Goal: Task Accomplishment & Management: Complete application form

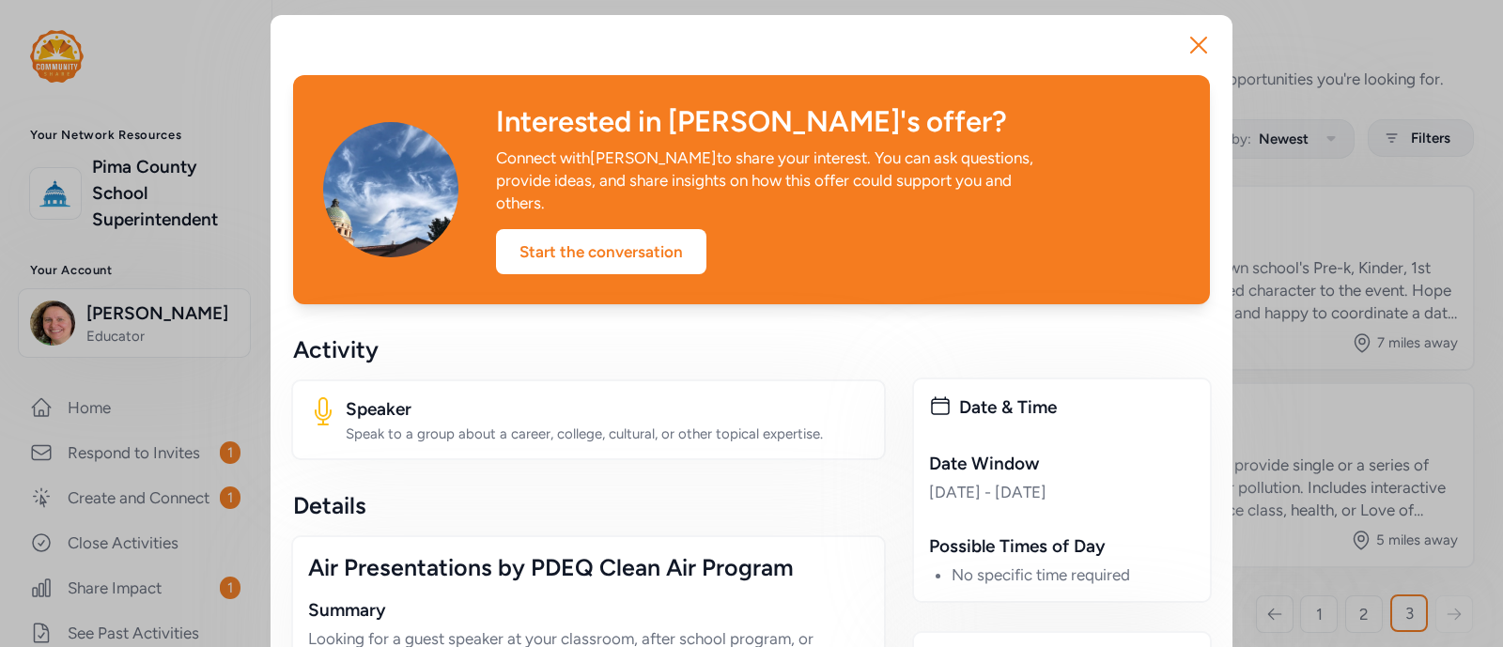
scroll to position [1285, 0]
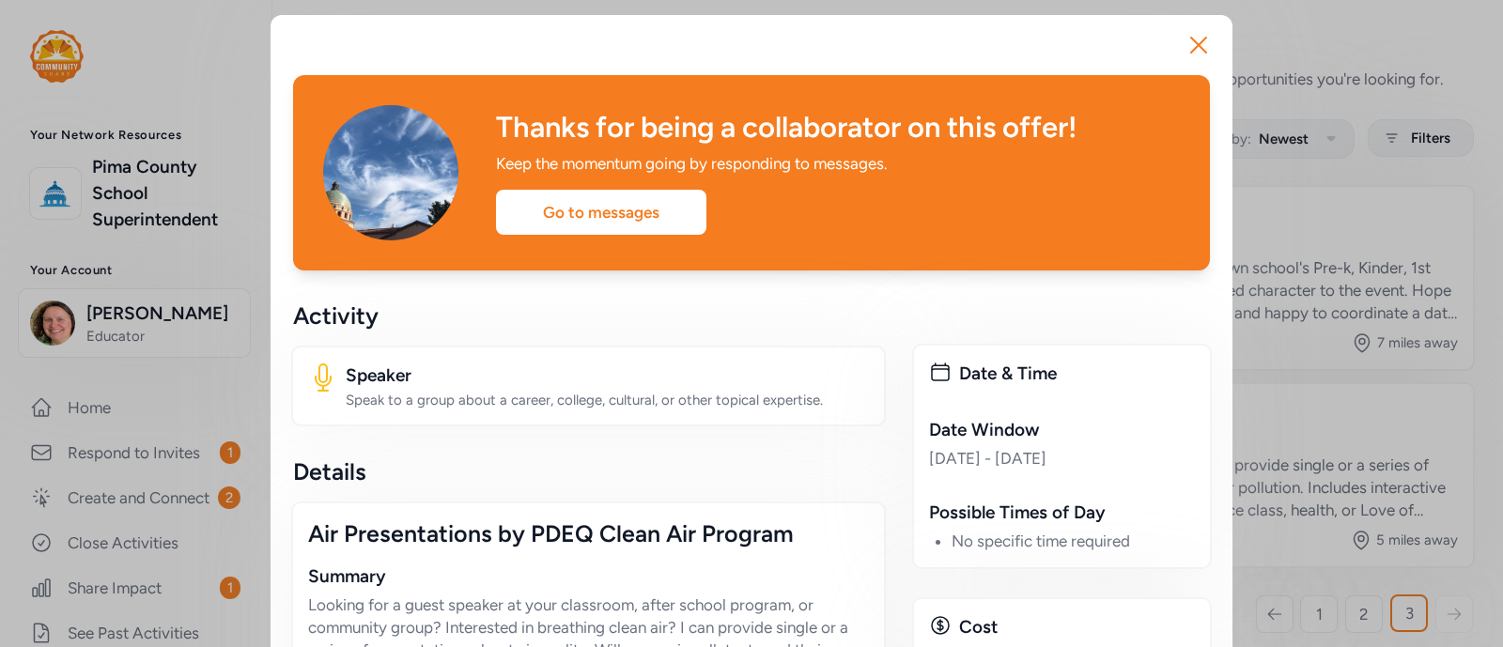
scroll to position [36, 0]
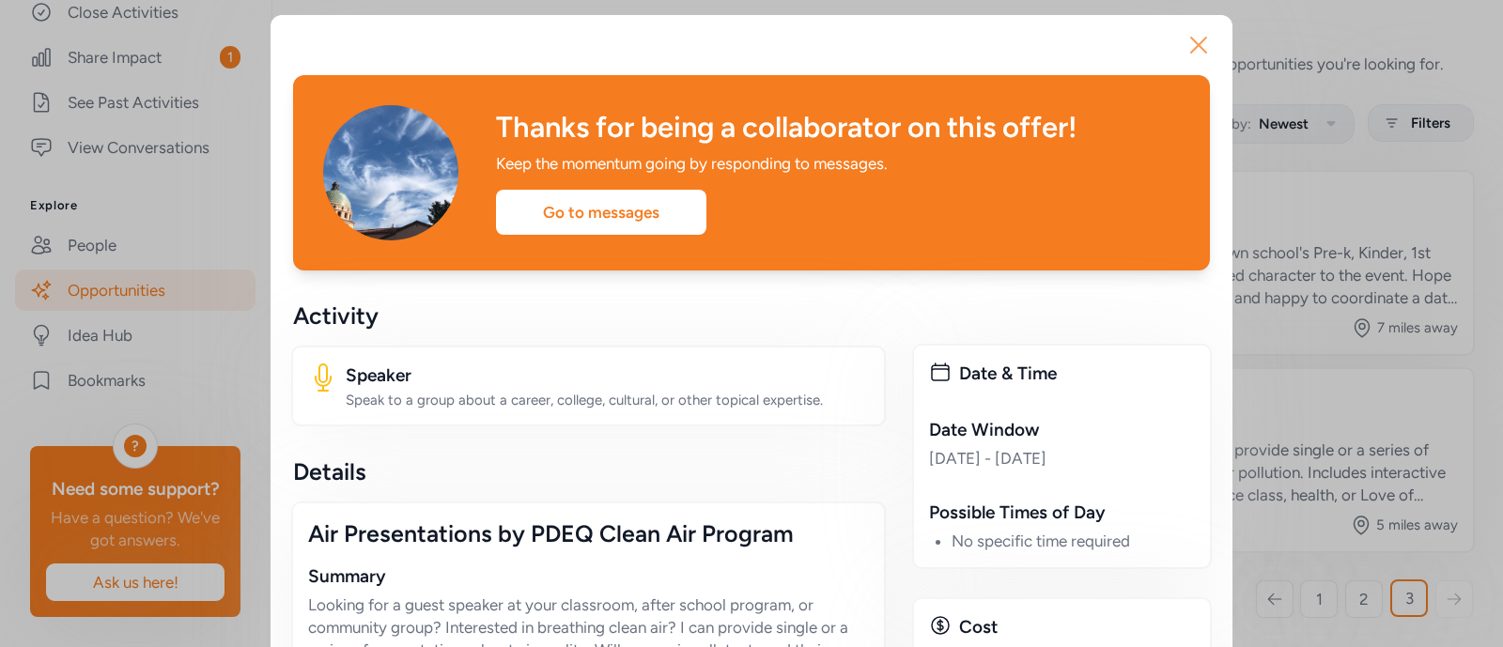
click at [1197, 39] on icon "button" at bounding box center [1198, 45] width 30 height 30
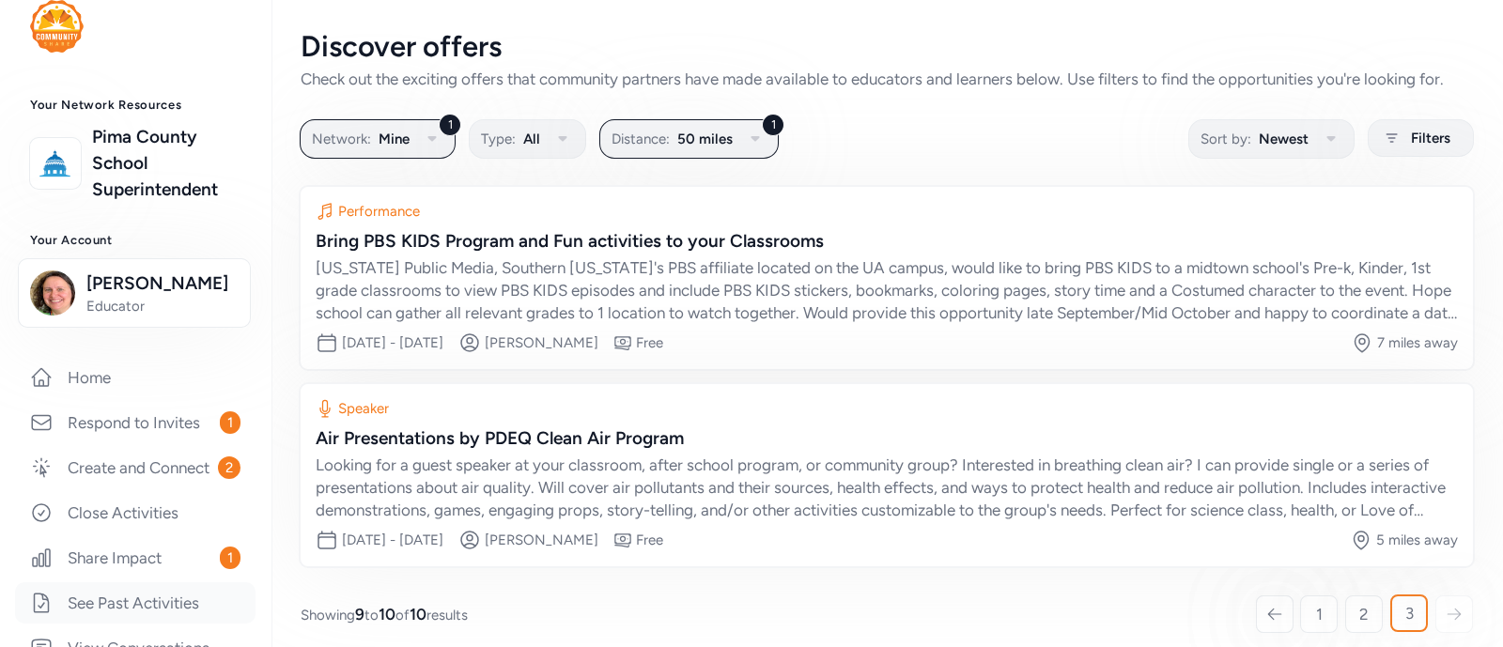
scroll to position [18, 0]
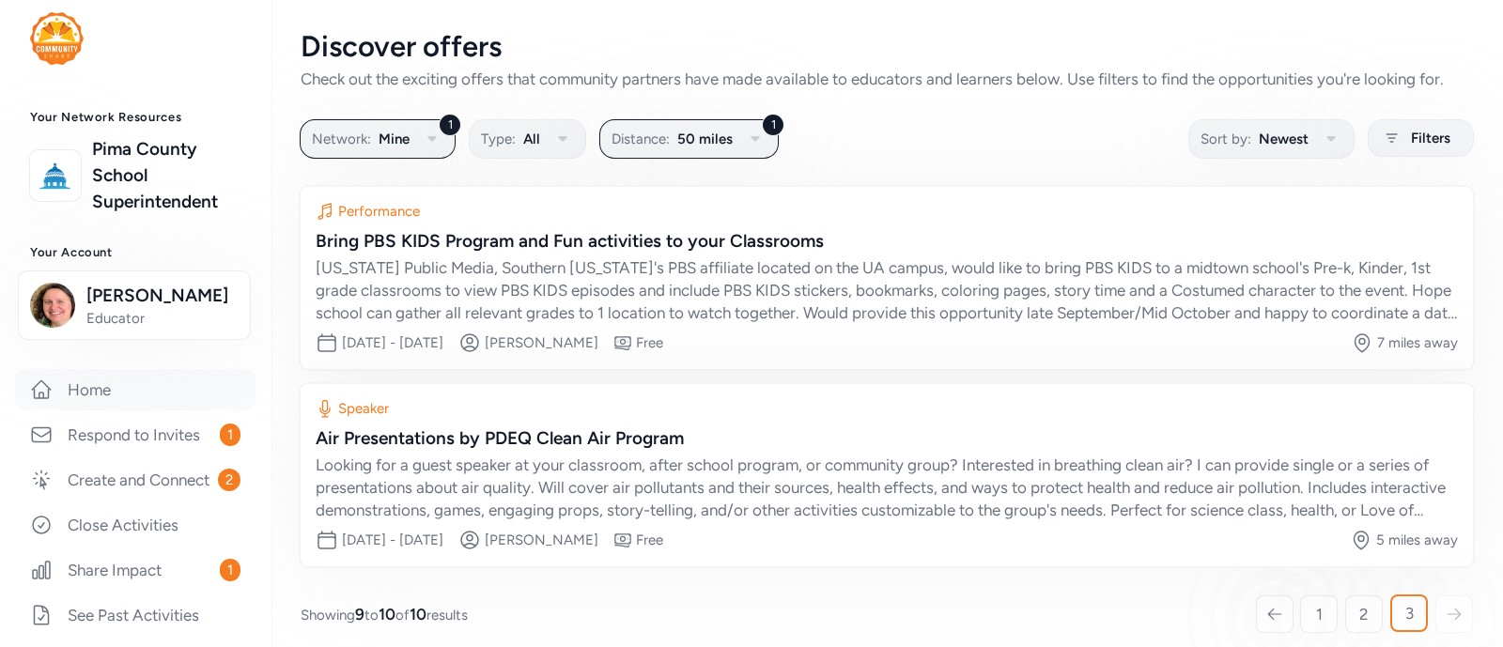
click at [120, 410] on link "Home" at bounding box center [135, 389] width 240 height 41
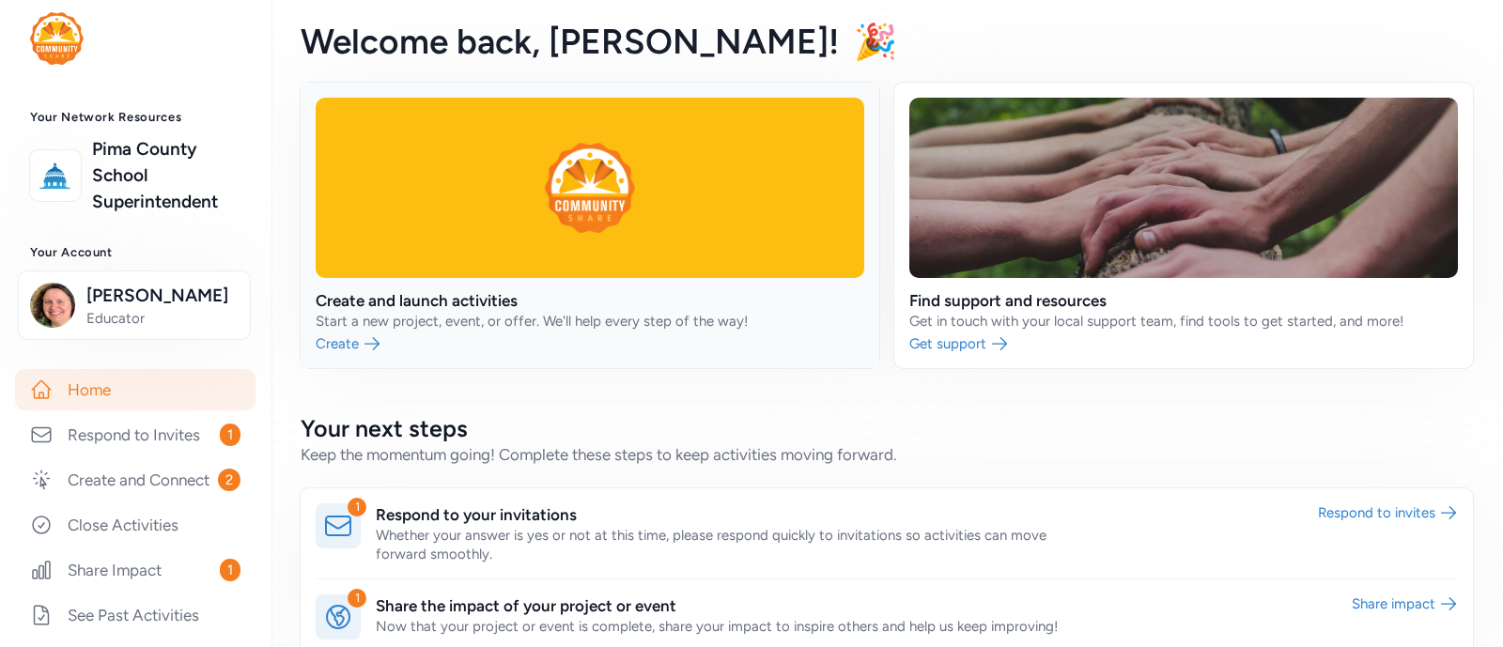
click at [340, 338] on link at bounding box center [590, 226] width 579 height 286
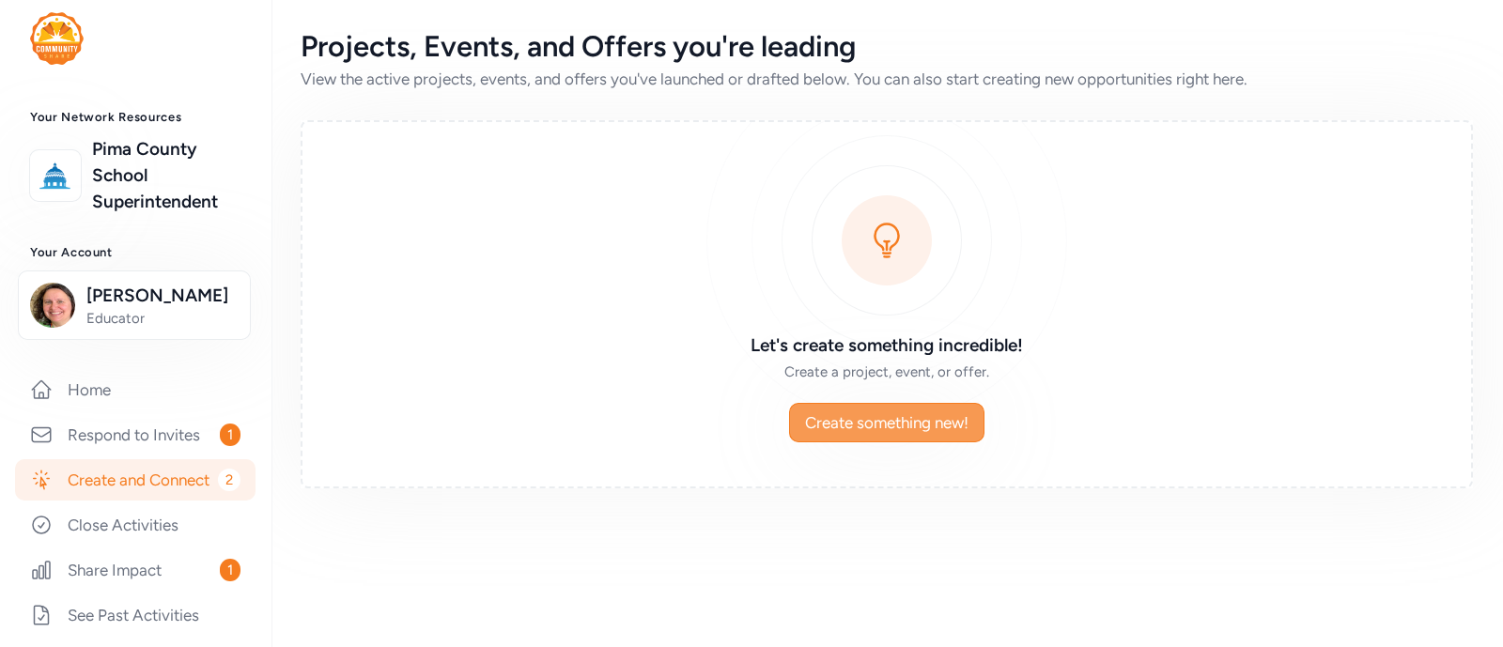
click at [836, 411] on span "Create something new!" at bounding box center [886, 422] width 163 height 23
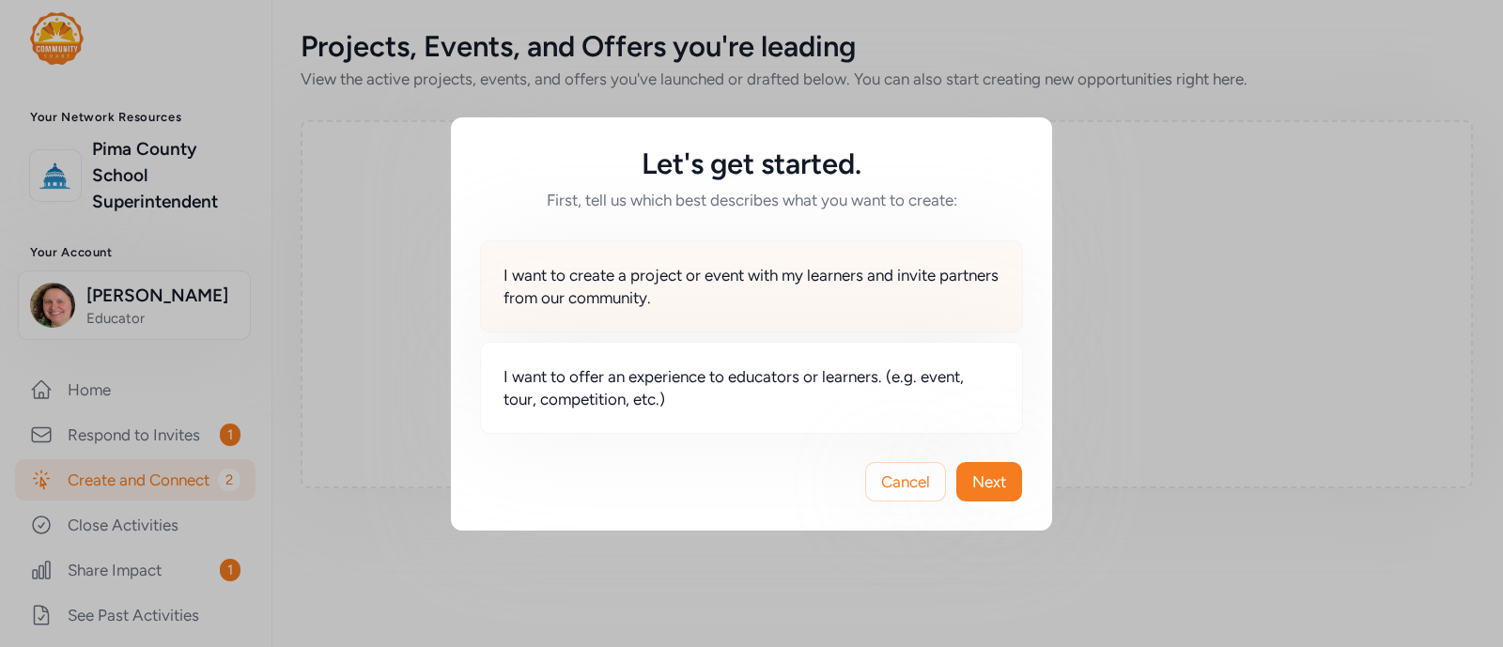
click at [722, 282] on span "I want to create a project or event with my learners and invite partners from o…" at bounding box center [751, 286] width 496 height 45
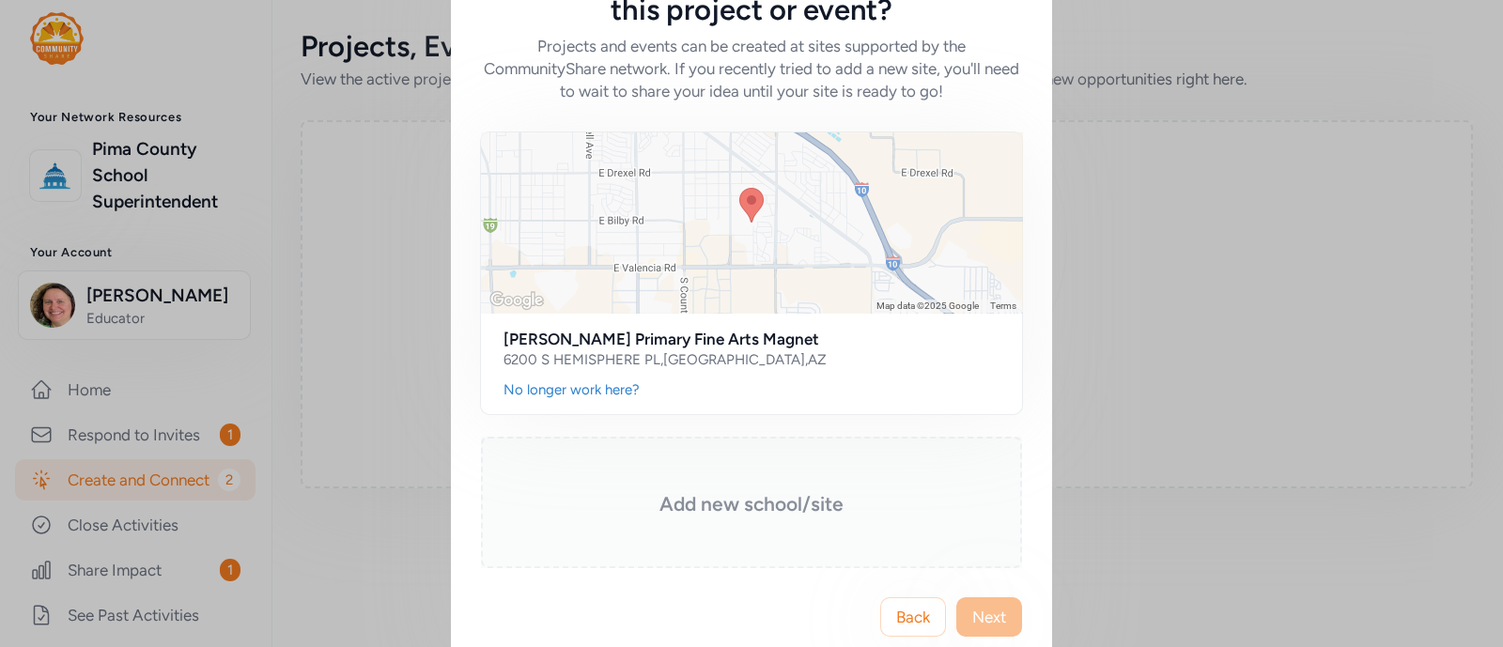
scroll to position [116, 0]
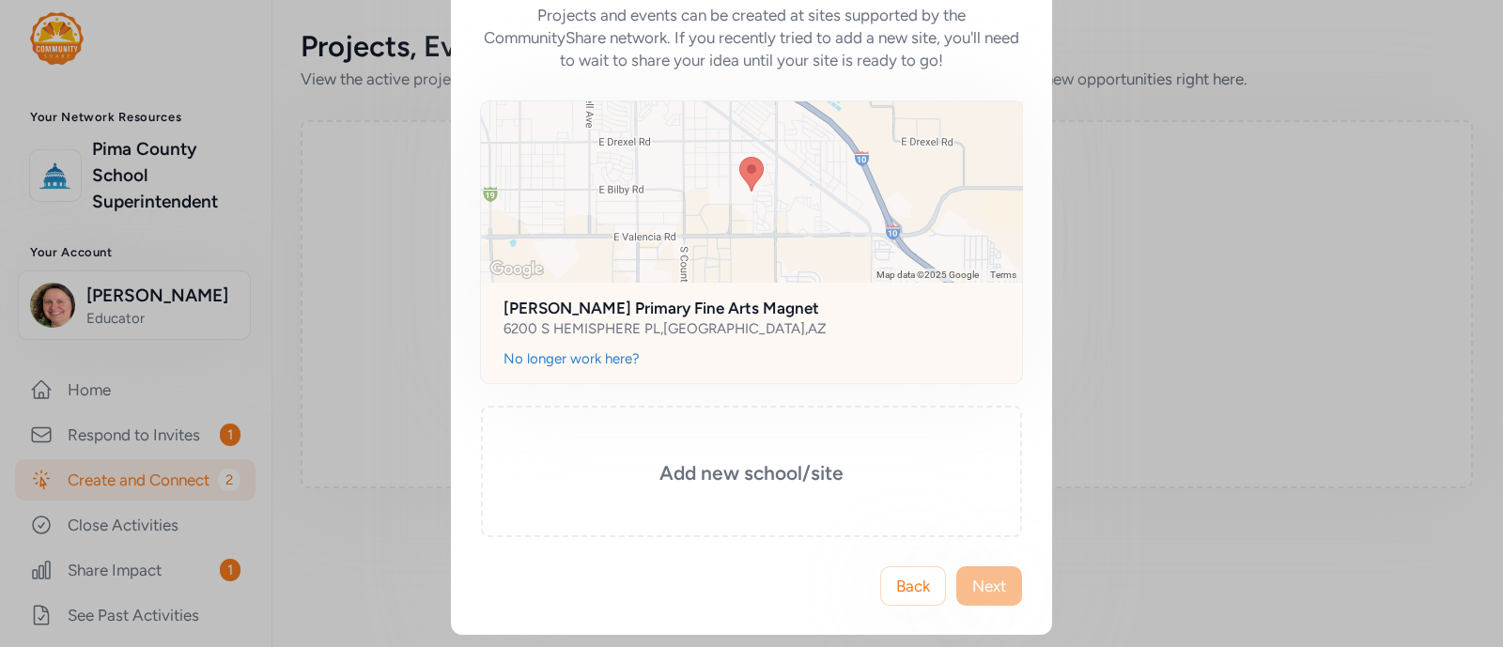
click at [680, 331] on div "[STREET_ADDRESS]" at bounding box center [664, 328] width 323 height 19
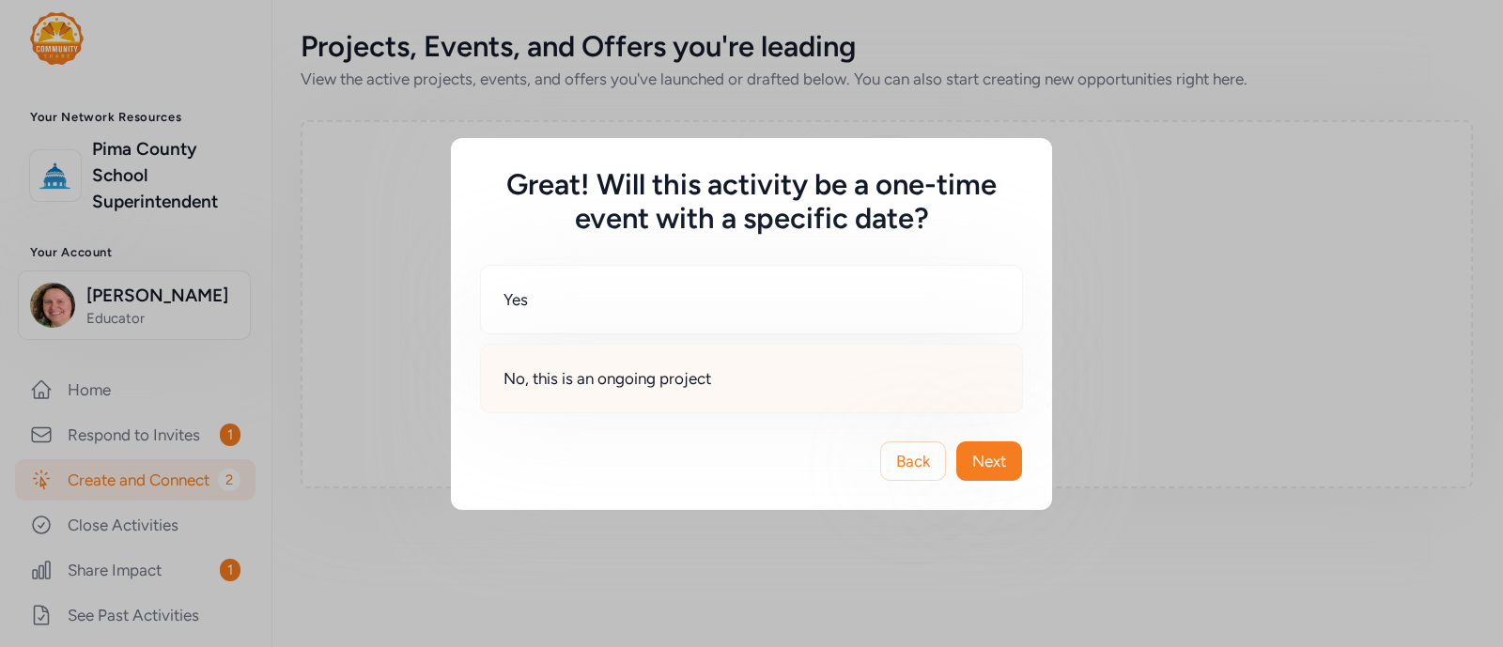
click at [641, 374] on span "No, this is an ongoing project" at bounding box center [607, 378] width 208 height 23
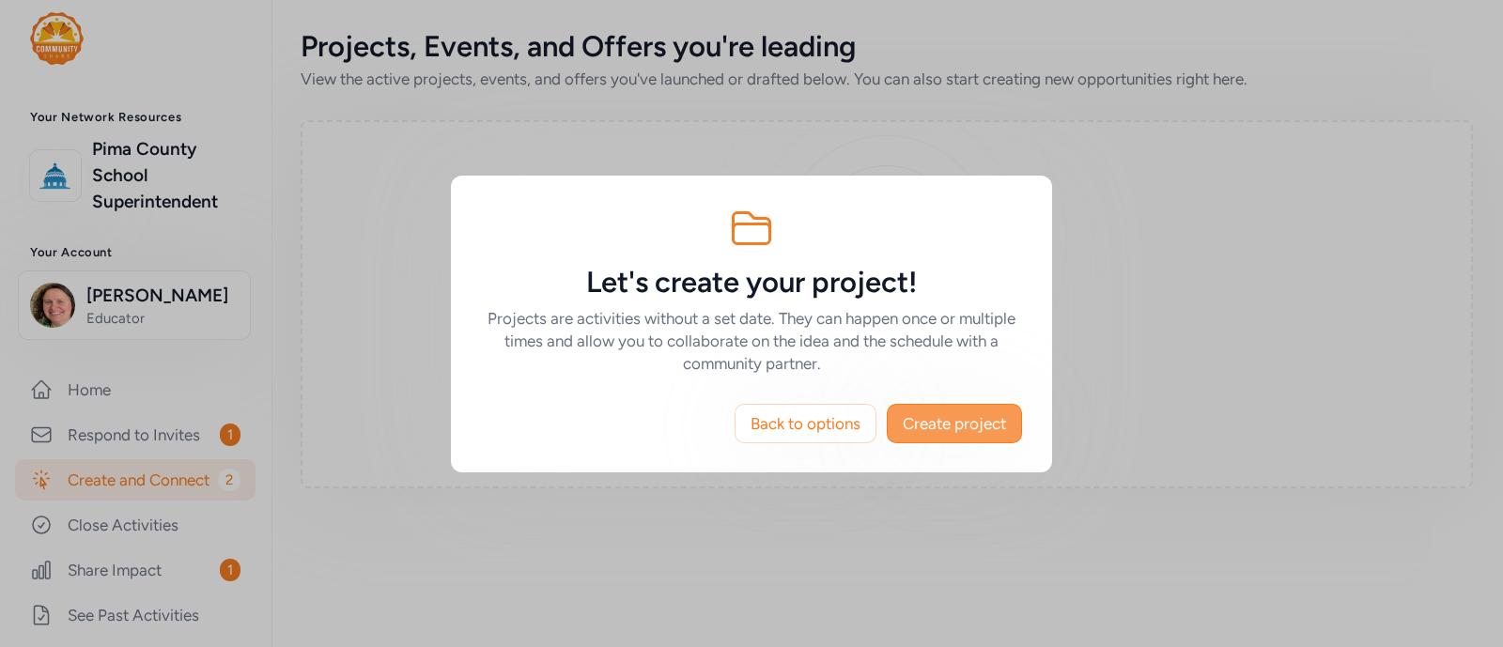
click at [944, 422] on span "Create project" at bounding box center [954, 423] width 103 height 23
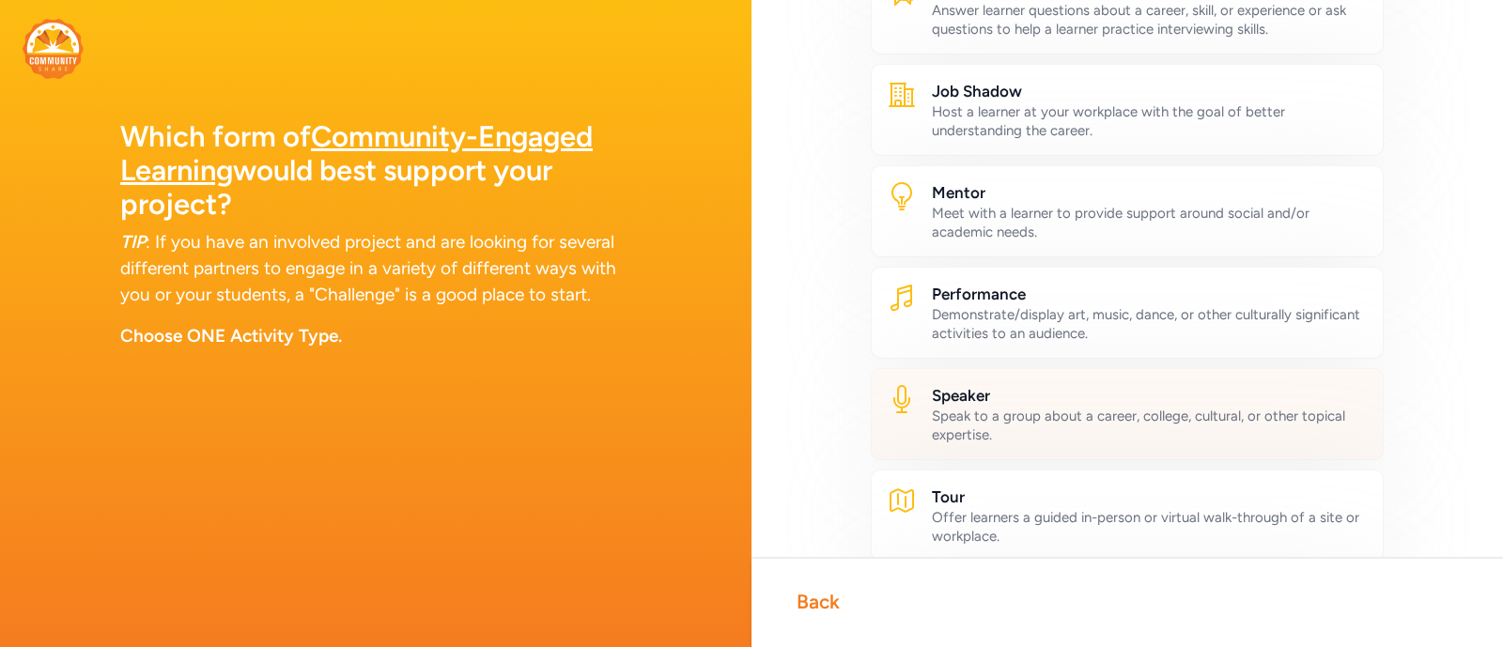
scroll to position [821, 0]
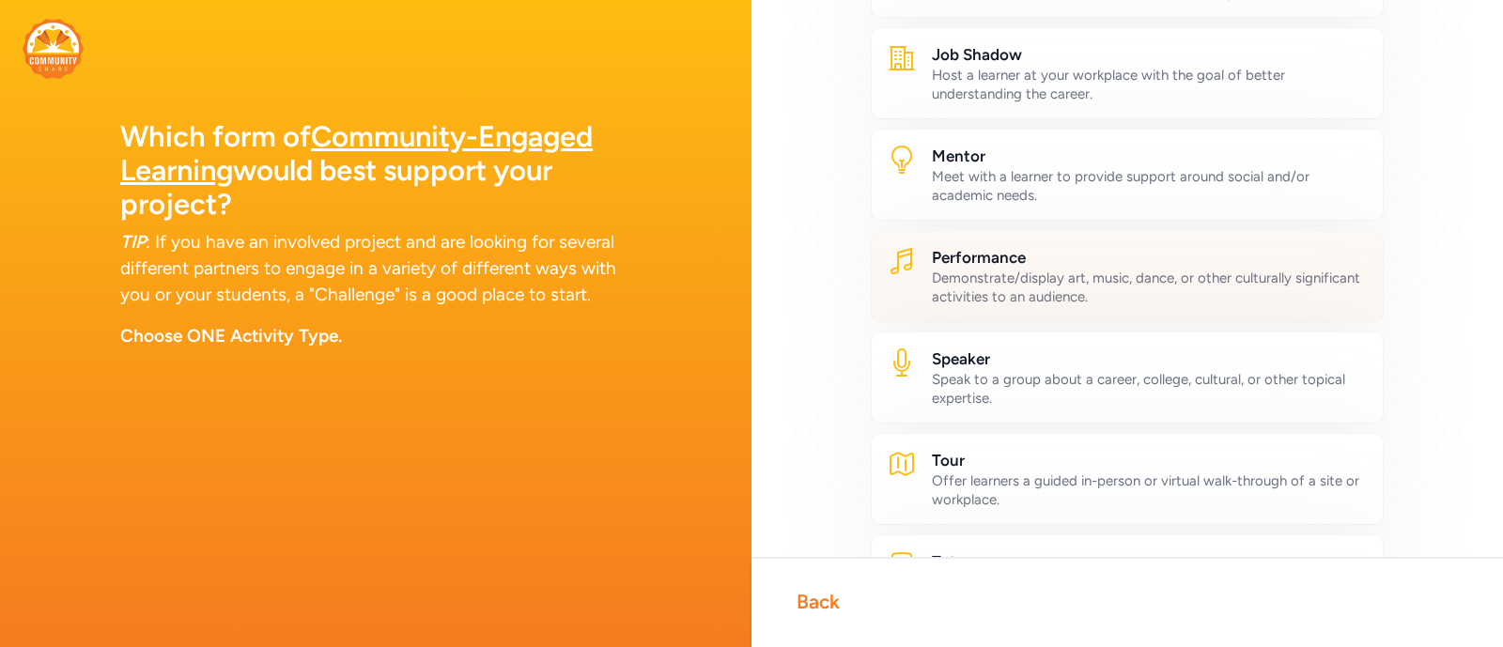
click at [1054, 269] on div "Demonstrate/display art, music, dance, or other culturally significant activiti…" at bounding box center [1150, 288] width 436 height 38
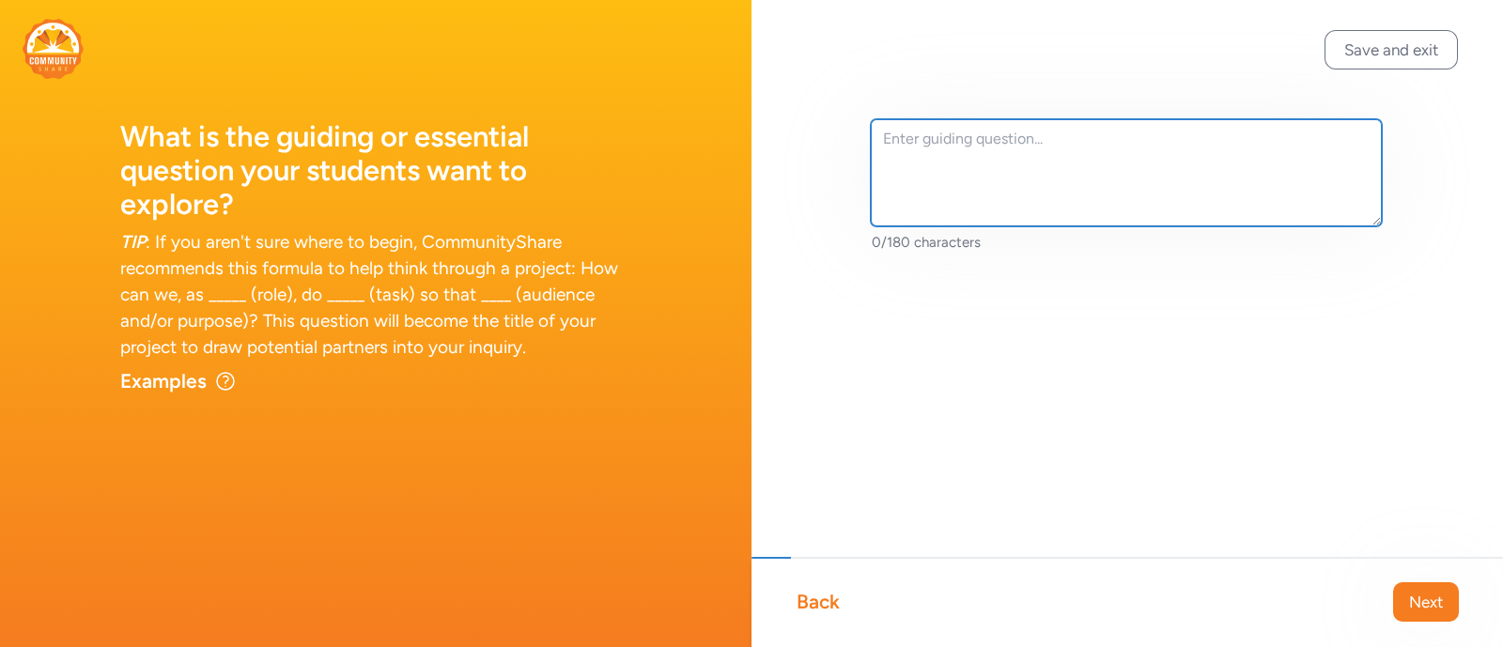
click at [1011, 144] on textarea at bounding box center [1126, 172] width 511 height 107
click at [984, 147] on textarea at bounding box center [1126, 172] width 511 height 107
paste textarea "ow can we use song, dance, and art to express who we are and share our interest…"
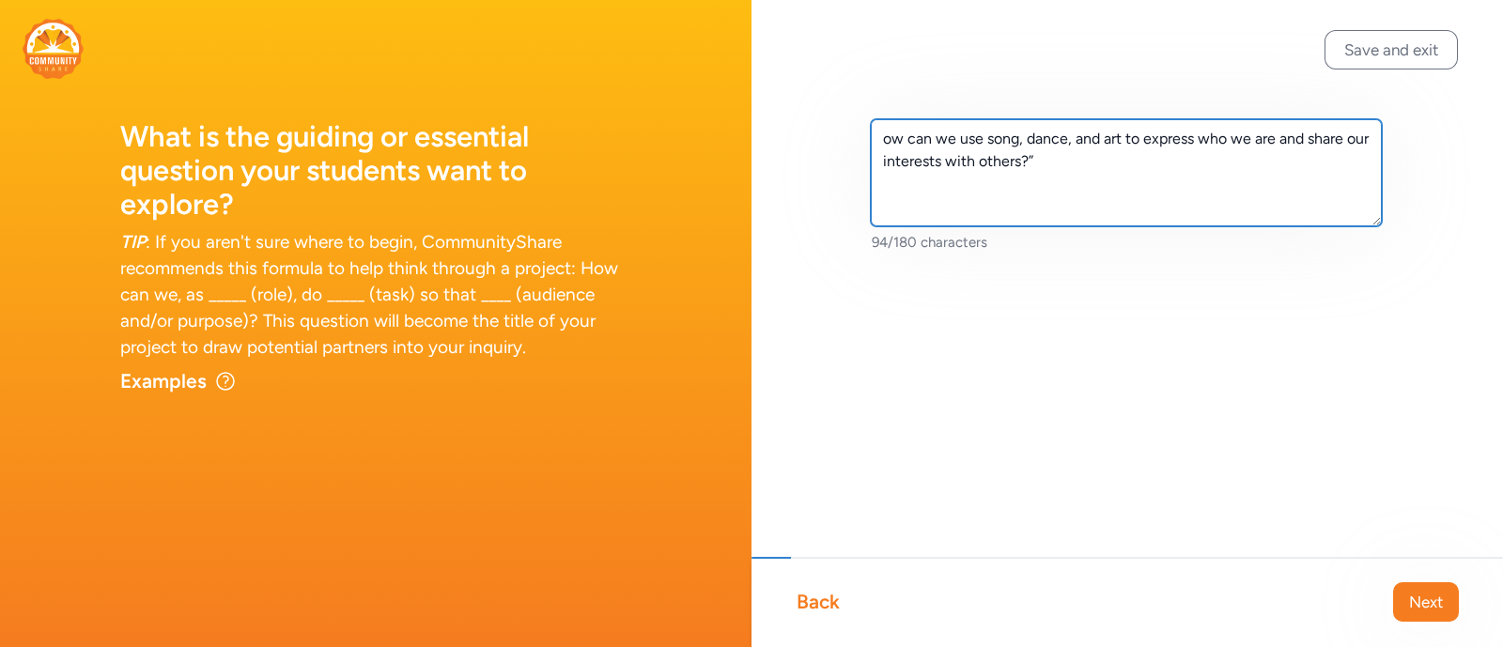
click at [888, 121] on textarea "ow can we use song, dance, and art to express who we are and share our interest…" at bounding box center [1126, 172] width 511 height 107
click at [876, 133] on textarea "ow can we use song, dance, and art to express who we are and share our interest…" at bounding box center [1126, 172] width 511 height 107
click at [1289, 143] on textarea "How can we use song, dance, and art to express who we are and share our interes…" at bounding box center [1126, 172] width 511 height 107
click at [1105, 138] on textarea "How can we use song, dance, and art to express who we are and share our interes…" at bounding box center [1126, 172] width 511 height 107
click at [1160, 166] on textarea "How can we use song, dance, and/or visual art to express who we are and share o…" at bounding box center [1126, 172] width 511 height 107
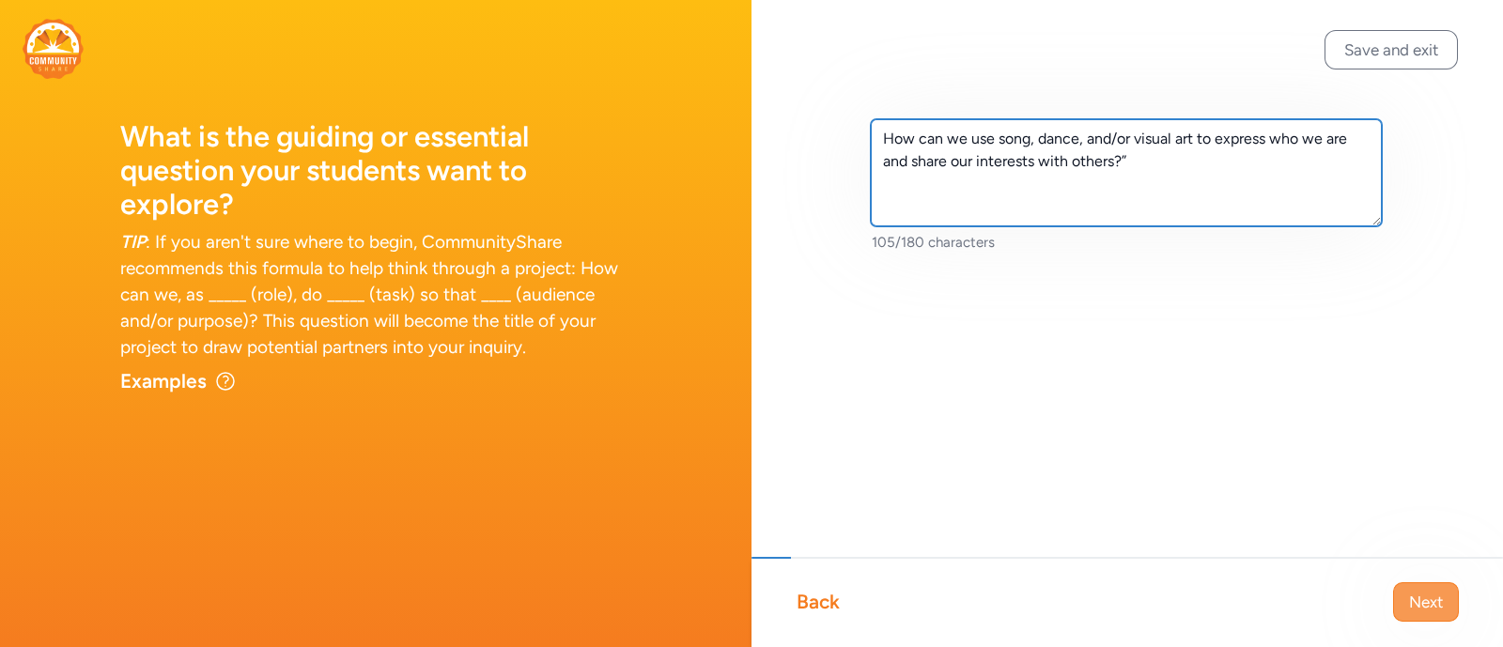
type textarea "How can we use song, dance, and/or visual art to express who we are and share o…"
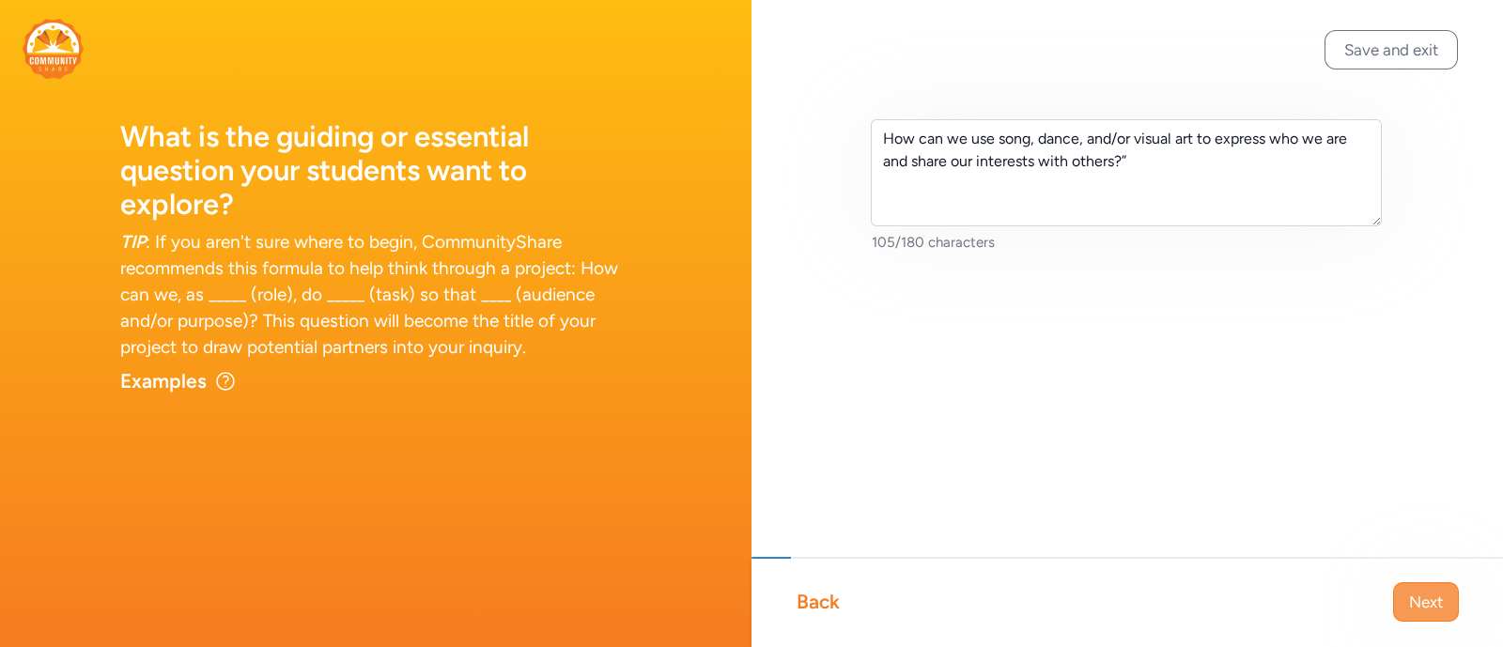
click at [1419, 605] on span "Next" at bounding box center [1426, 602] width 34 height 23
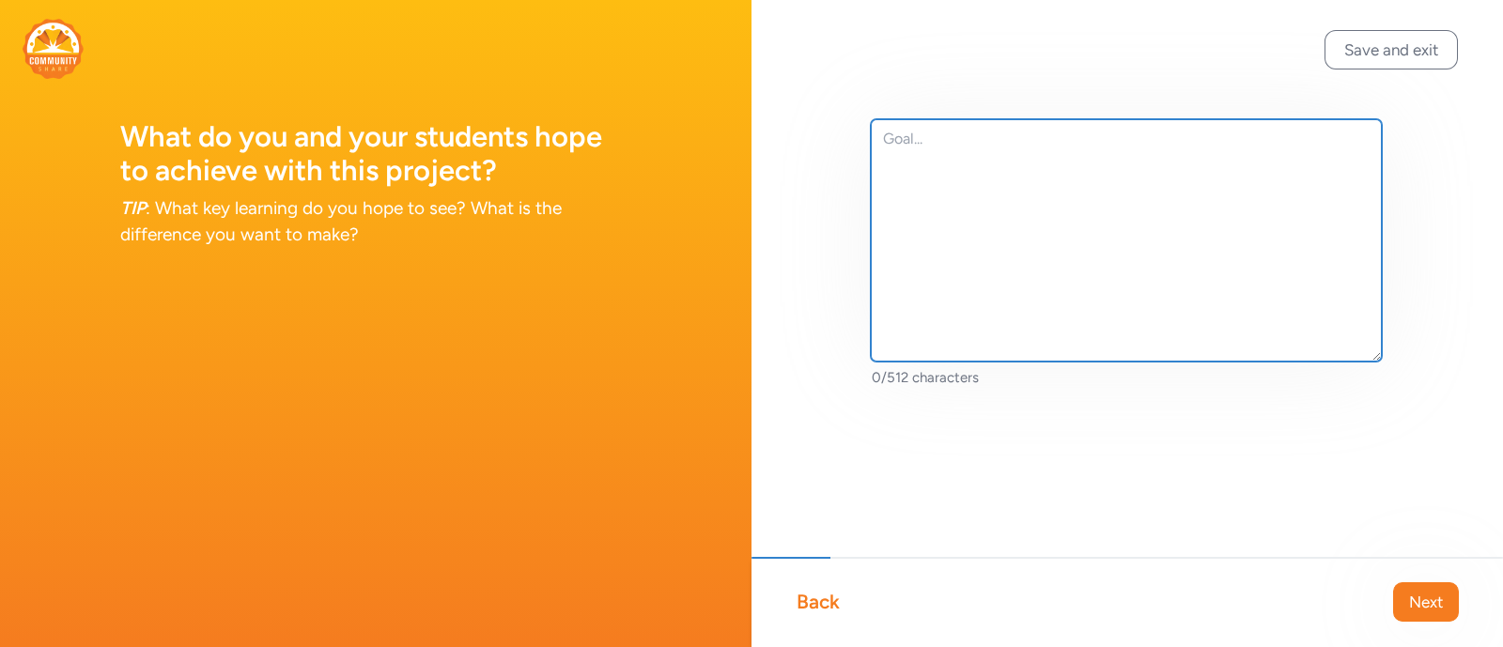
click at [946, 147] on textarea at bounding box center [1126, 240] width 511 height 242
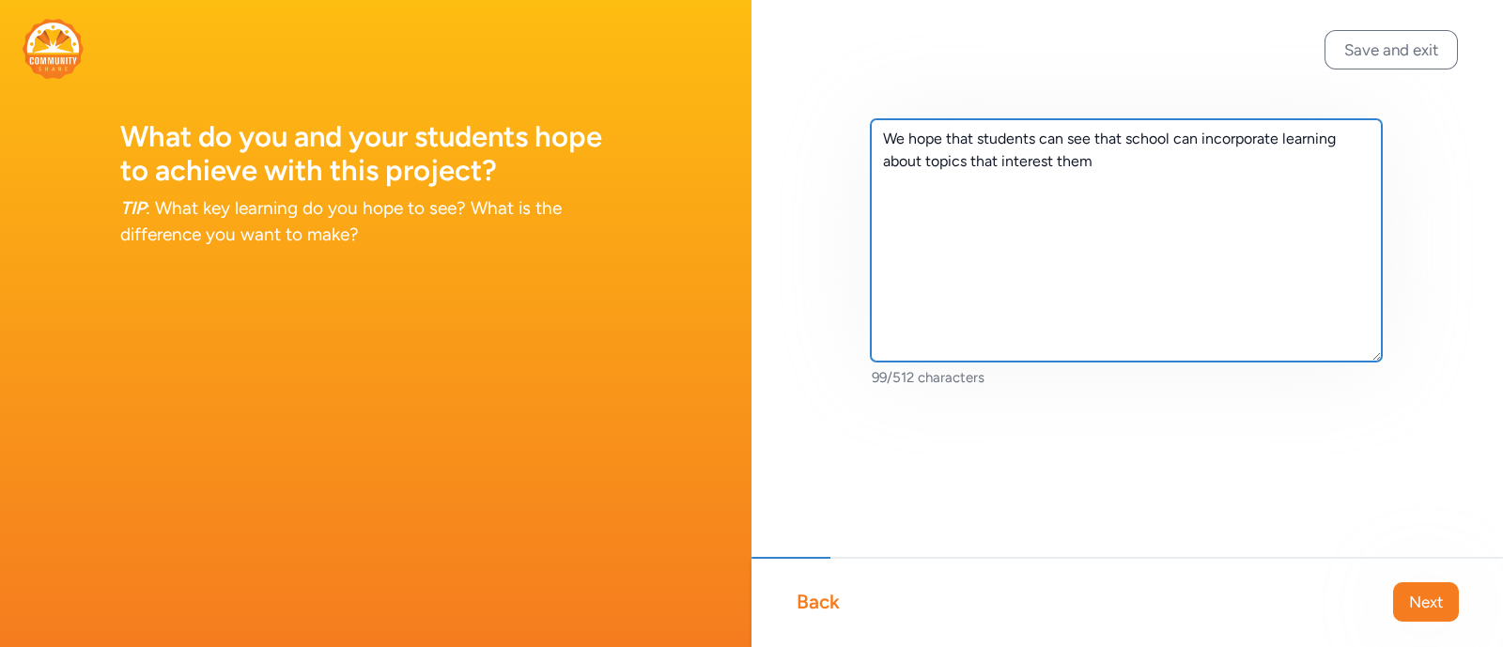
type textarea "We hope that students can see that school can incorporate learning about topics…"
drag, startPoint x: 1099, startPoint y: 172, endPoint x: 850, endPoint y: 117, distance: 254.8
click at [850, 117] on div "We hope that students can see that school can incorporate learning about topics…" at bounding box center [1126, 283] width 751 height 567
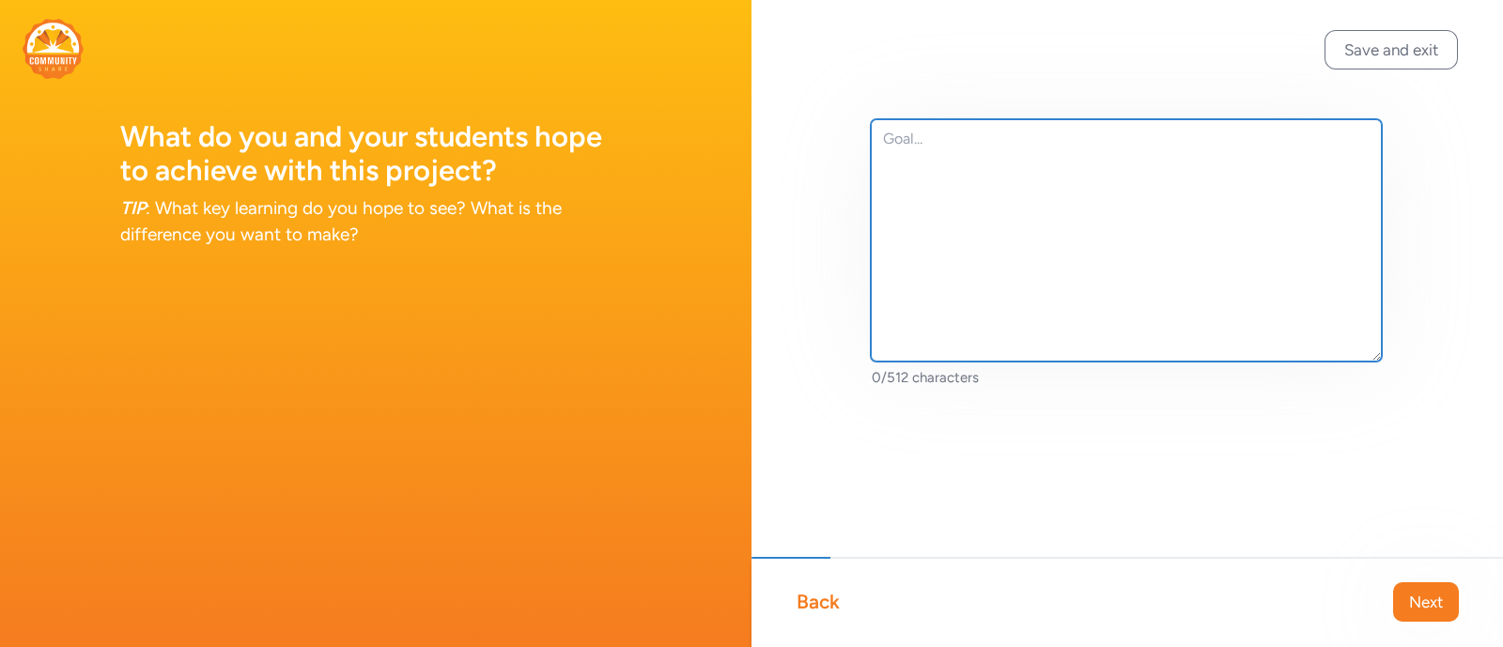
click at [972, 139] on textarea at bounding box center [1126, 240] width 511 height 242
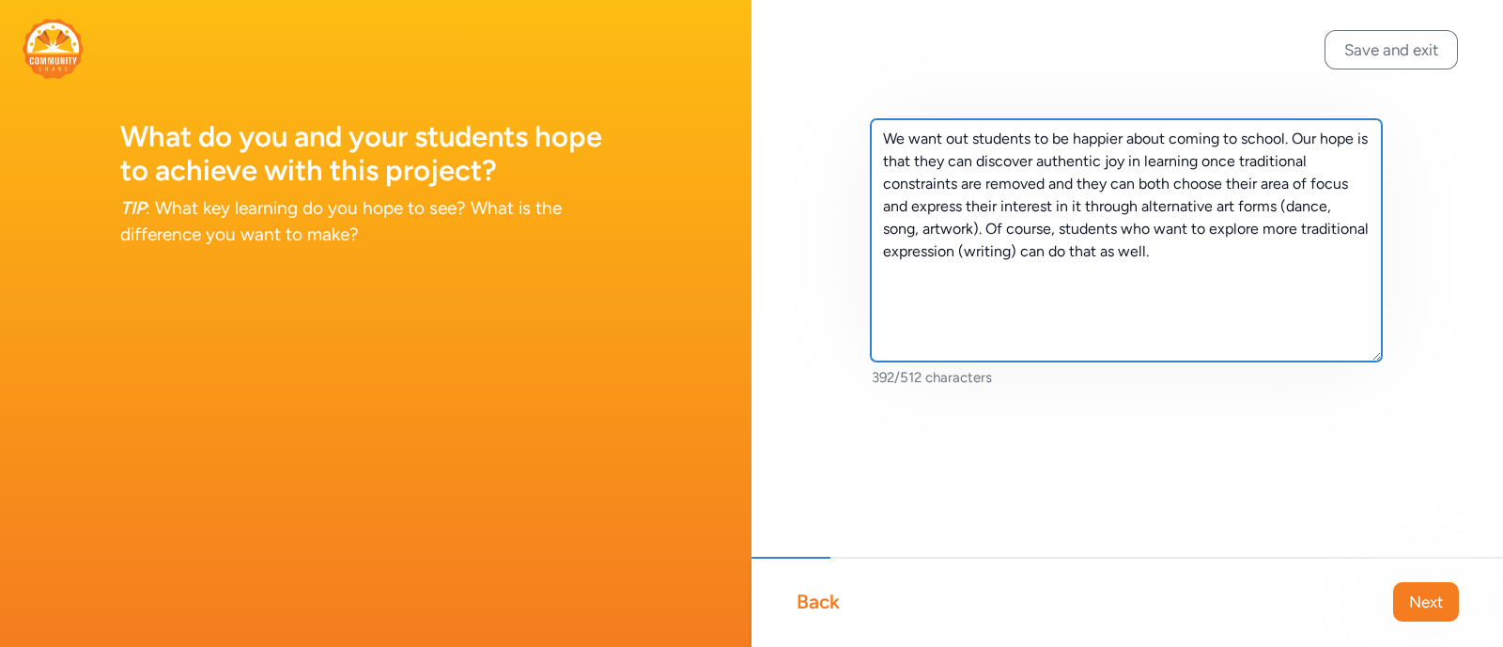
click at [926, 230] on textarea "We want out students to be happier about coming to school. Our hope is that the…" at bounding box center [1126, 240] width 511 height 242
click at [925, 229] on textarea "We want out students to be happier about coming to school. Our hope is that the…" at bounding box center [1126, 240] width 511 height 242
drag, startPoint x: 919, startPoint y: 223, endPoint x: 938, endPoint y: 223, distance: 19.7
click at [919, 223] on textarea "We want out students to be happier about coming to school. Our hope is that the…" at bounding box center [1126, 240] width 511 height 242
click at [1259, 265] on textarea "We want out students to be happier about coming to school. Our hope is that the…" at bounding box center [1126, 240] width 511 height 242
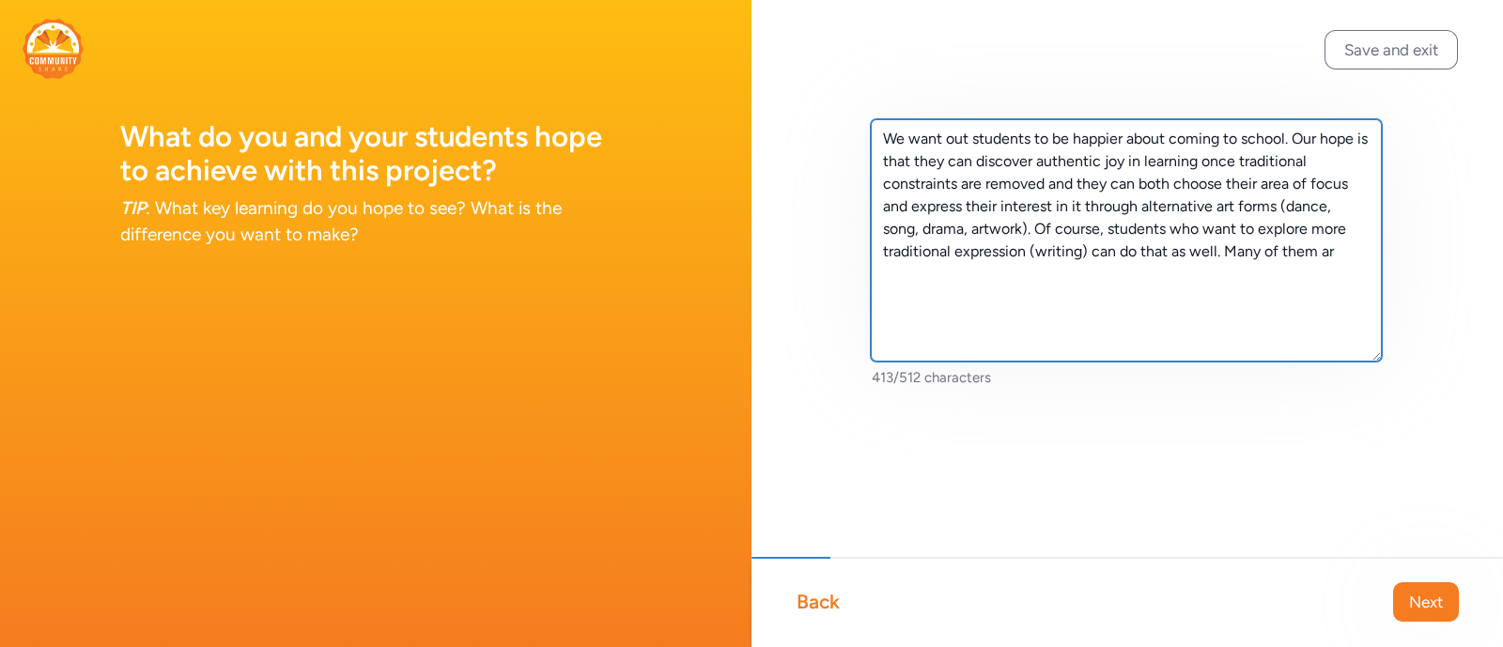
type textarea "We want out students to be happier about coming to school. Our hope is that the…"
drag, startPoint x: 1362, startPoint y: 255, endPoint x: 865, endPoint y: 128, distance: 513.0
click at [865, 128] on div "We want out students to be happier about coming to school. Our hope is that the…" at bounding box center [1126, 283] width 751 height 567
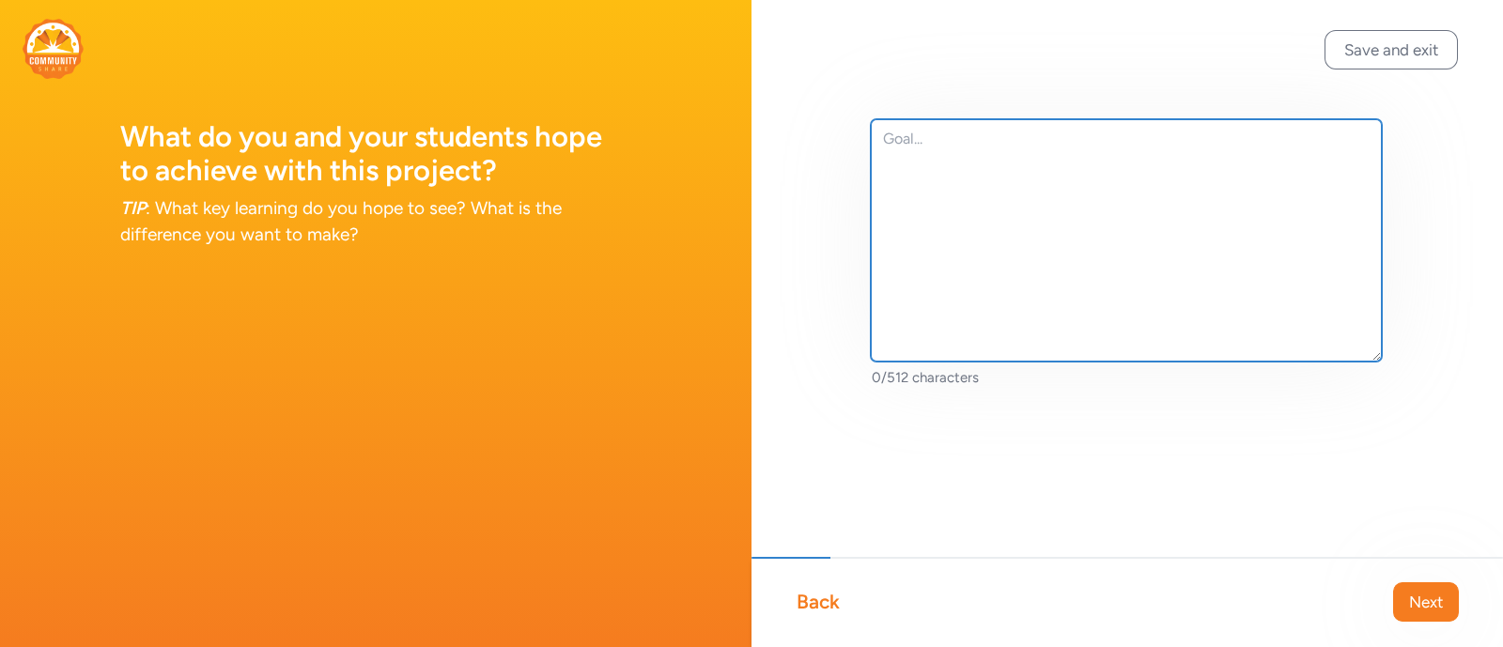
click at [943, 155] on textarea at bounding box center [1126, 240] width 511 height 242
paste textarea "We want our students to be happier about coming to school! Our hope is that the…"
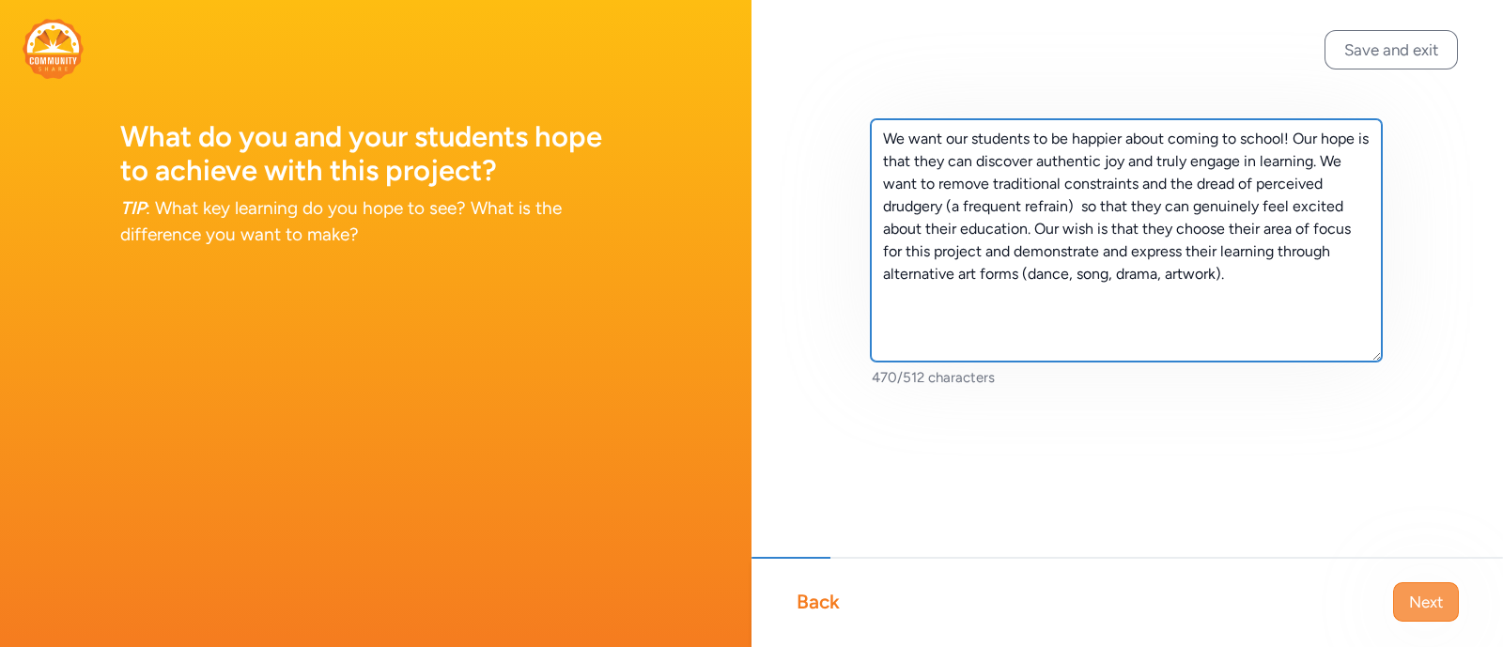
type textarea "We want our students to be happier about coming to school! Our hope is that the…"
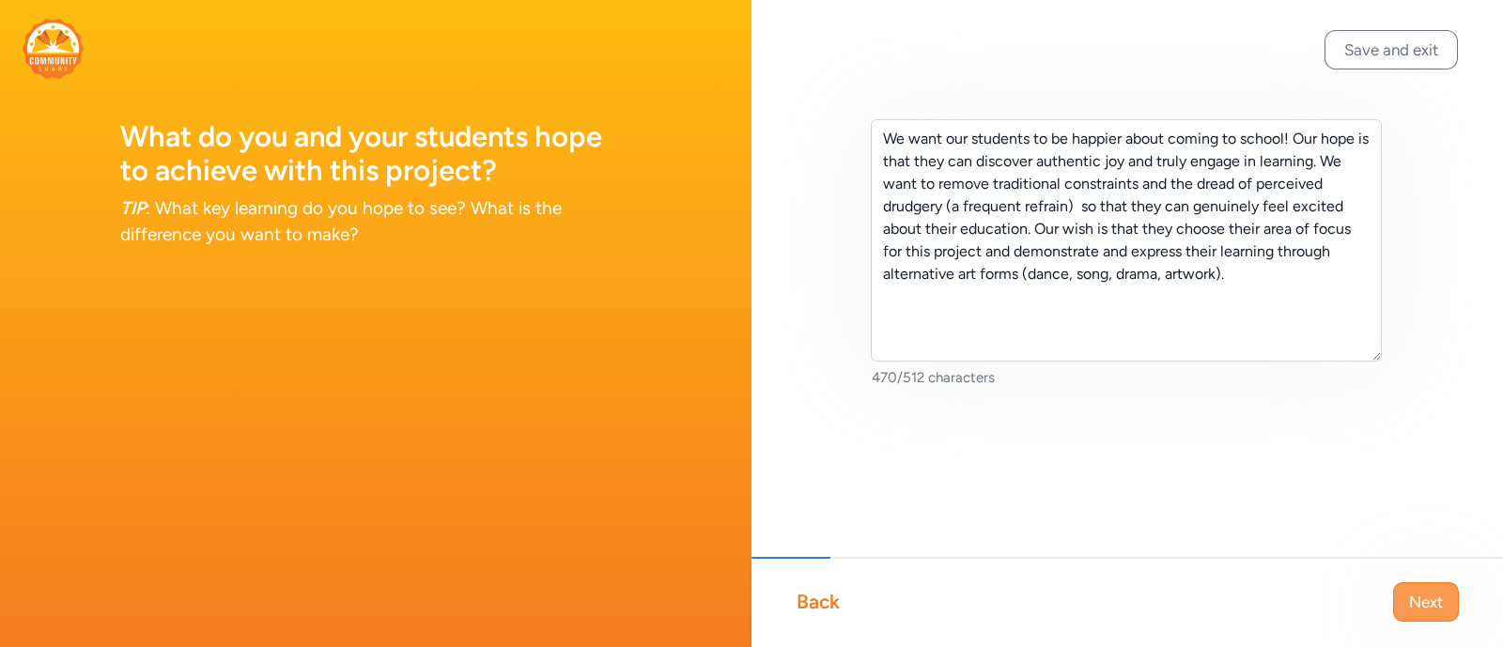
click at [1419, 593] on span "Next" at bounding box center [1426, 602] width 34 height 23
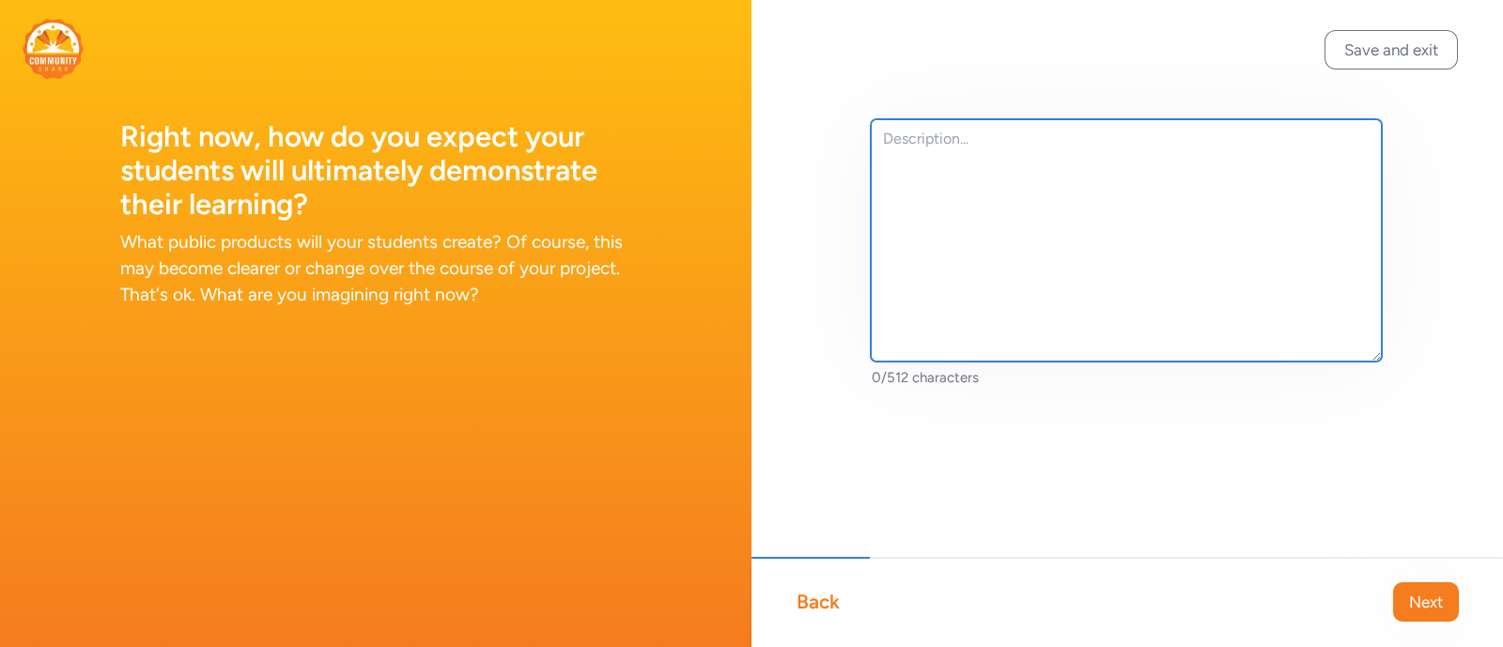
click at [936, 147] on textarea at bounding box center [1126, 240] width 511 height 242
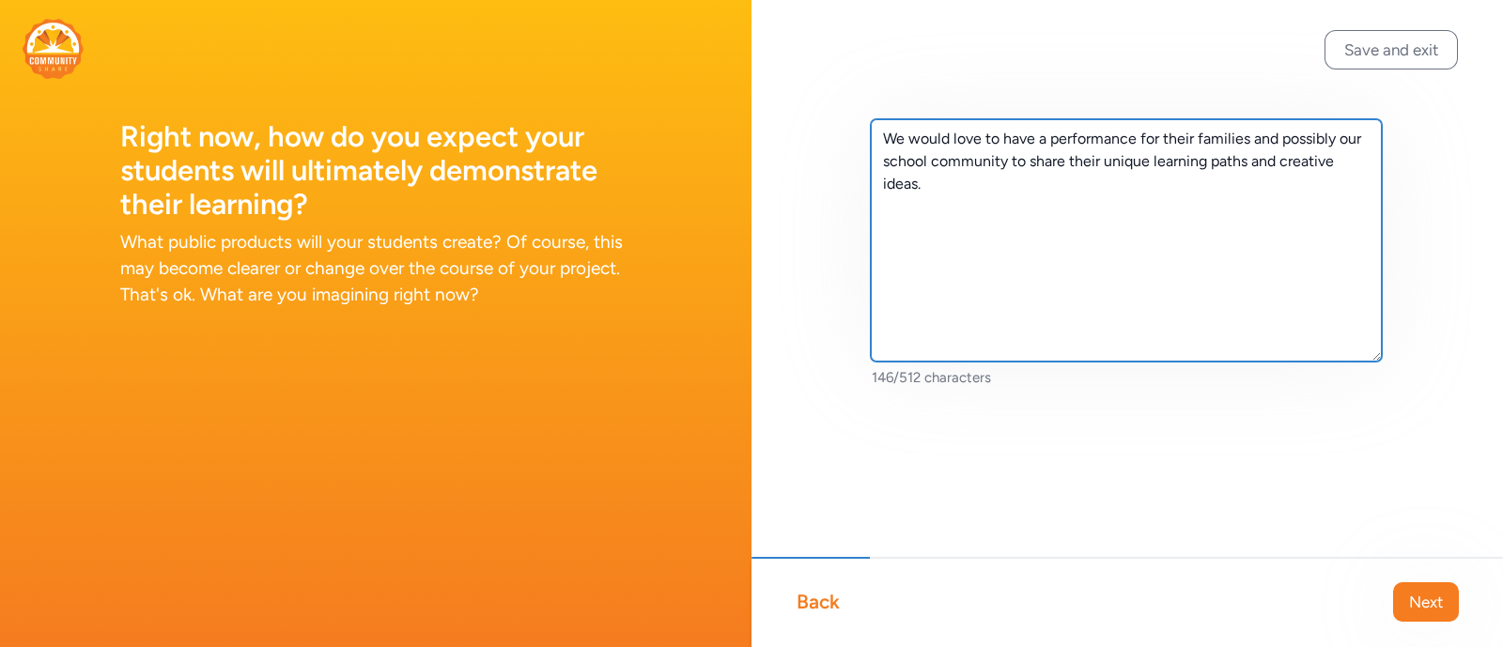
click at [968, 181] on textarea "We would love to have a performance for their families and possibly our school …" at bounding box center [1126, 240] width 511 height 242
type textarea "We would love to have a performance for their families and possibly our school …"
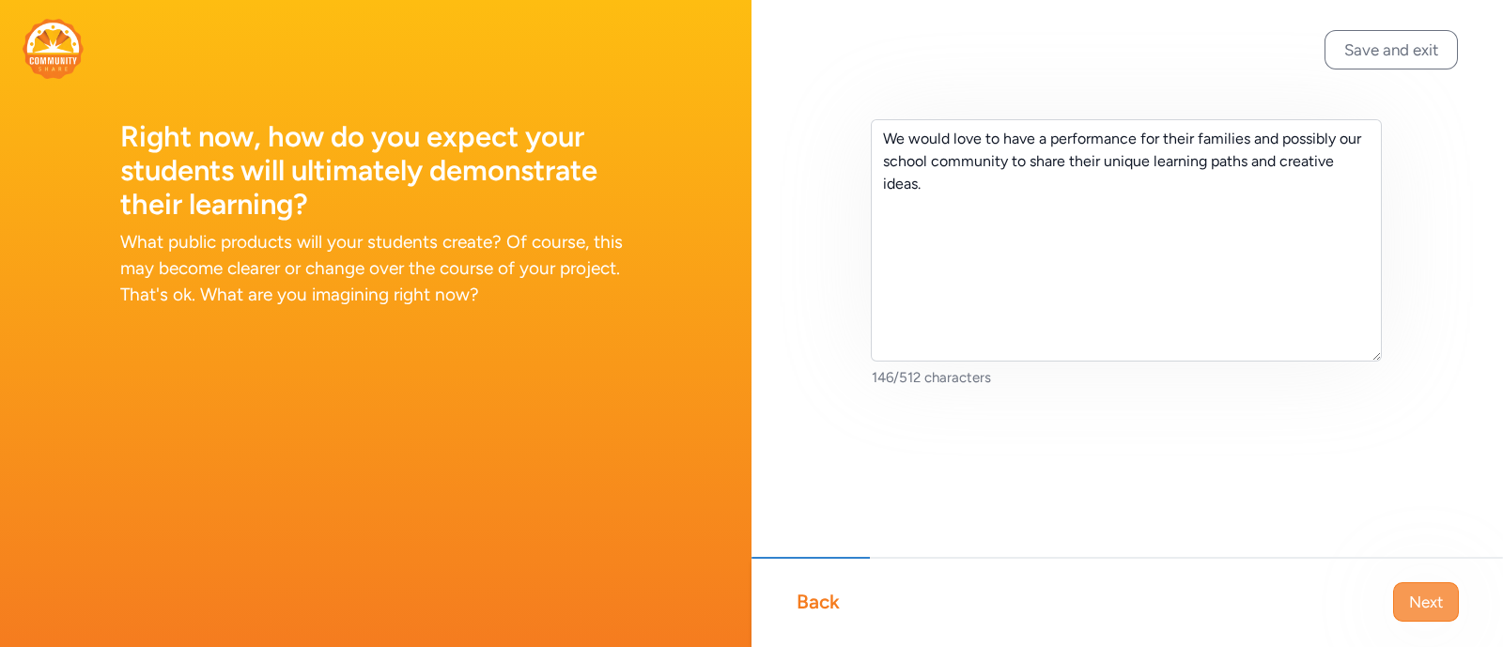
click at [1426, 600] on span "Next" at bounding box center [1426, 602] width 34 height 23
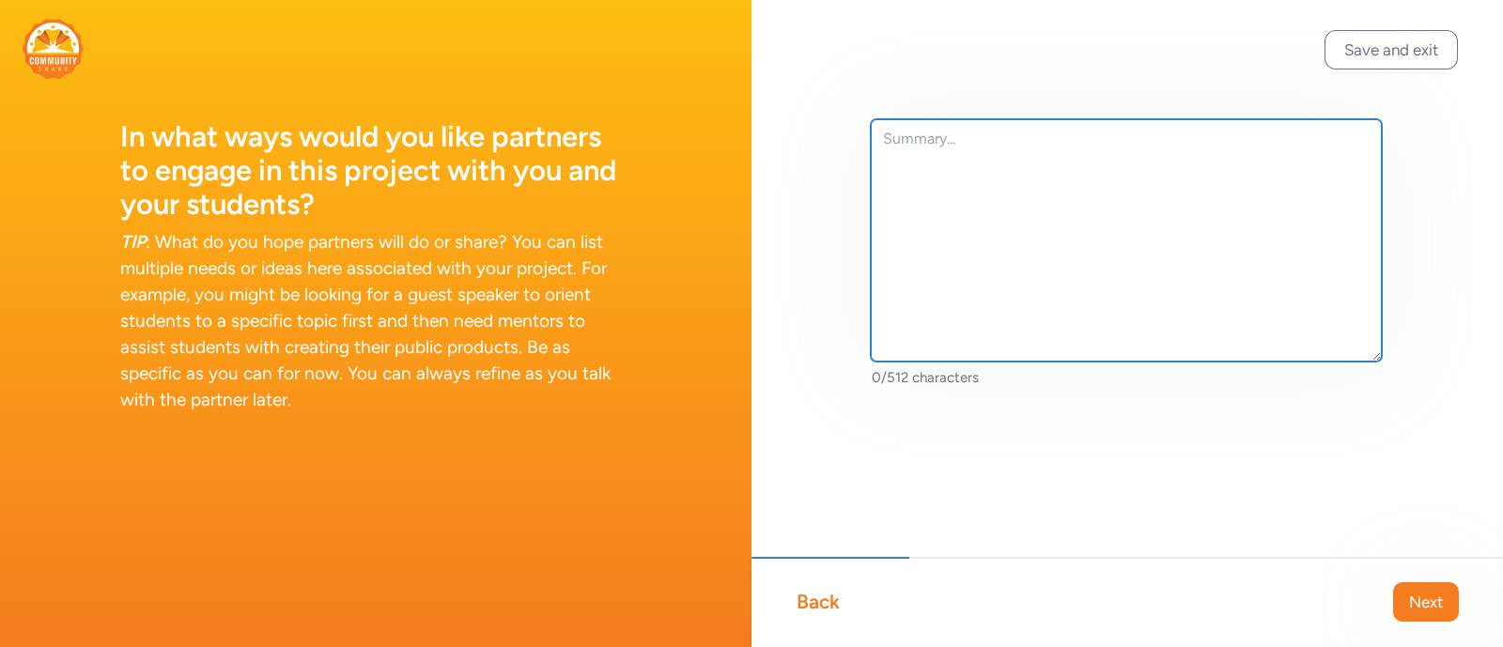
click at [934, 157] on textarea at bounding box center [1126, 240] width 511 height 242
type textarea "W"
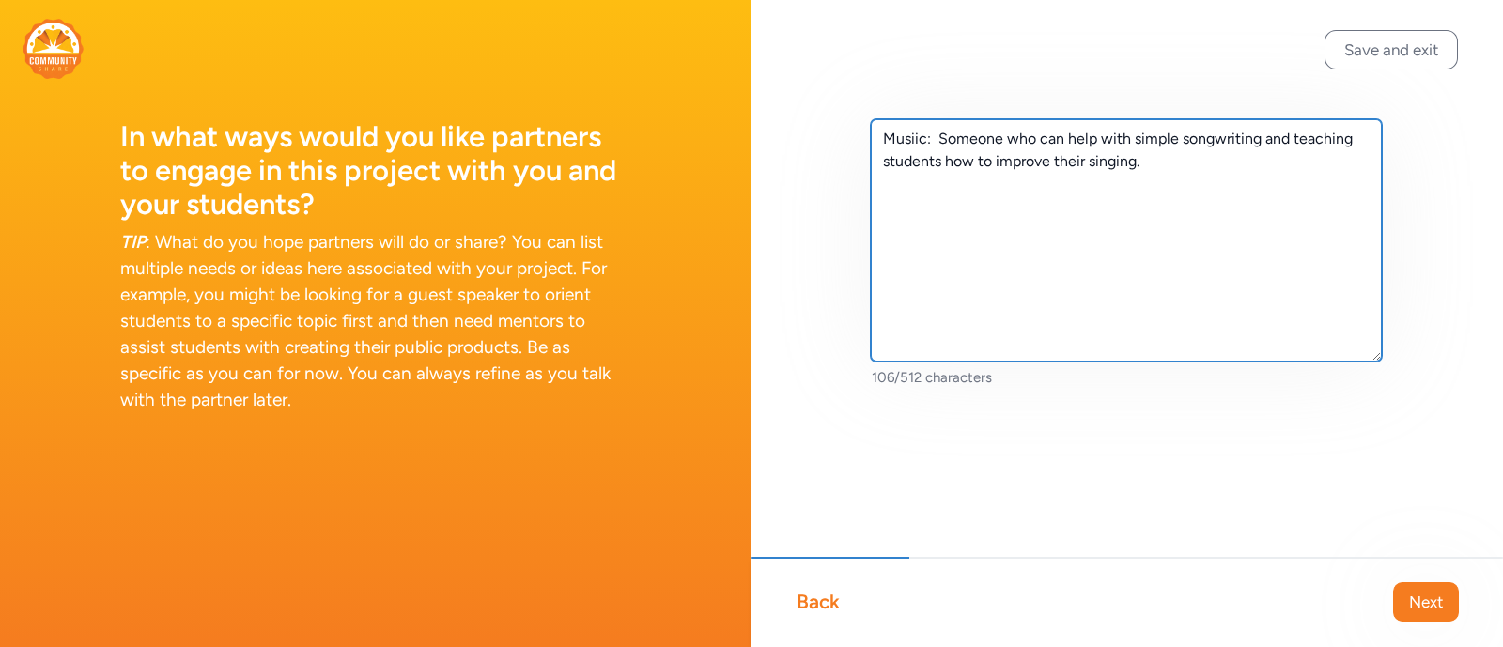
click at [939, 139] on textarea "Musiic: Someone who can help with simple songwriting and teaching students how …" at bounding box center [1126, 240] width 511 height 242
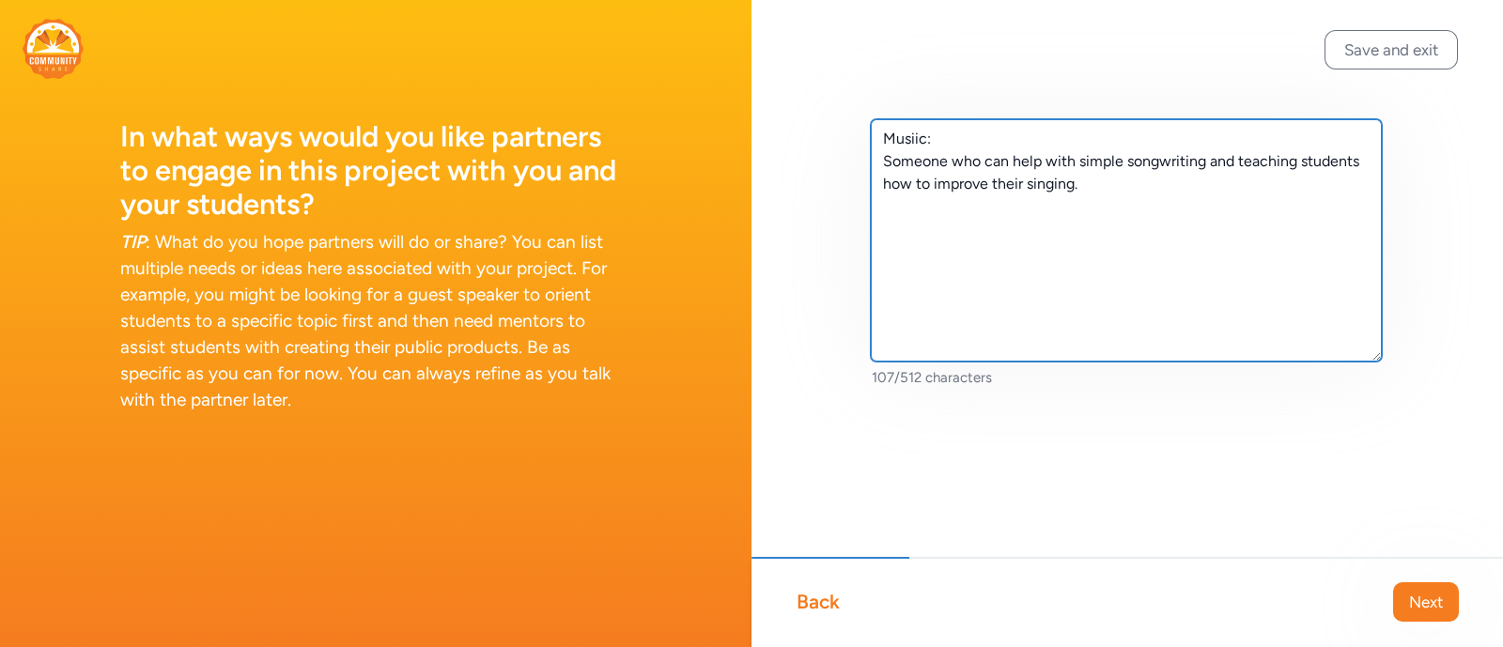
click at [1136, 197] on textarea "Musiic: Someone who can help with simple songwriting and teaching students how …" at bounding box center [1126, 240] width 511 height 242
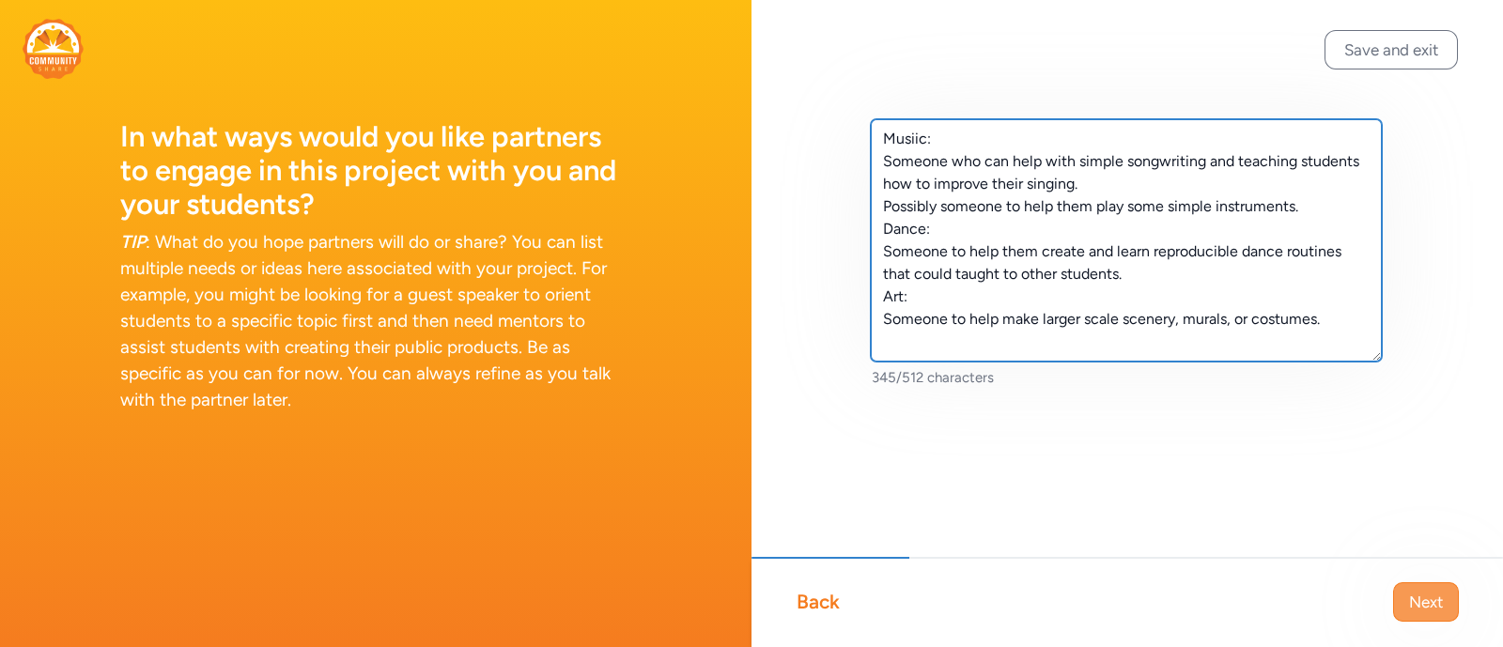
type textarea "Musiic: Someone who can help with simple songwriting and teaching students how …"
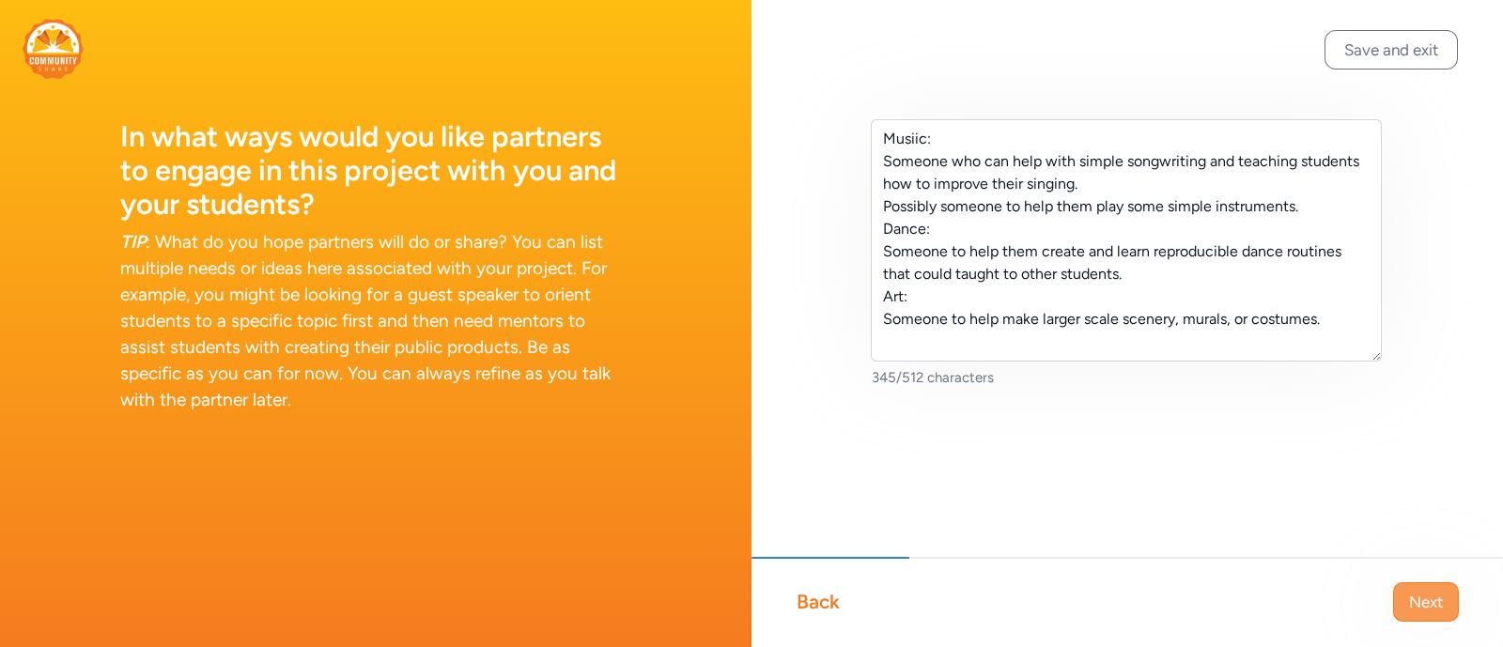
click at [1417, 599] on span "Next" at bounding box center [1426, 602] width 34 height 23
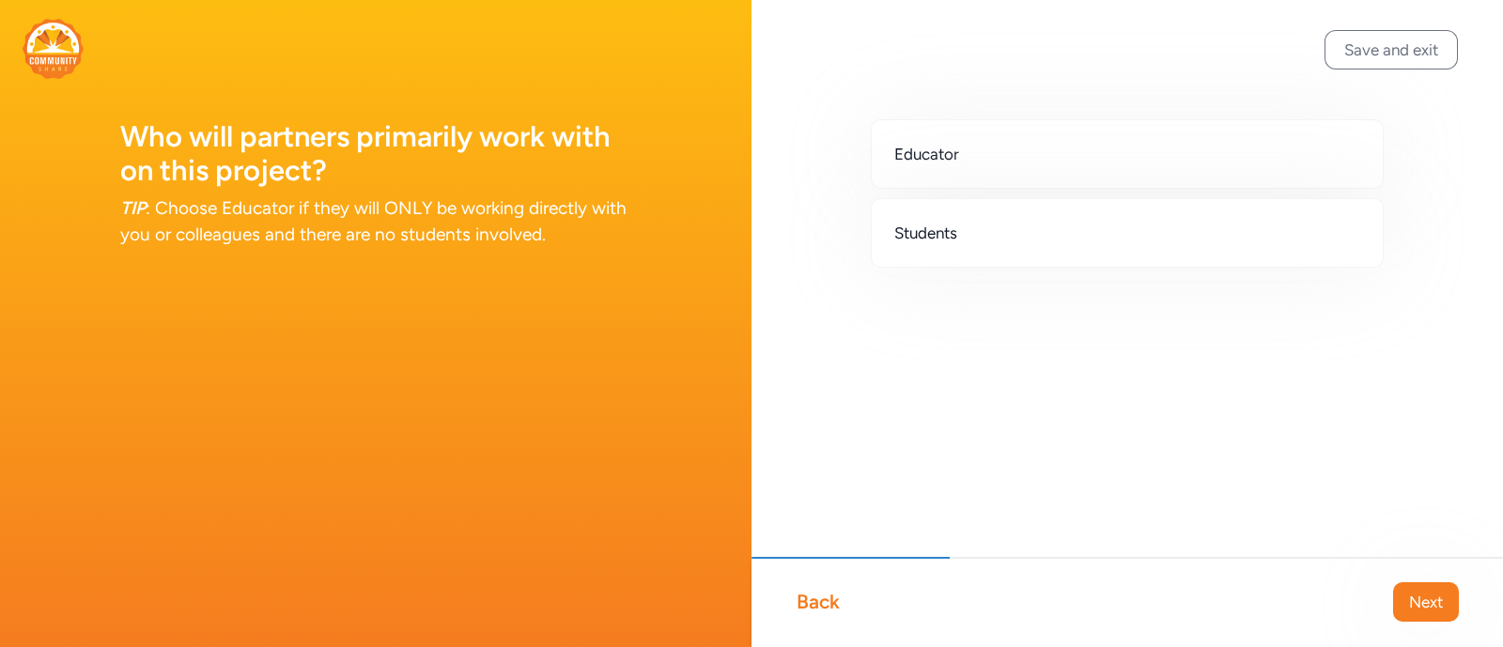
click at [998, 93] on div "Educator Students" at bounding box center [1126, 223] width 751 height 447
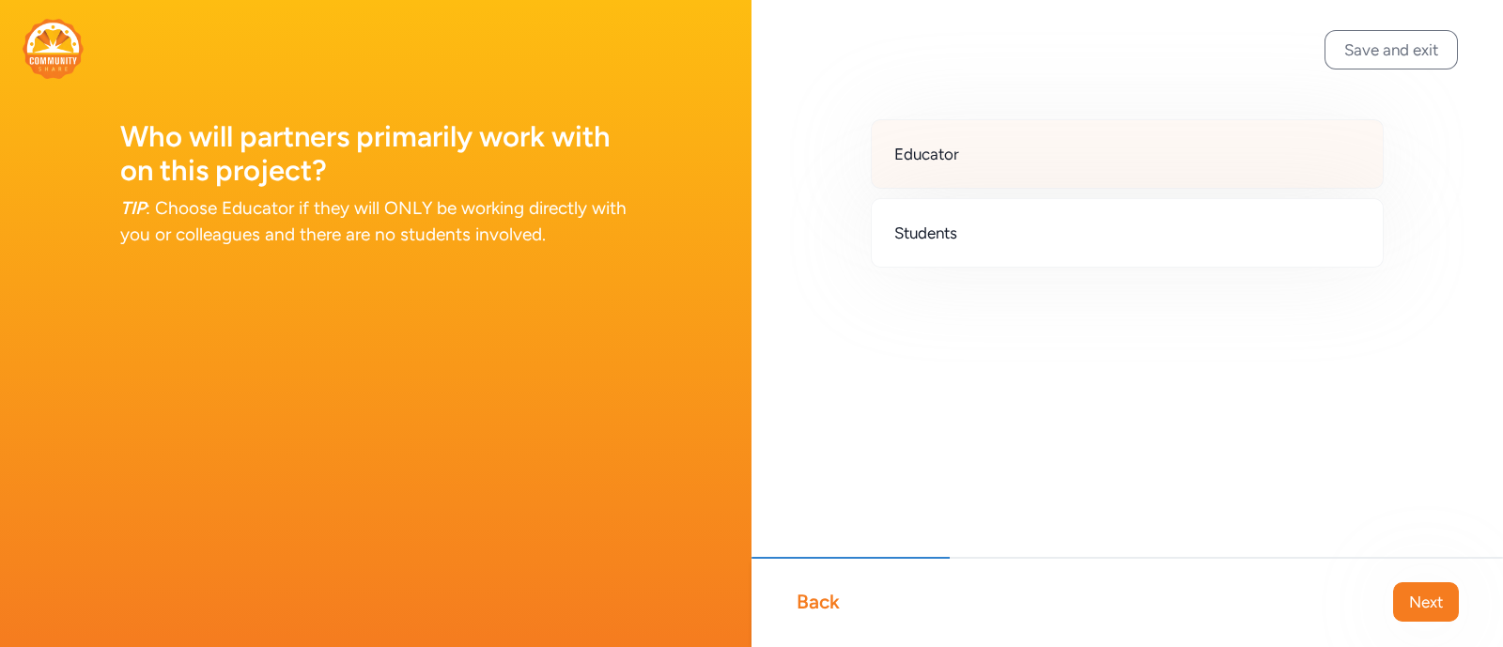
click at [969, 147] on div "Educator" at bounding box center [1127, 153] width 513 height 69
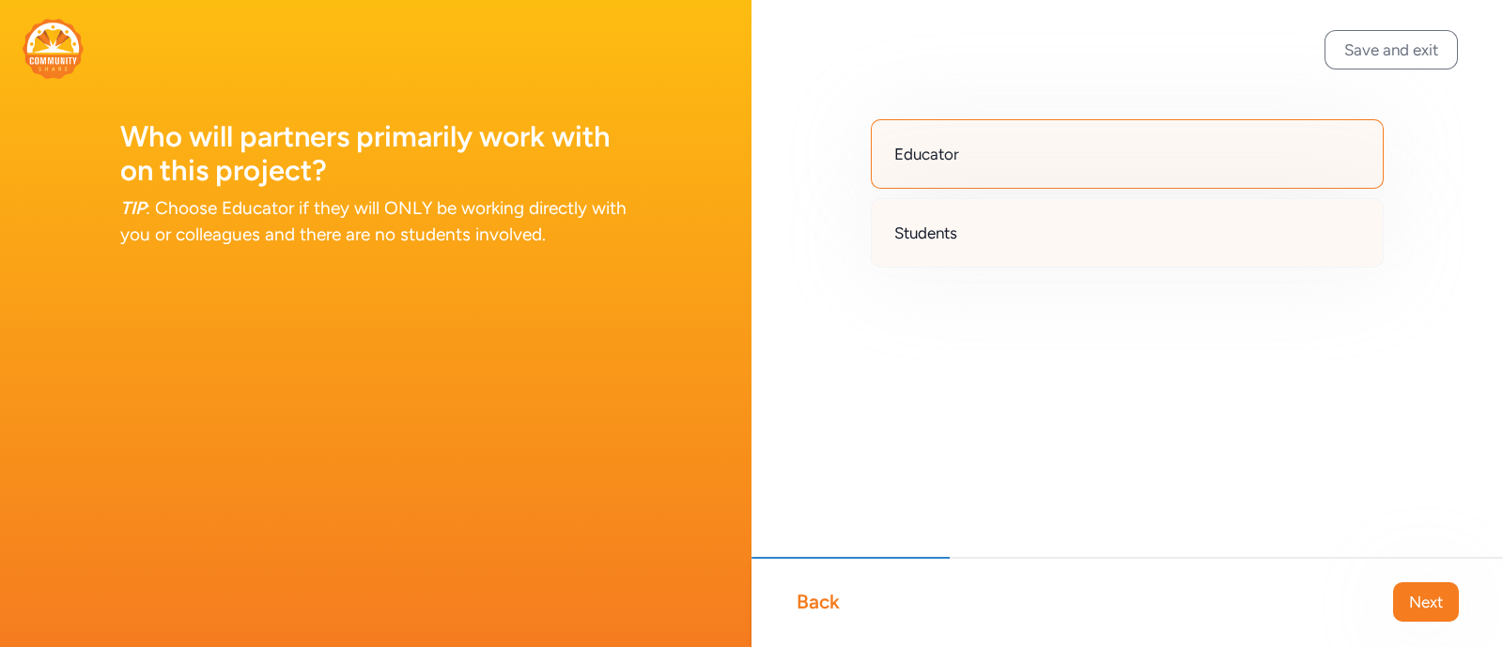
click at [968, 223] on div "Students" at bounding box center [1127, 232] width 513 height 69
click at [943, 145] on span "Educator" at bounding box center [926, 154] width 65 height 23
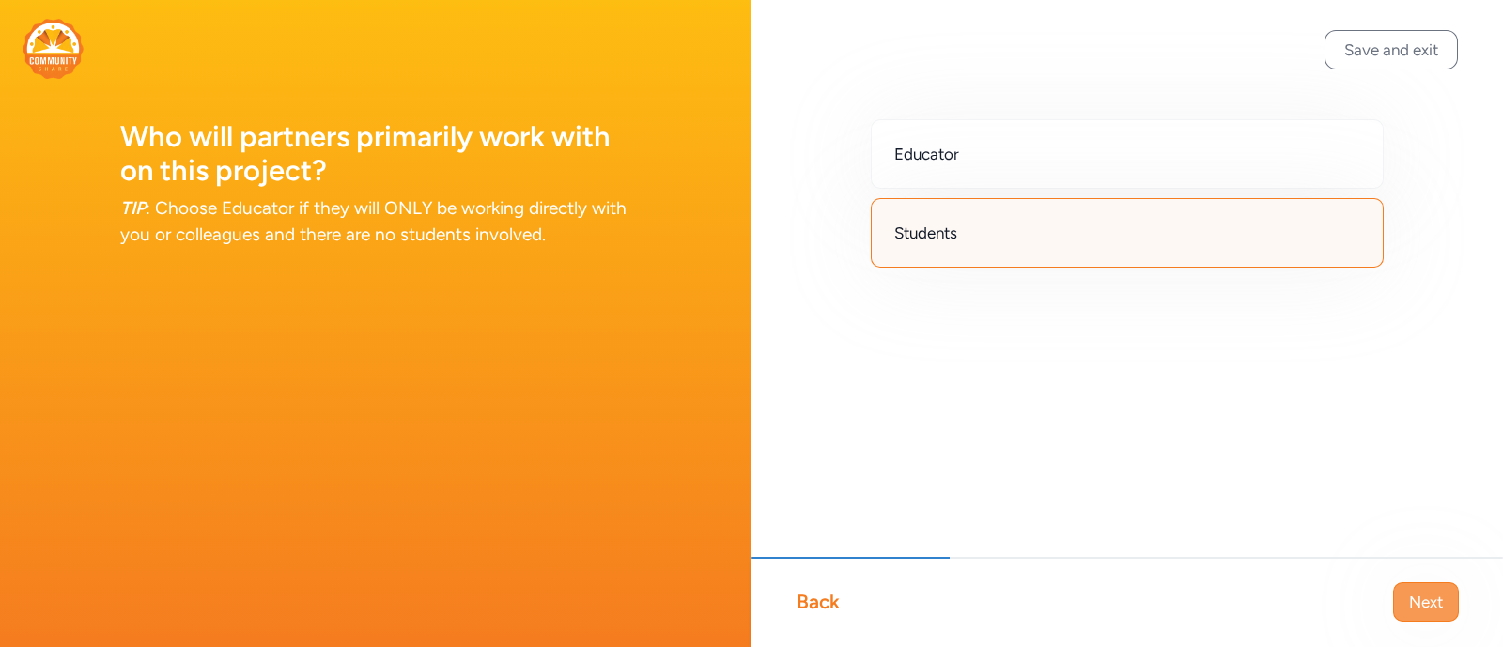
click at [1435, 594] on span "Next" at bounding box center [1426, 602] width 34 height 23
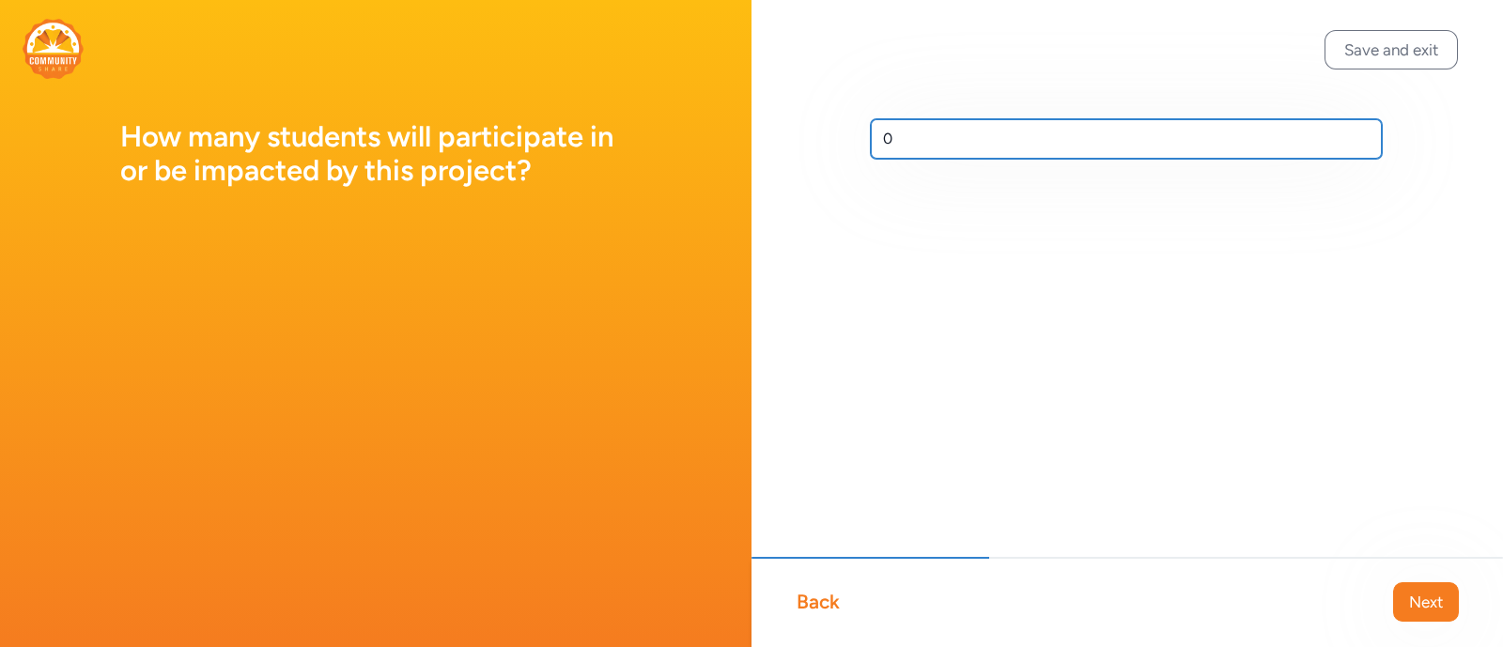
drag, startPoint x: 908, startPoint y: 133, endPoint x: 843, endPoint y: 145, distance: 65.8
click at [843, 145] on div "0" at bounding box center [1126, 169] width 751 height 338
type input "37"
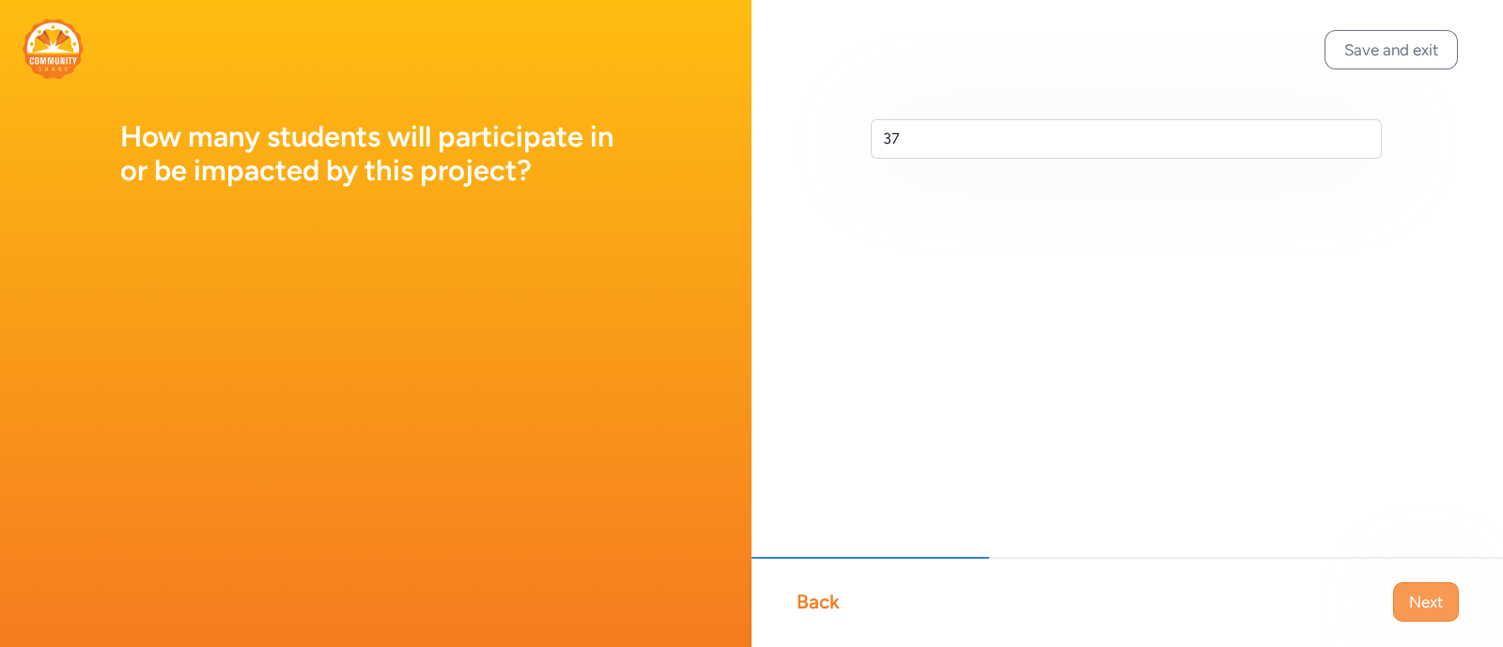
click at [1421, 596] on span "Next" at bounding box center [1426, 602] width 34 height 23
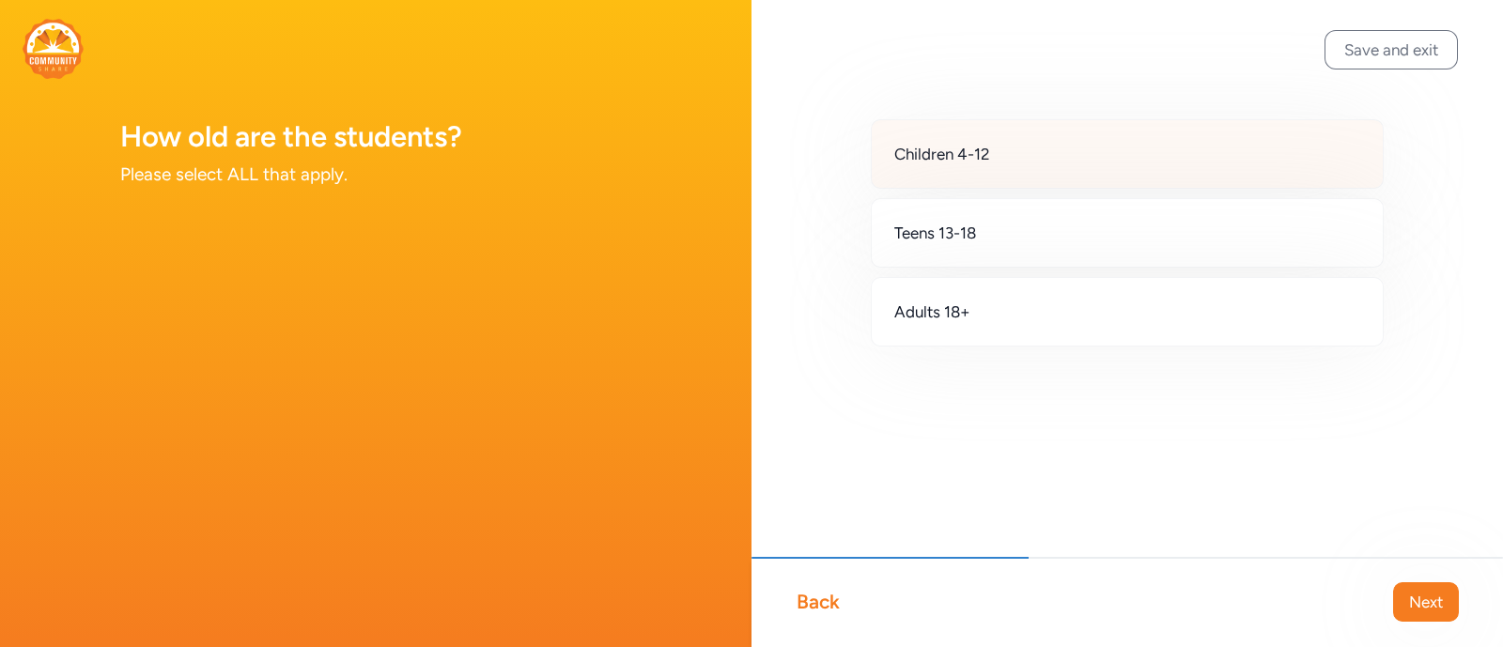
click at [1010, 148] on div "Children 4-12" at bounding box center [1127, 153] width 513 height 69
click at [1431, 607] on span "Next" at bounding box center [1426, 602] width 34 height 23
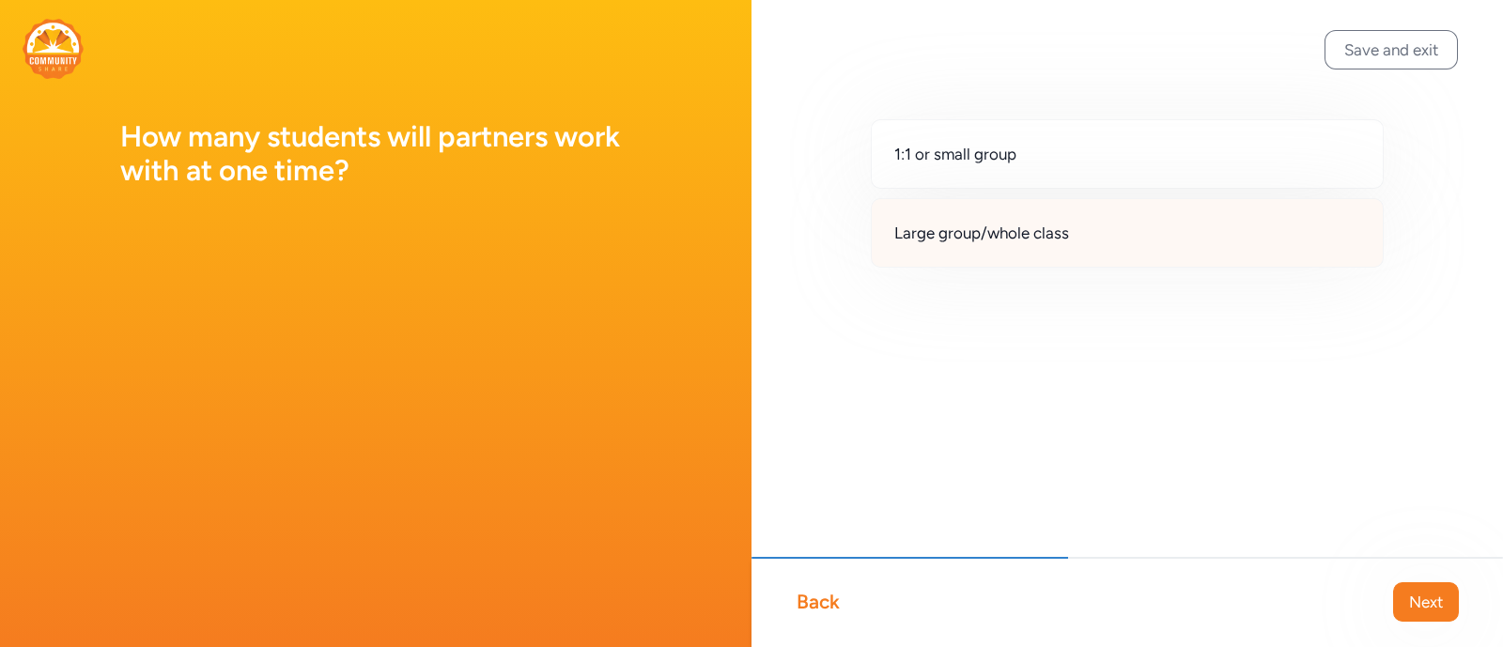
click at [1097, 225] on div "Large group/whole class" at bounding box center [1127, 232] width 513 height 69
click at [1409, 589] on button "Next" at bounding box center [1426, 601] width 66 height 39
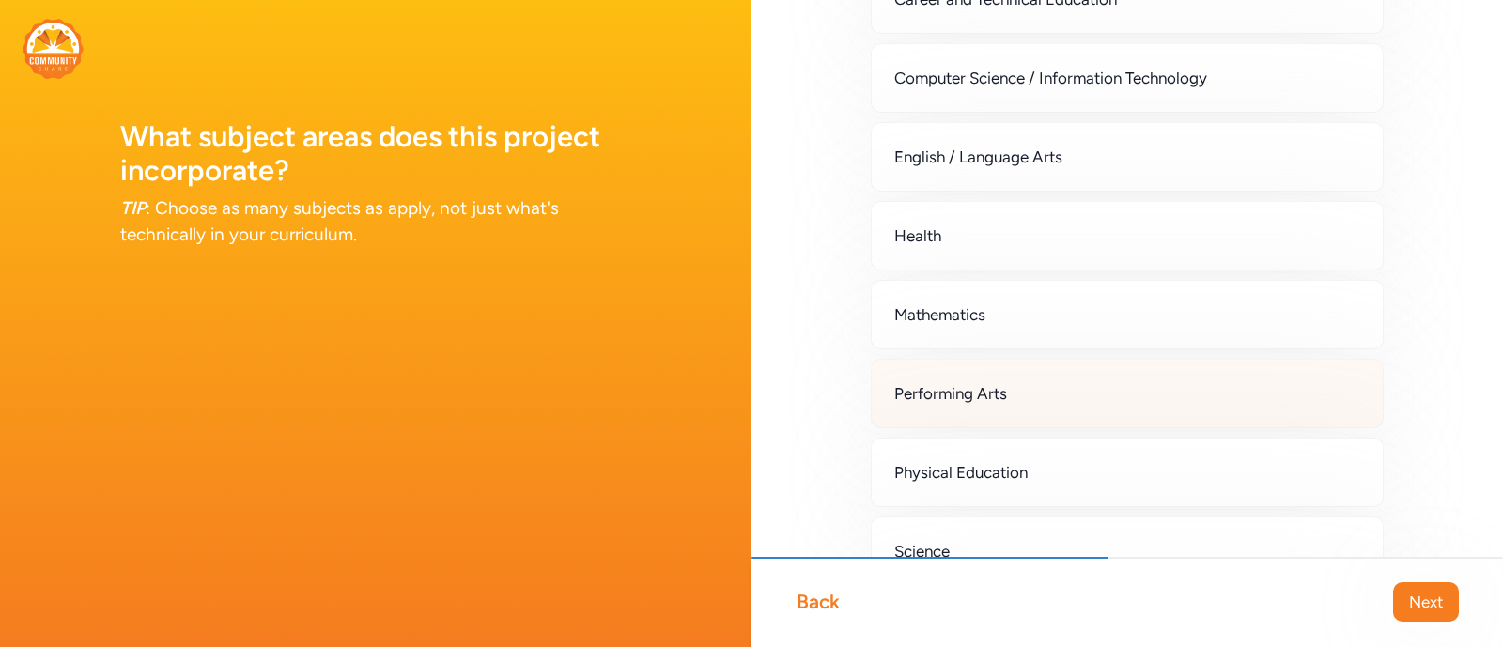
scroll to position [352, 0]
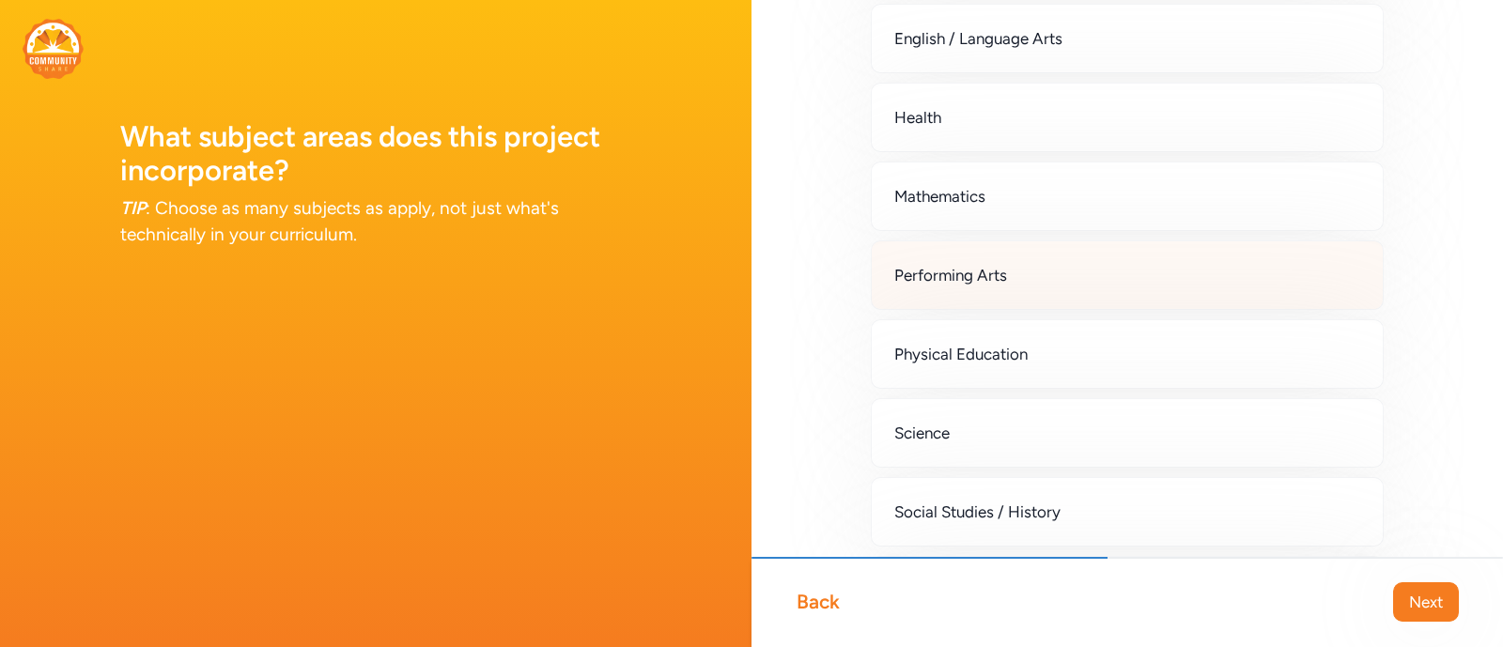
click at [1025, 277] on div "Performing Arts" at bounding box center [1127, 274] width 513 height 69
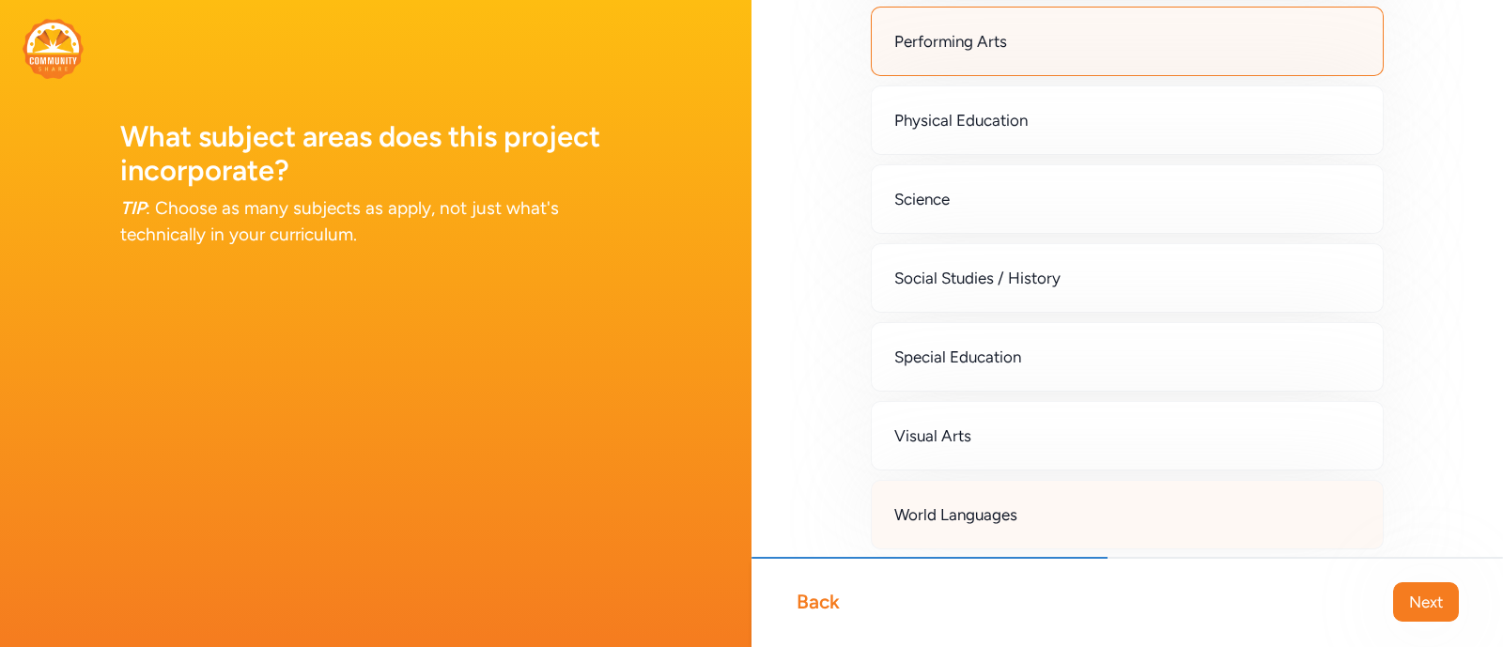
scroll to position [587, 0]
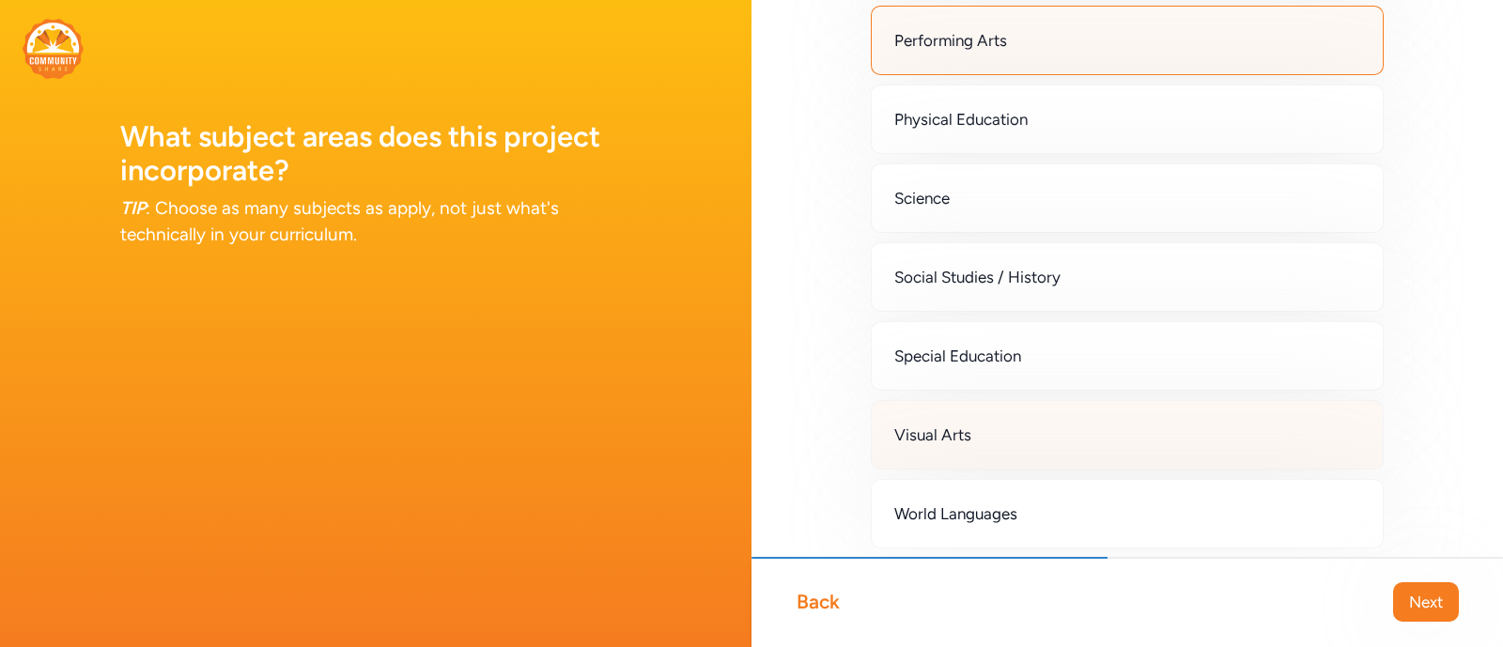
click at [1074, 439] on div "Visual Arts" at bounding box center [1127, 434] width 513 height 69
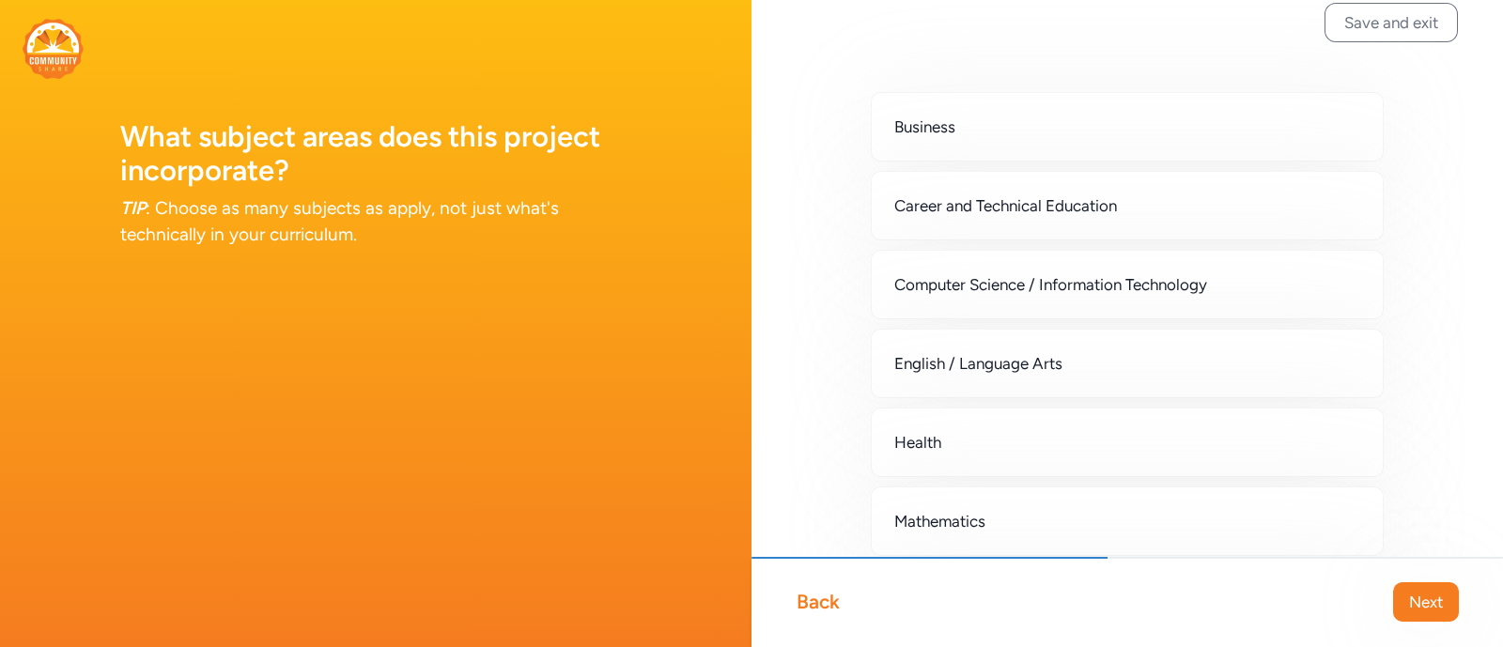
scroll to position [0, 0]
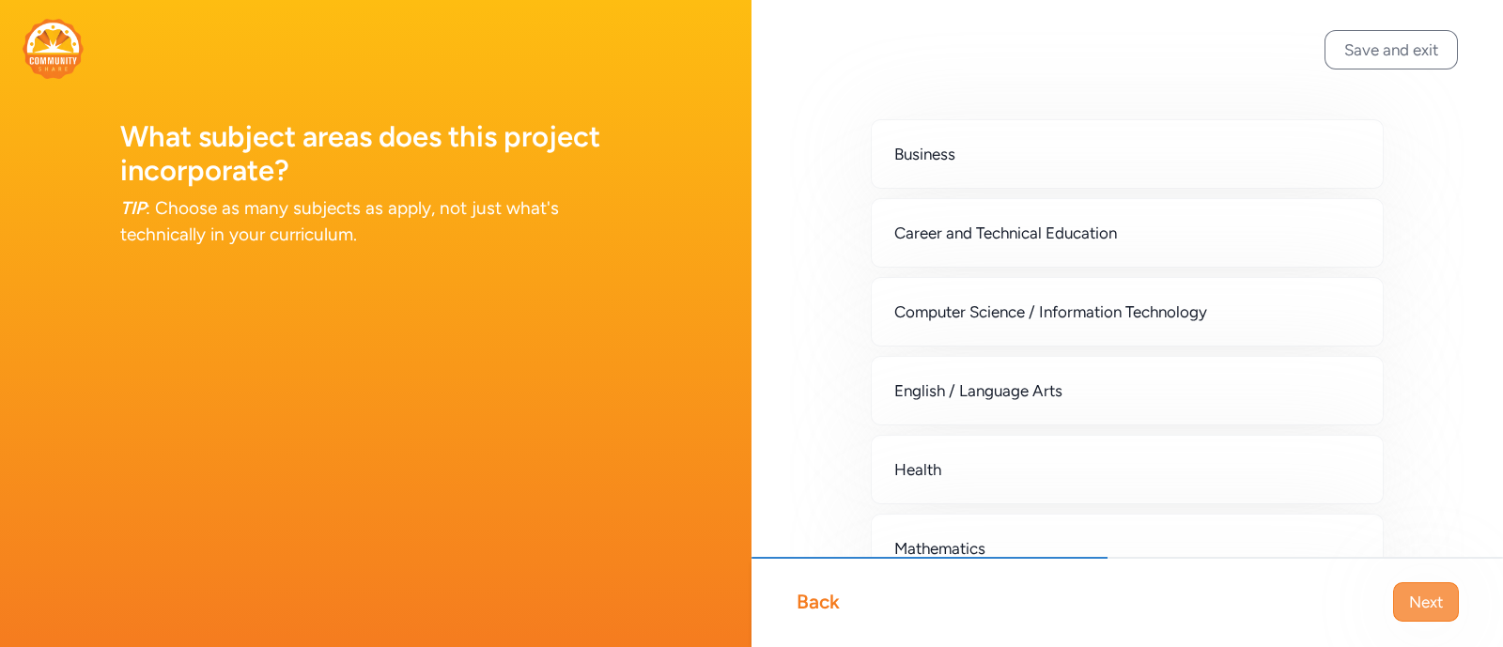
click at [1425, 603] on span "Next" at bounding box center [1426, 602] width 34 height 23
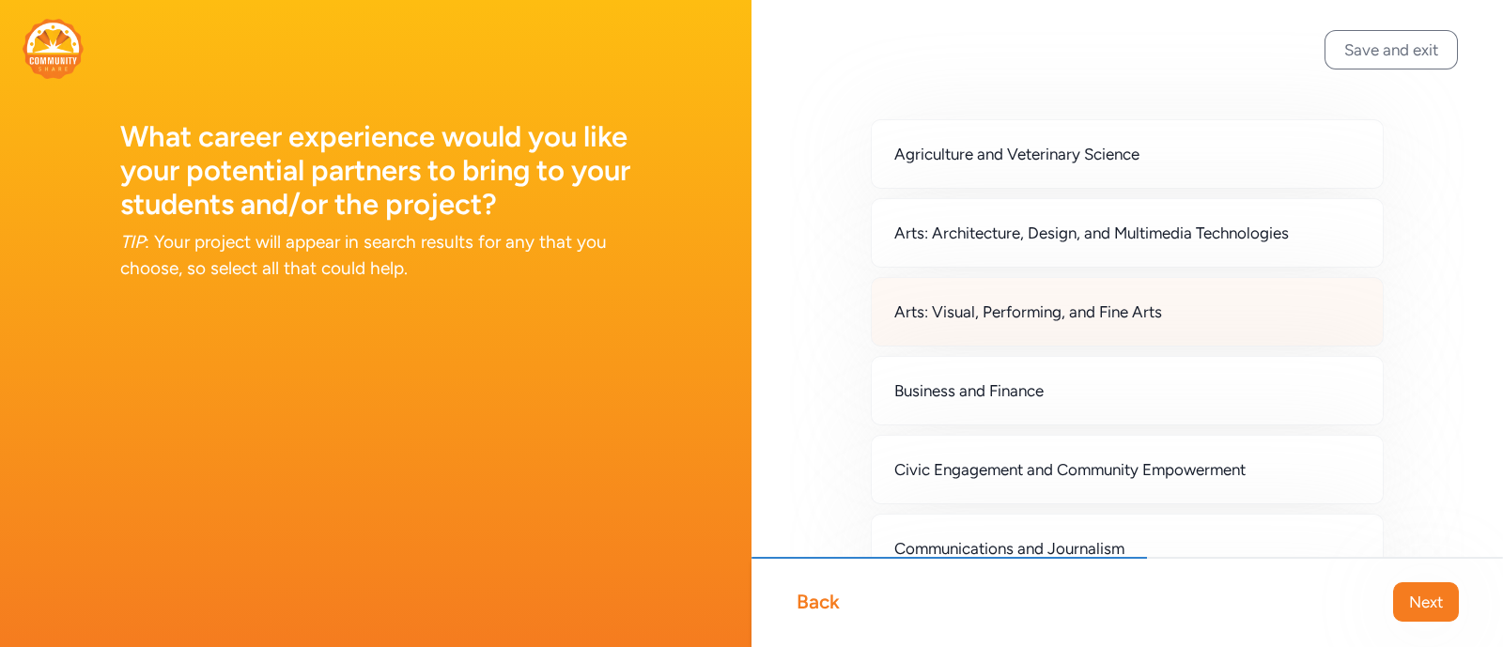
click at [1169, 304] on div "Arts: Visual, Performing, and Fine Arts" at bounding box center [1127, 311] width 513 height 69
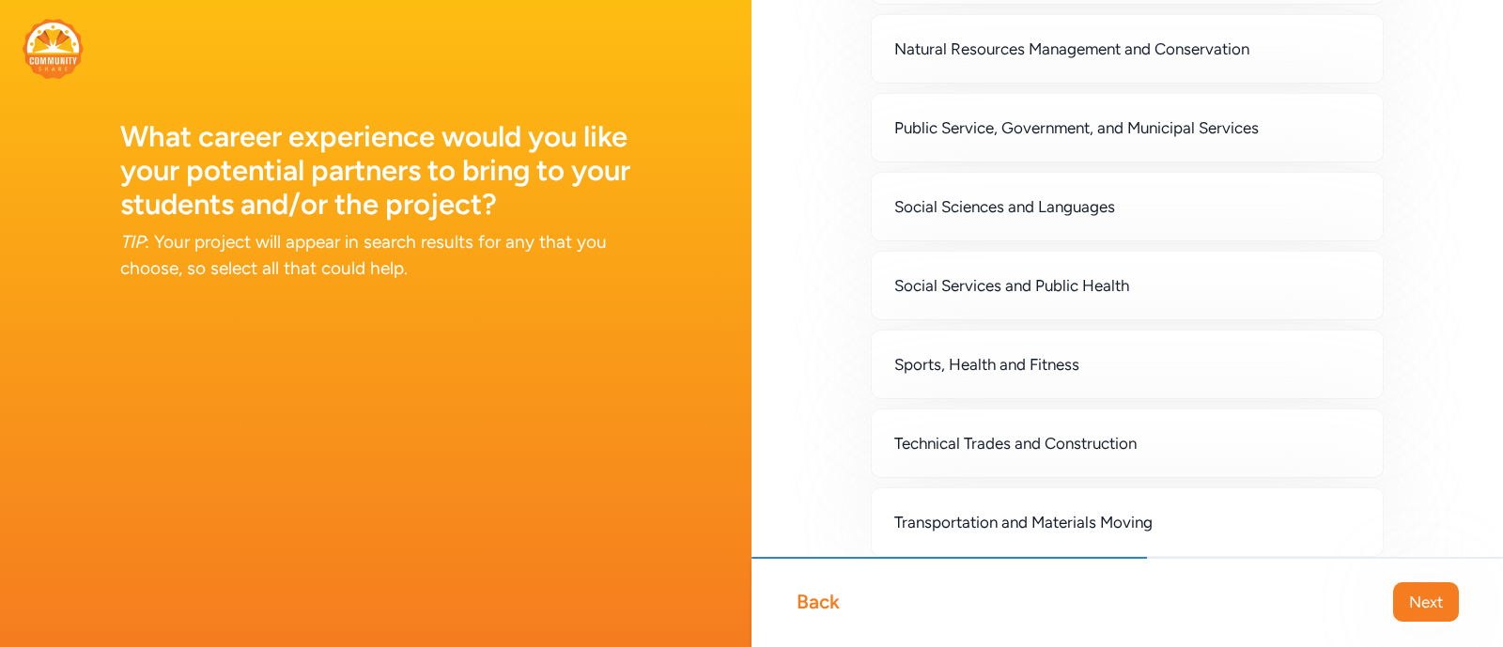
scroll to position [1606, 0]
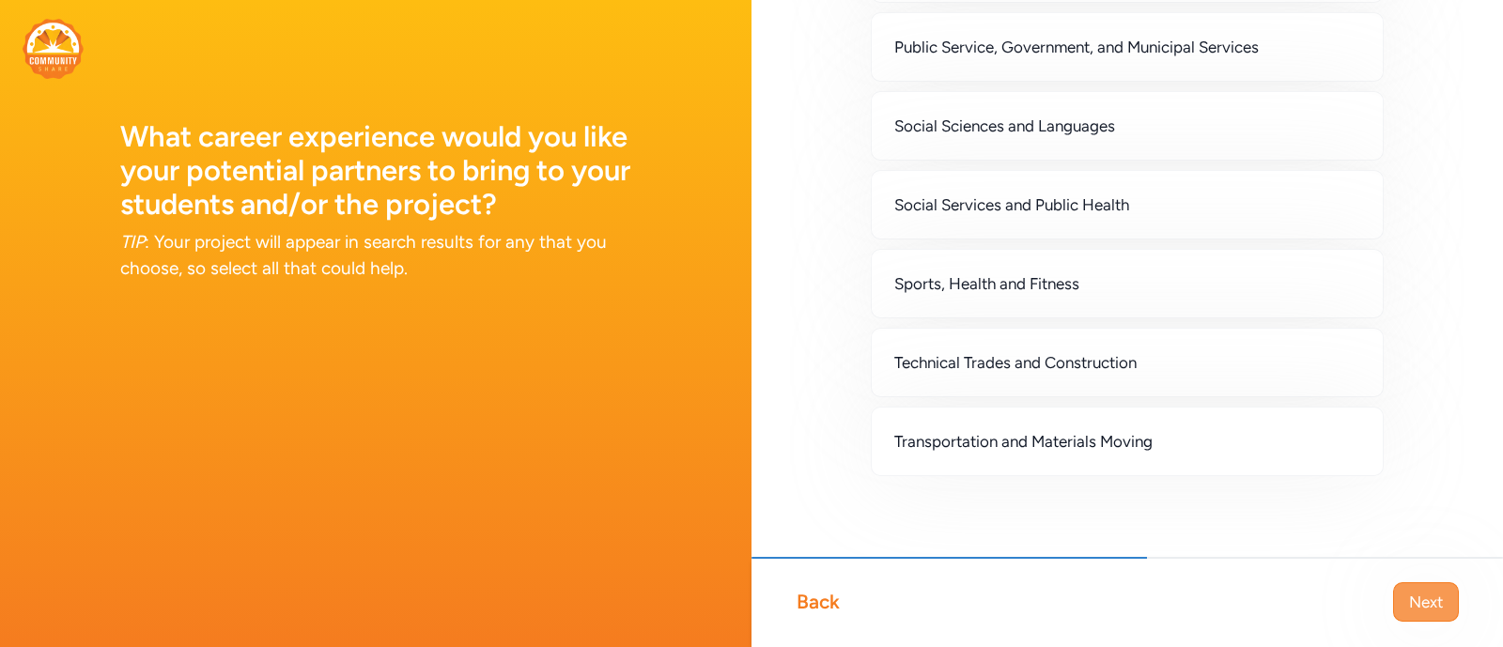
click at [1429, 593] on span "Next" at bounding box center [1426, 602] width 34 height 23
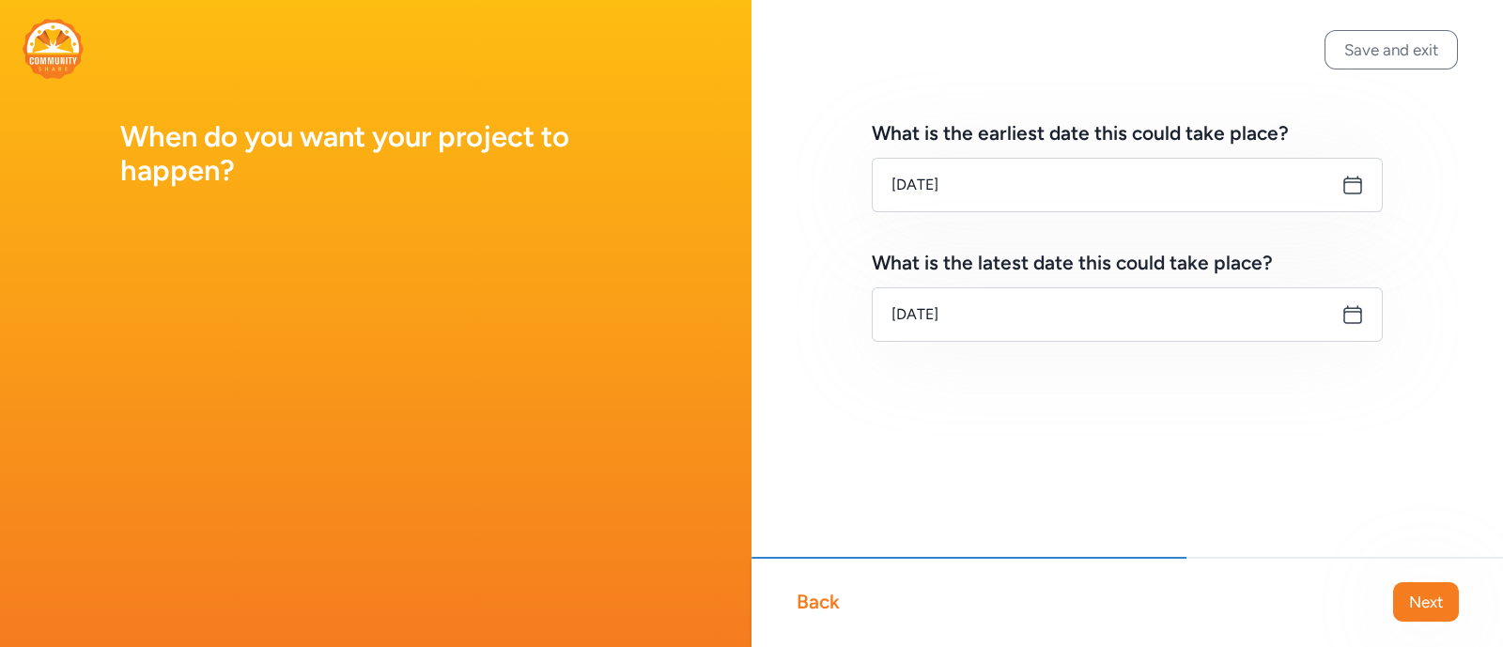
click at [1354, 178] on icon at bounding box center [1352, 185] width 17 height 17
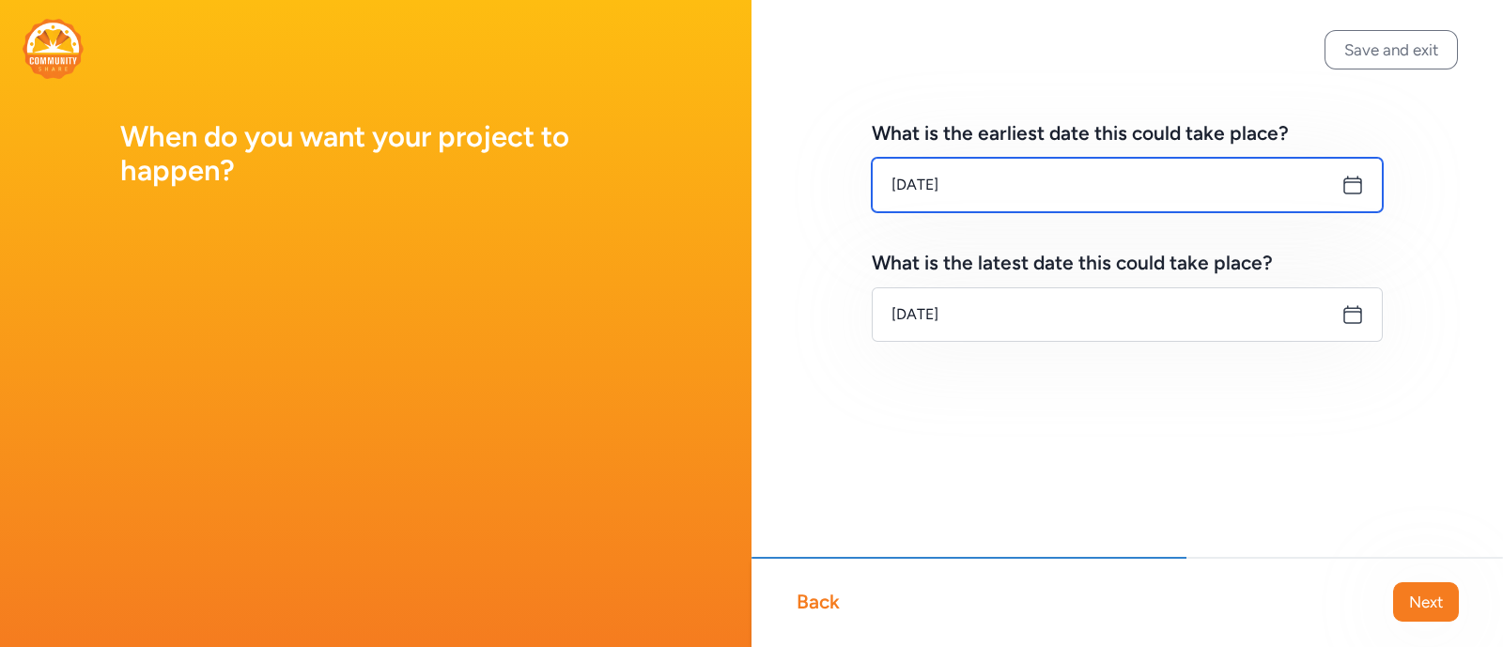
click at [1014, 190] on input "[DATE]" at bounding box center [1127, 185] width 511 height 54
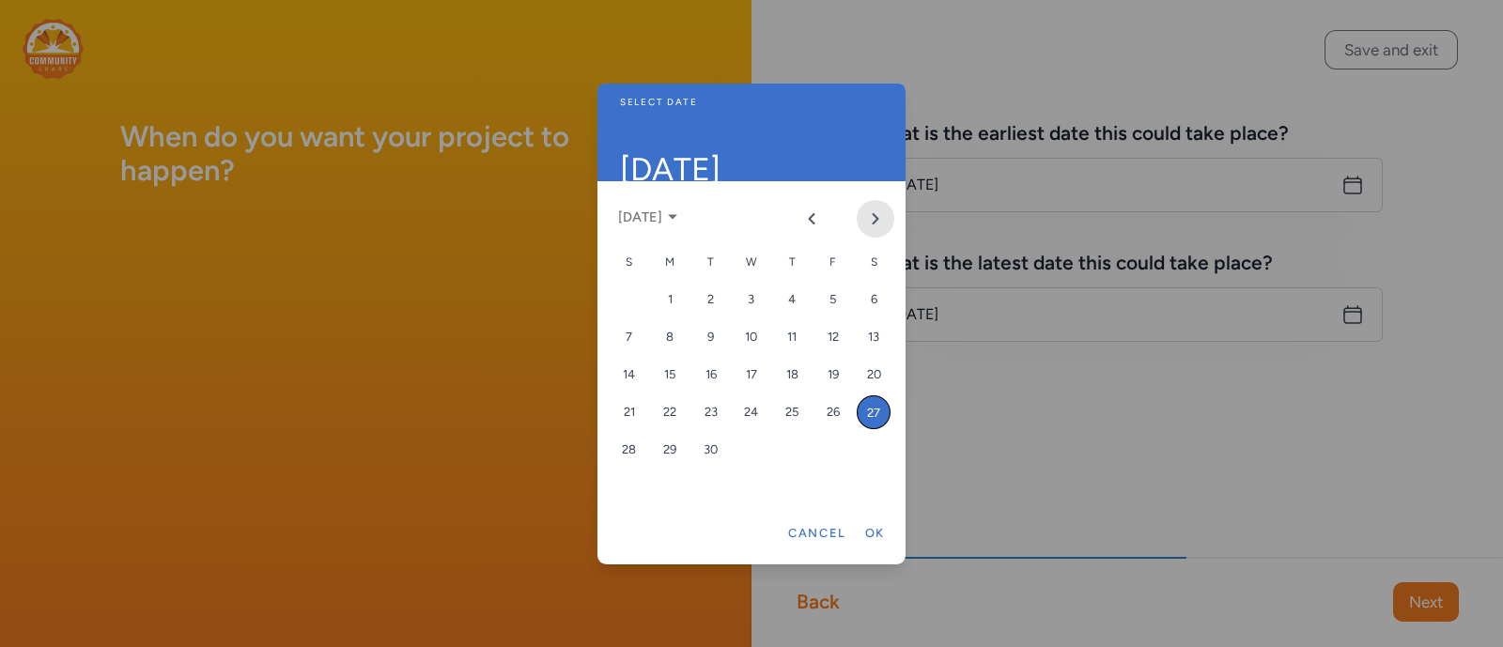
click at [868, 213] on icon "Next month" at bounding box center [875, 218] width 15 height 15
click at [665, 444] on div "27" at bounding box center [670, 450] width 34 height 34
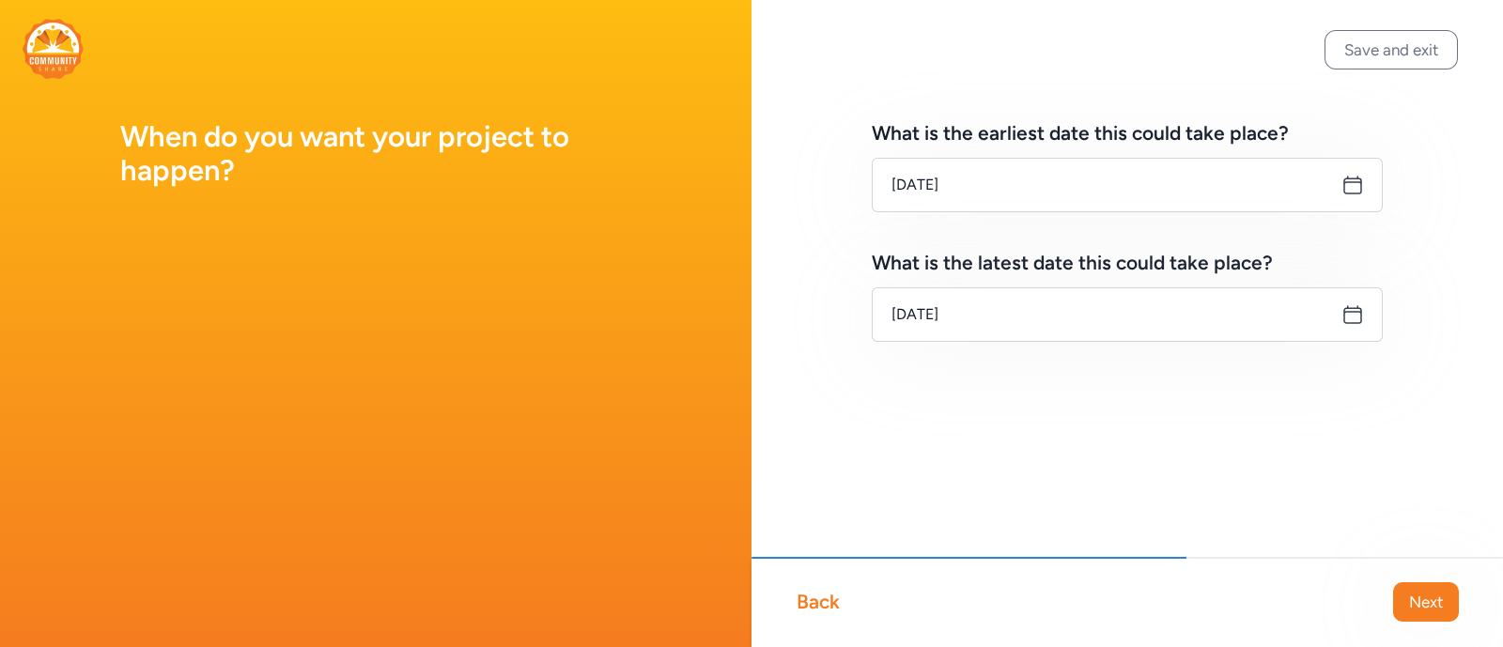
click at [1361, 314] on icon at bounding box center [1352, 314] width 17 height 17
click at [1352, 316] on icon at bounding box center [1352, 314] width 23 height 23
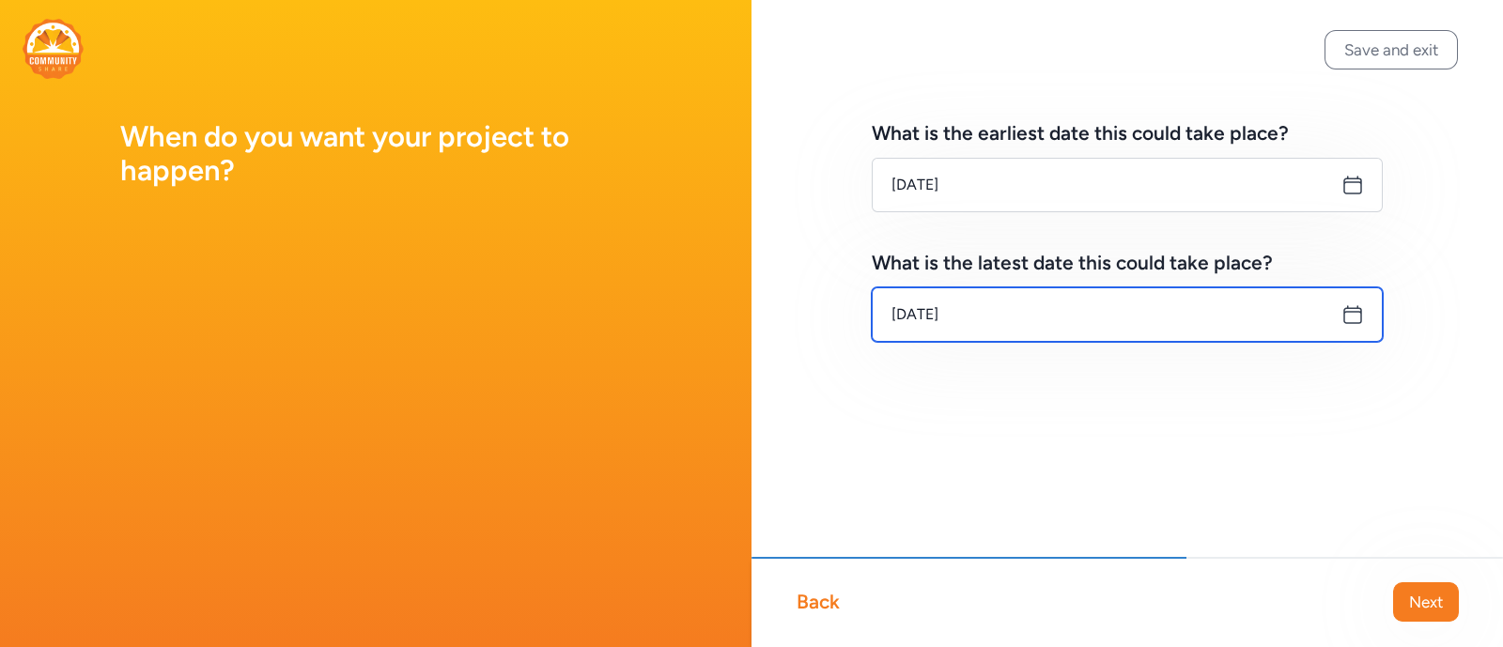
click at [980, 298] on input "[DATE]" at bounding box center [1127, 314] width 511 height 54
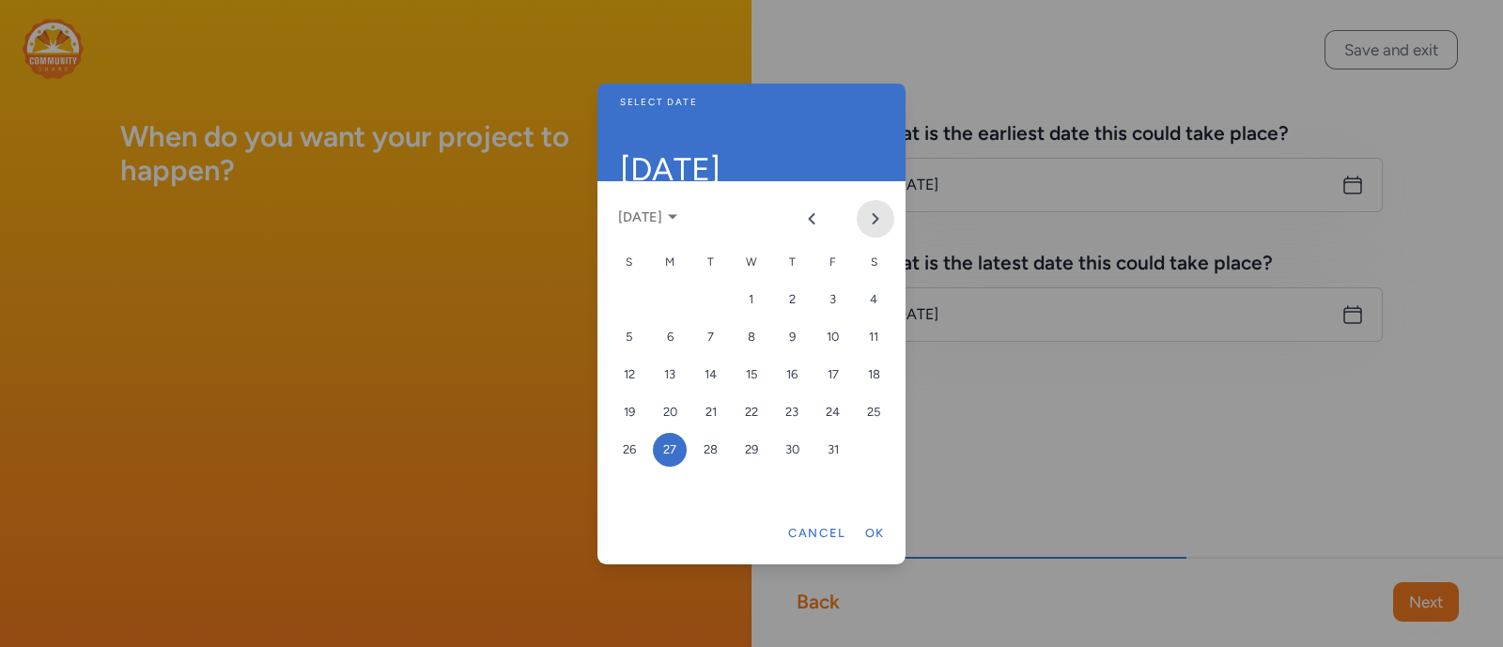
click at [871, 213] on icon "Next month" at bounding box center [875, 218] width 15 height 15
click at [877, 212] on icon "Next month" at bounding box center [875, 218] width 15 height 15
click at [804, 216] on icon "Previous month" at bounding box center [811, 218] width 15 height 15
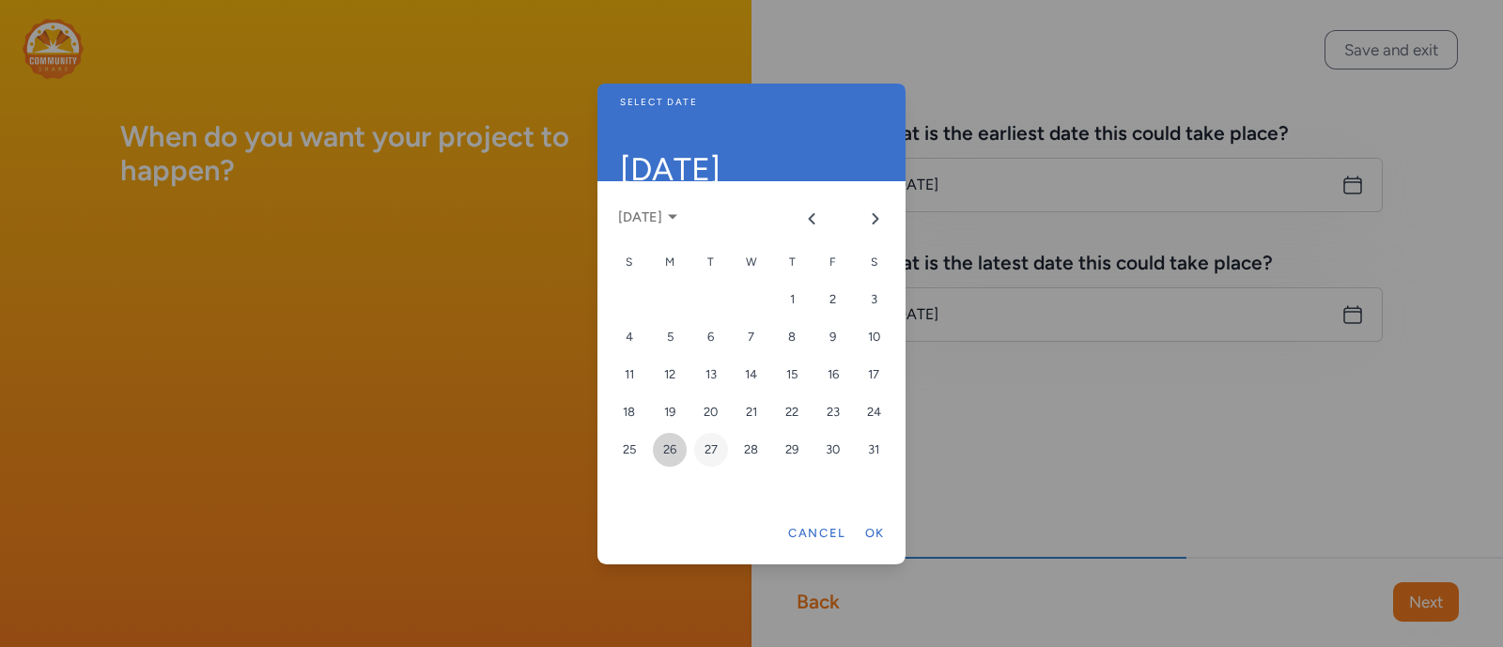
click at [665, 444] on div "26" at bounding box center [670, 450] width 34 height 34
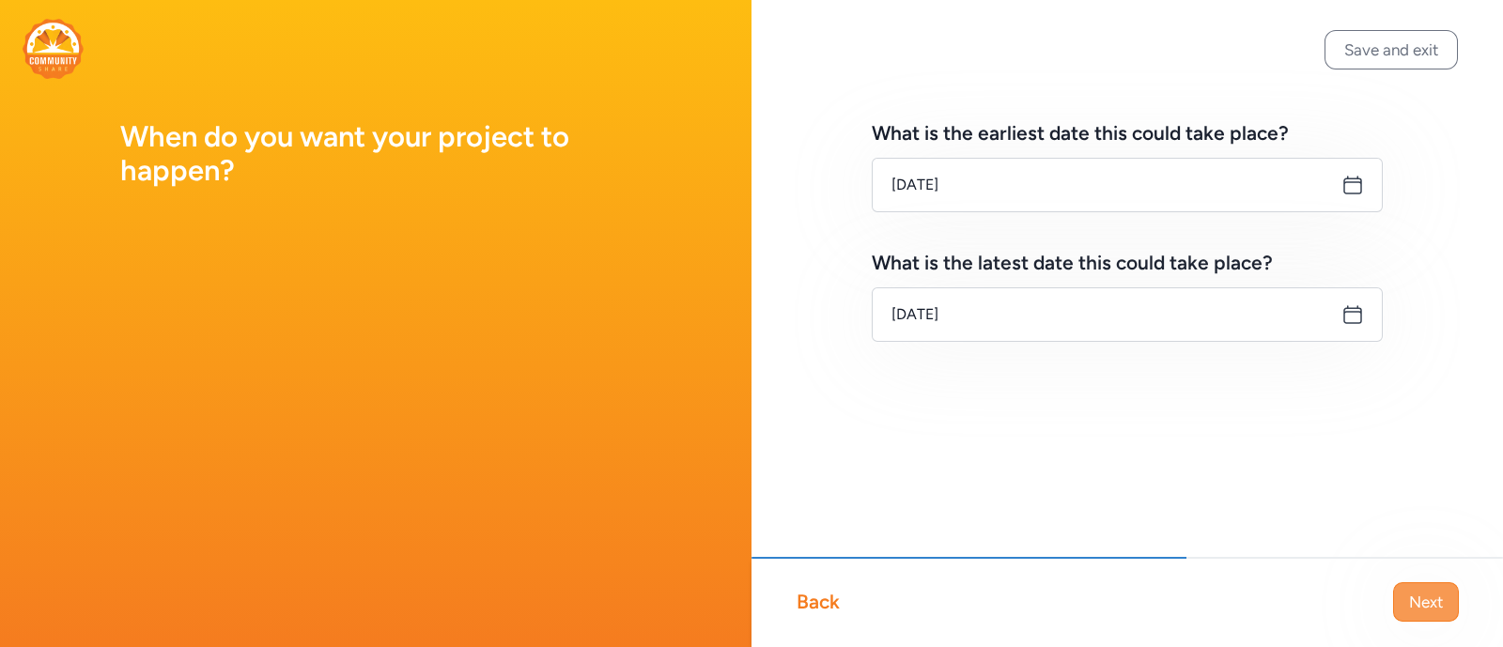
click at [1435, 608] on span "Next" at bounding box center [1426, 602] width 34 height 23
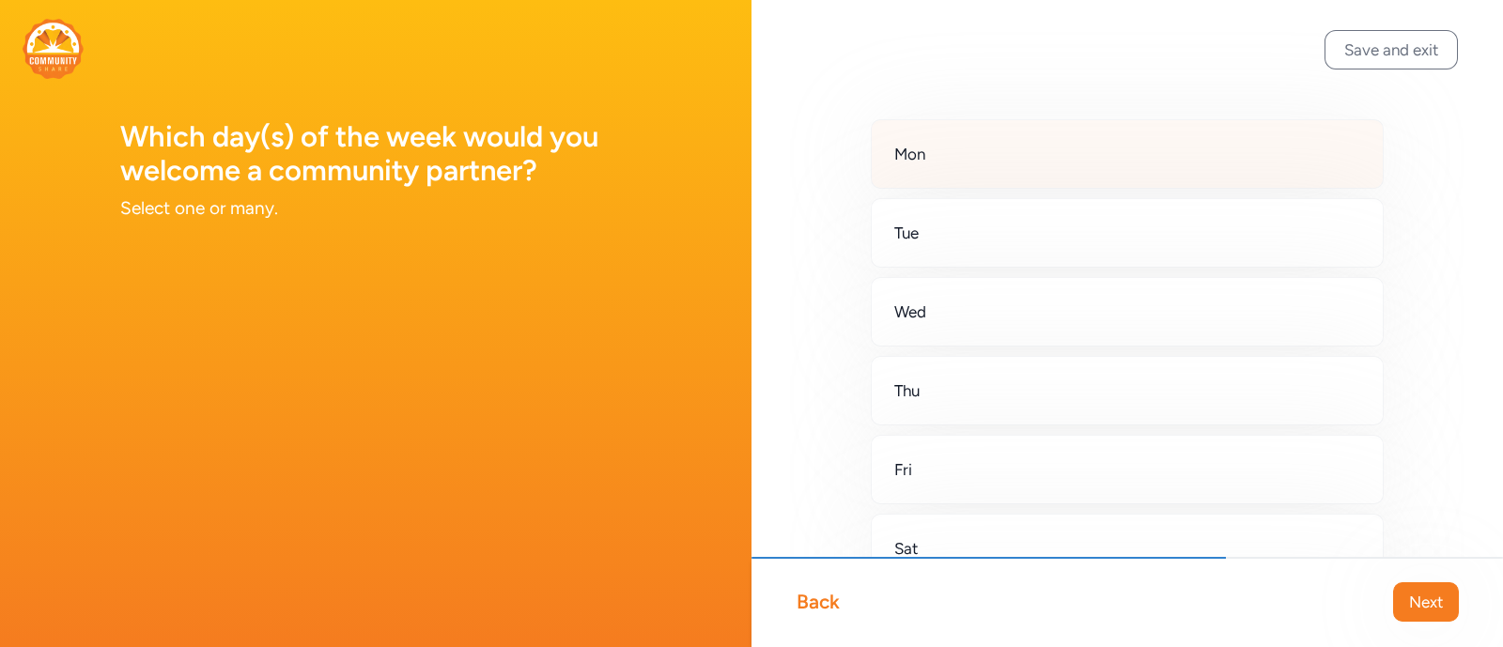
click at [973, 179] on div "Mon" at bounding box center [1127, 153] width 513 height 69
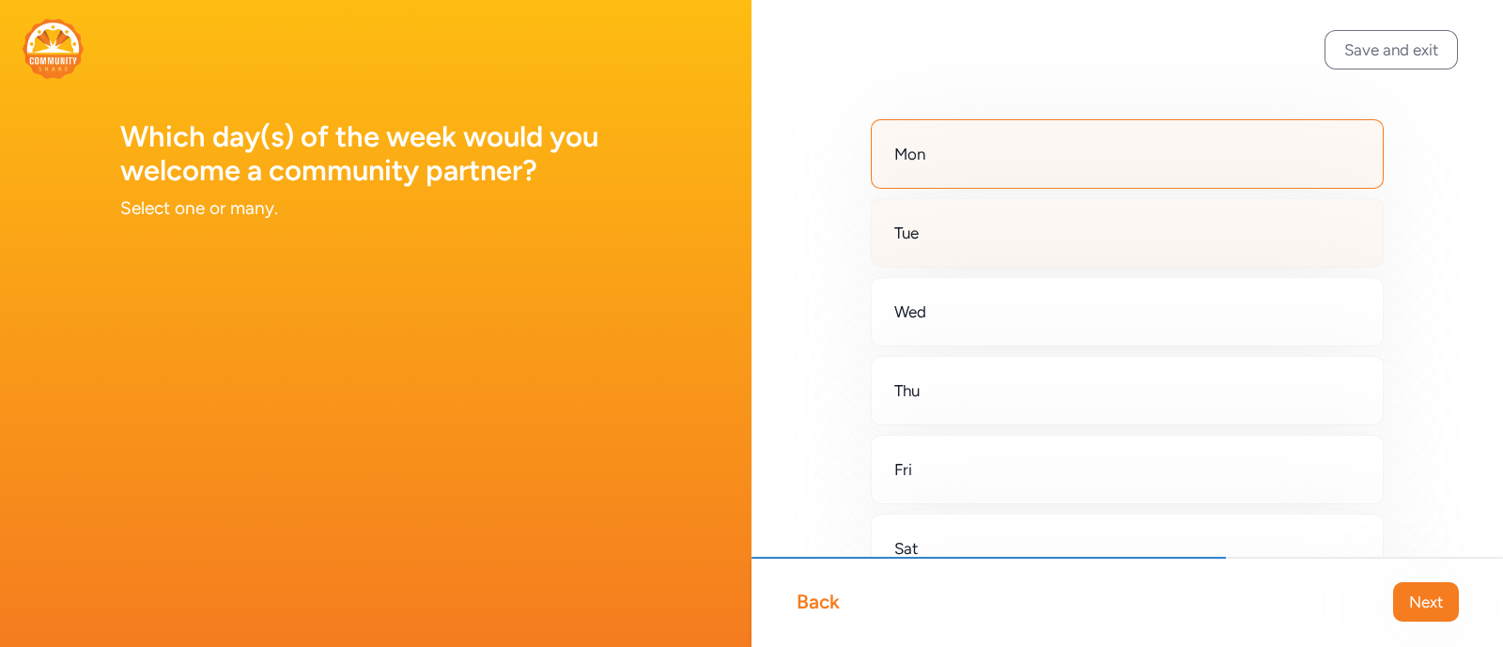
click at [967, 233] on div "Tue" at bounding box center [1127, 232] width 513 height 69
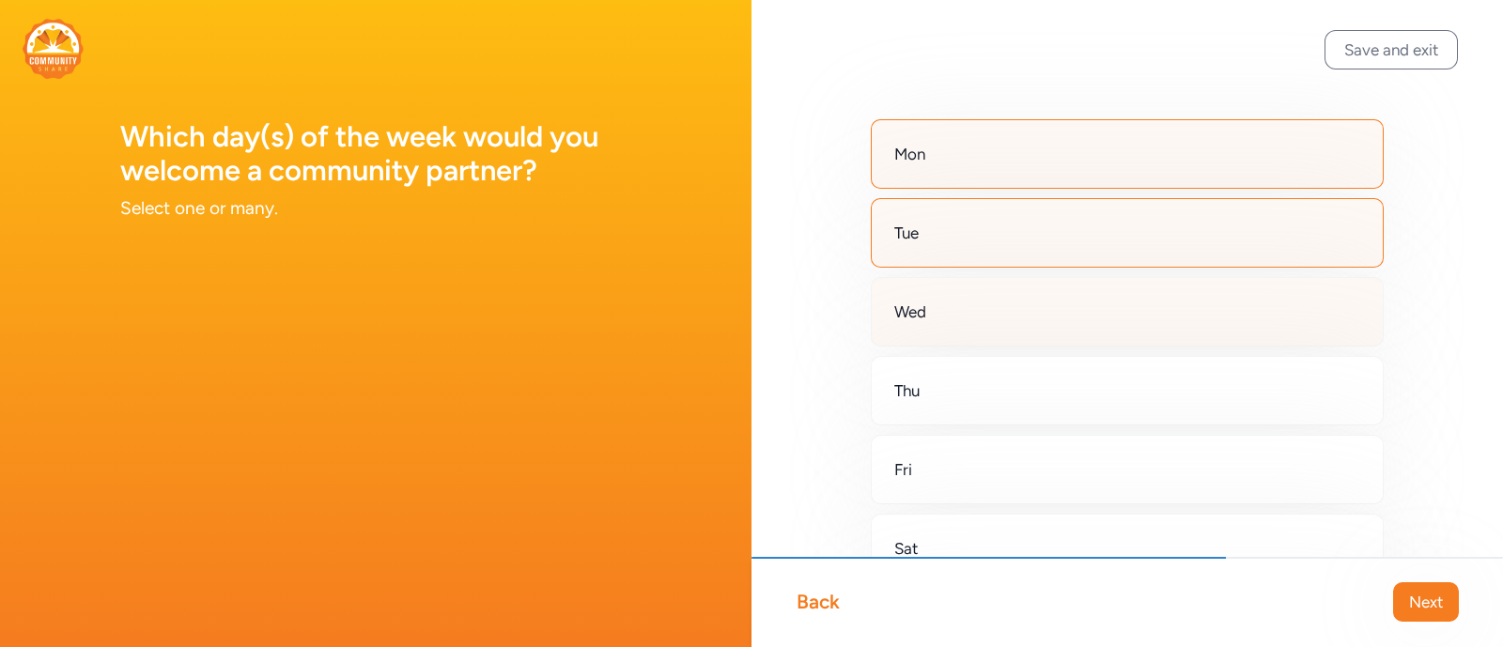
drag, startPoint x: 977, startPoint y: 312, endPoint x: 981, endPoint y: 337, distance: 25.8
click at [977, 313] on div "Wed" at bounding box center [1127, 311] width 513 height 69
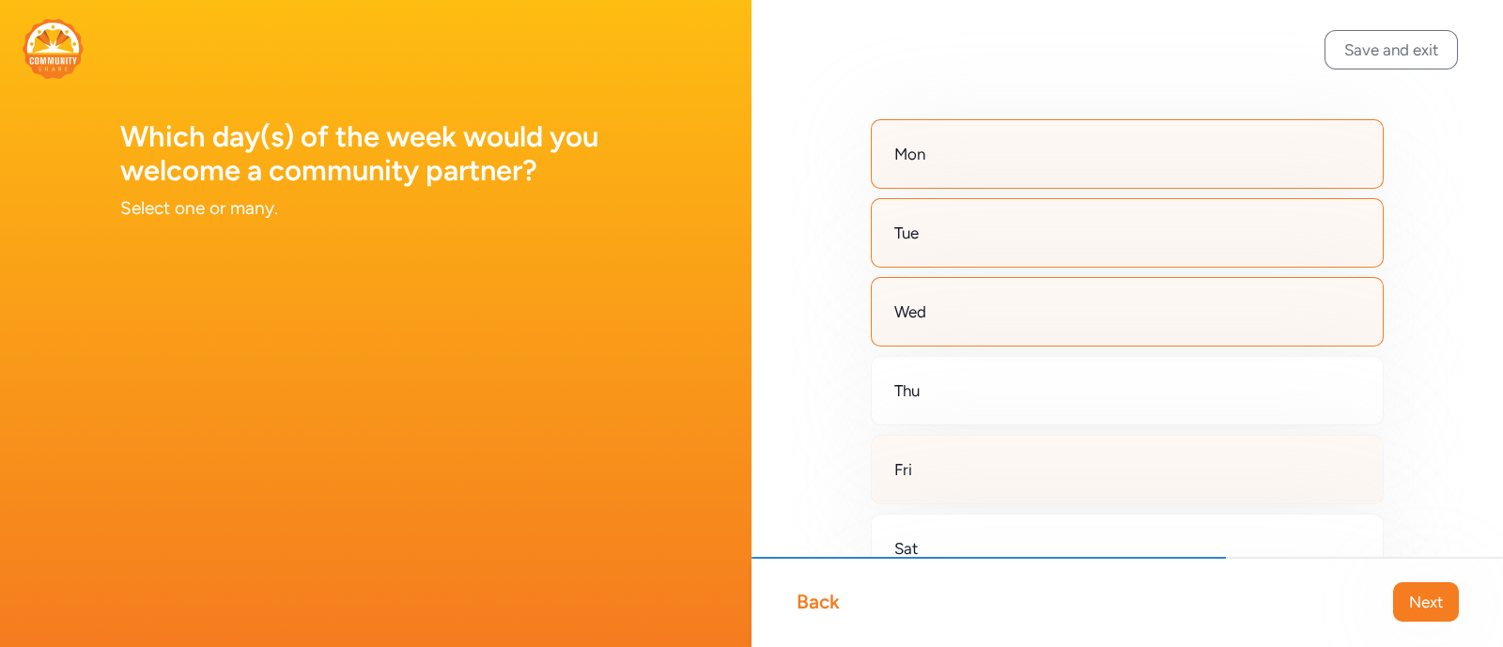
drag, startPoint x: 957, startPoint y: 381, endPoint x: 1021, endPoint y: 476, distance: 114.4
click at [963, 388] on div "Thu" at bounding box center [1127, 390] width 513 height 69
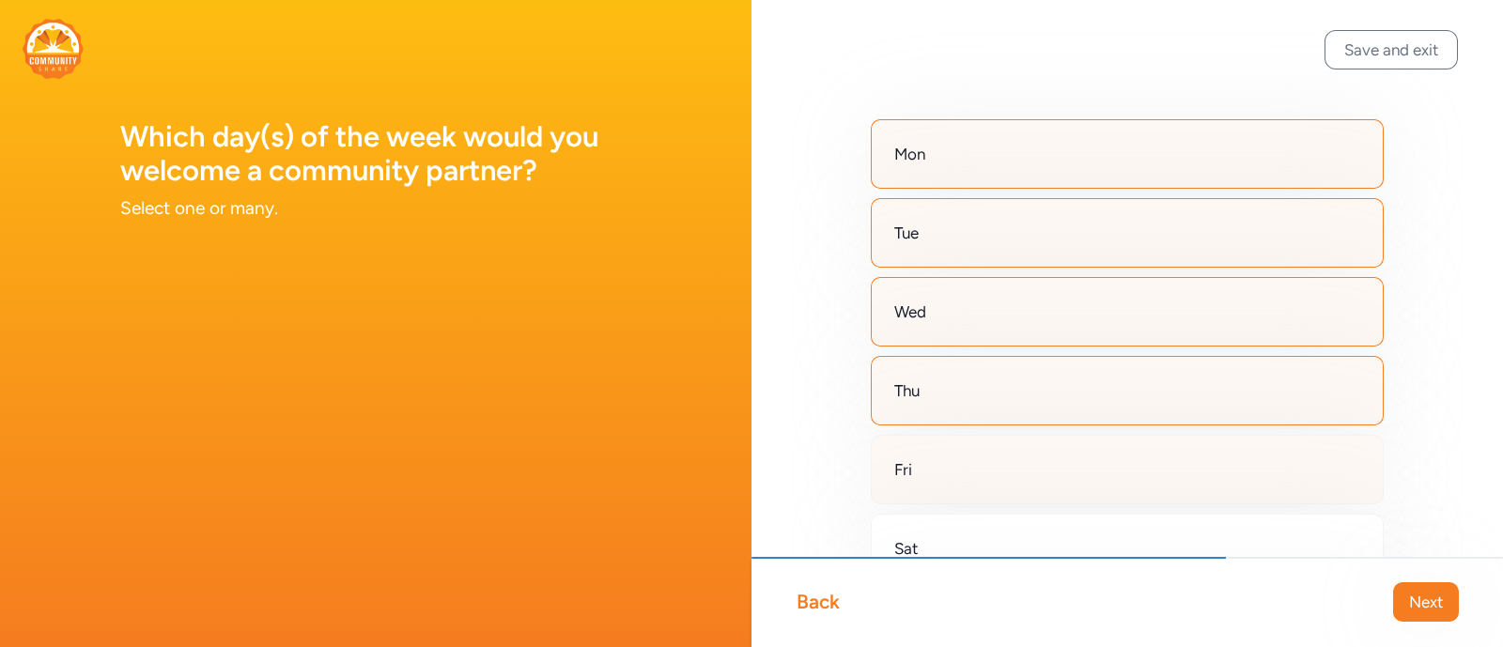
click at [1005, 462] on div "Fri" at bounding box center [1127, 469] width 513 height 69
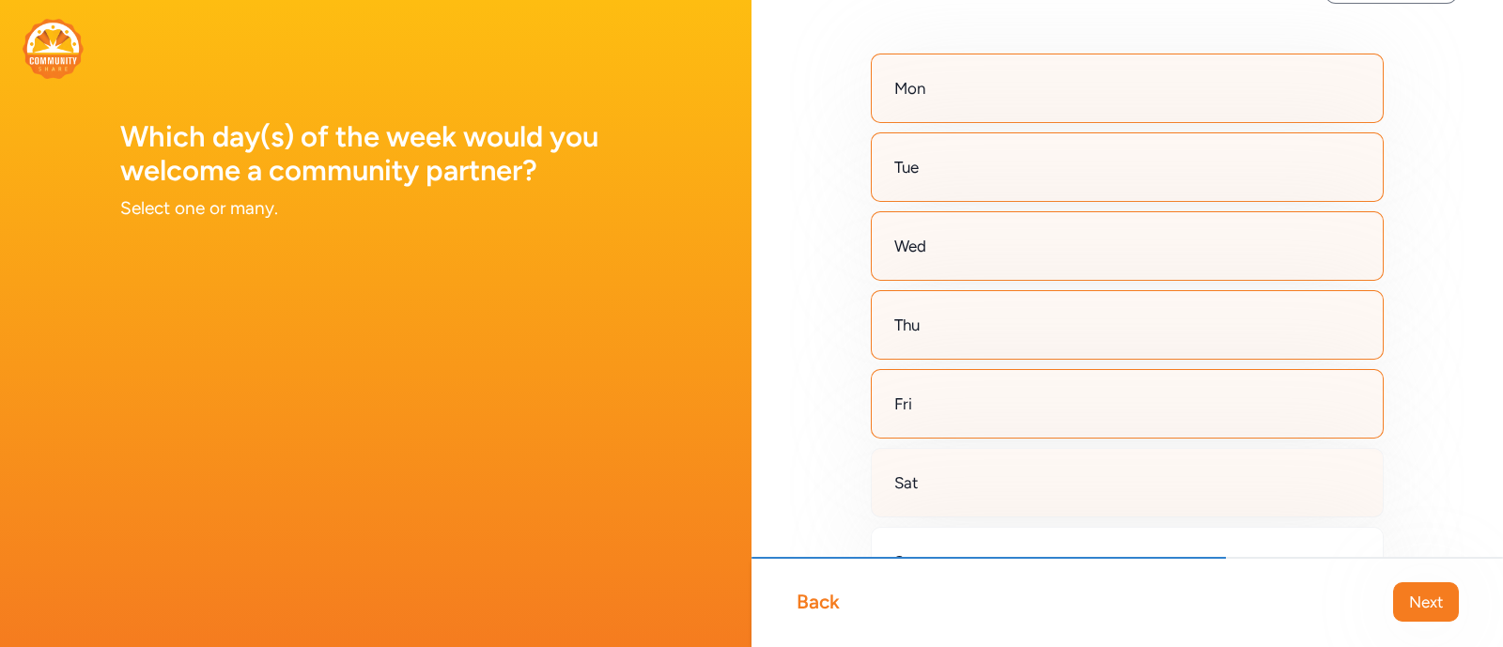
scroll to position [116, 0]
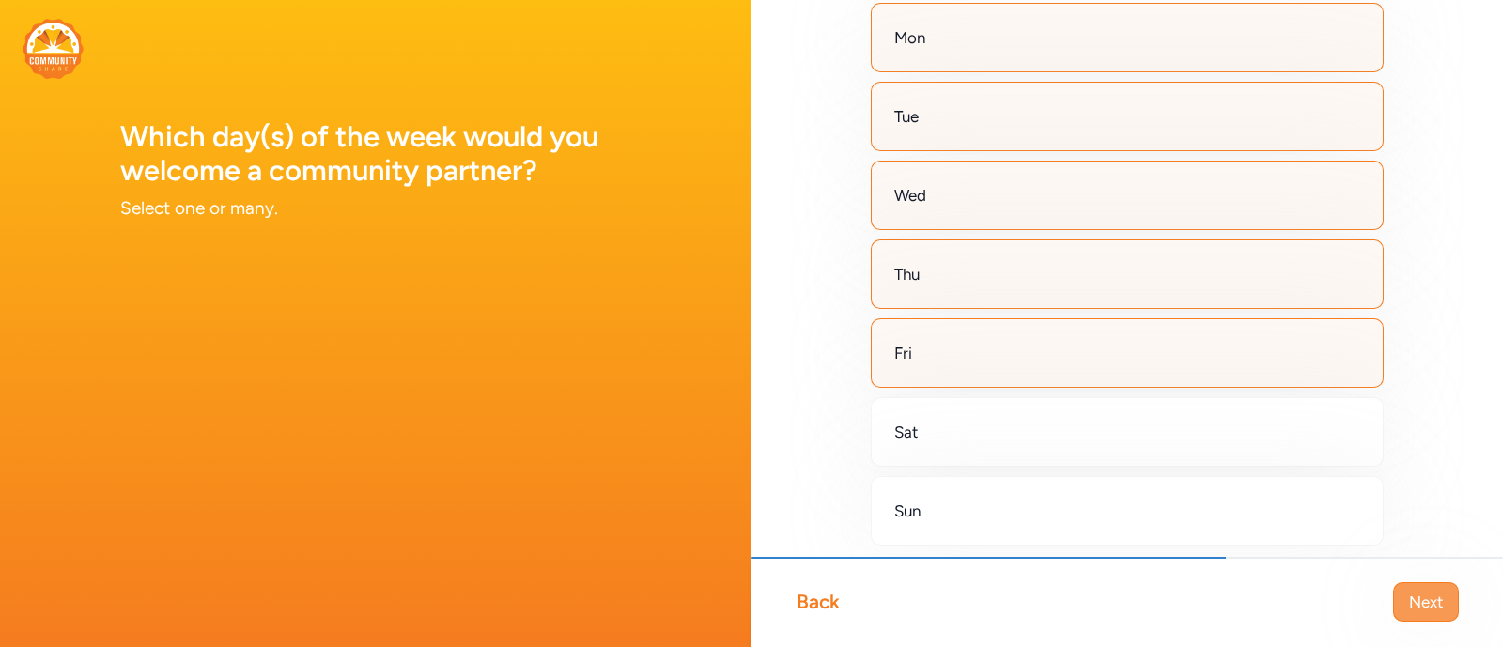
click at [1432, 589] on button "Next" at bounding box center [1426, 601] width 66 height 39
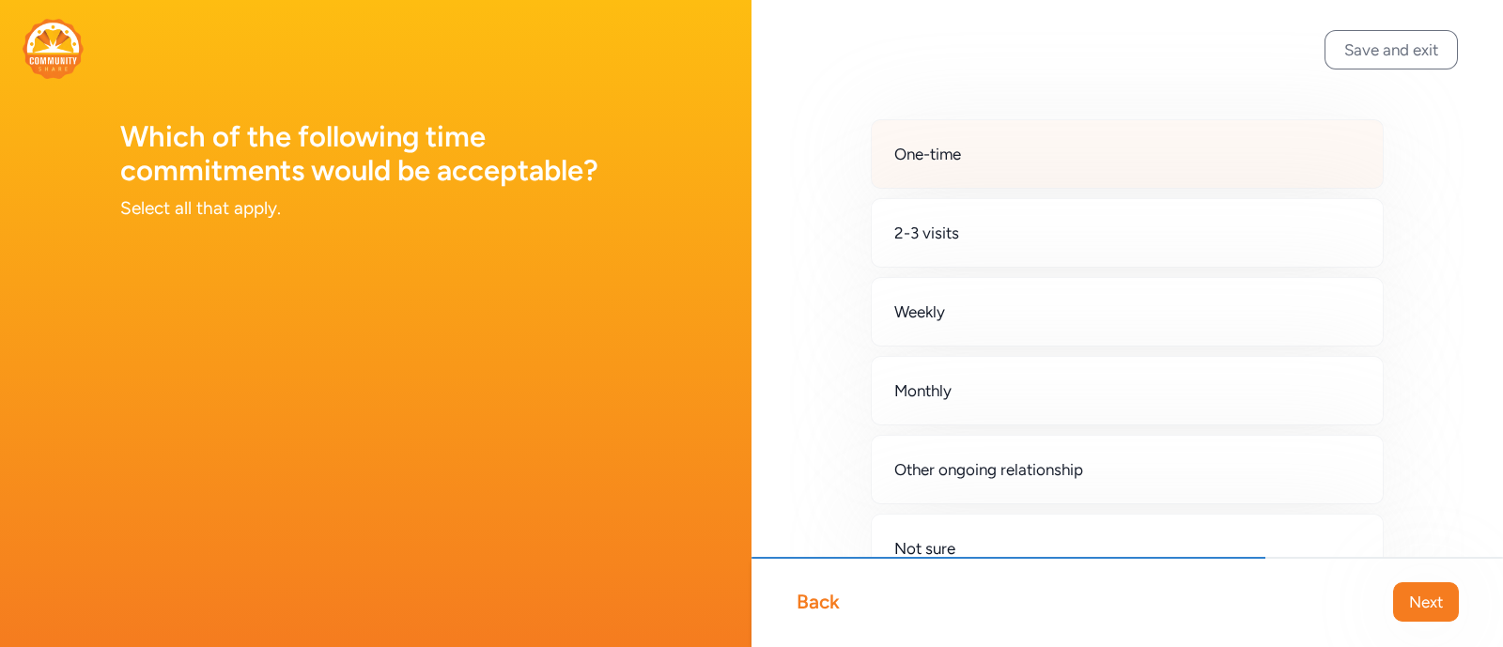
click at [980, 147] on div "One-time" at bounding box center [1127, 153] width 513 height 69
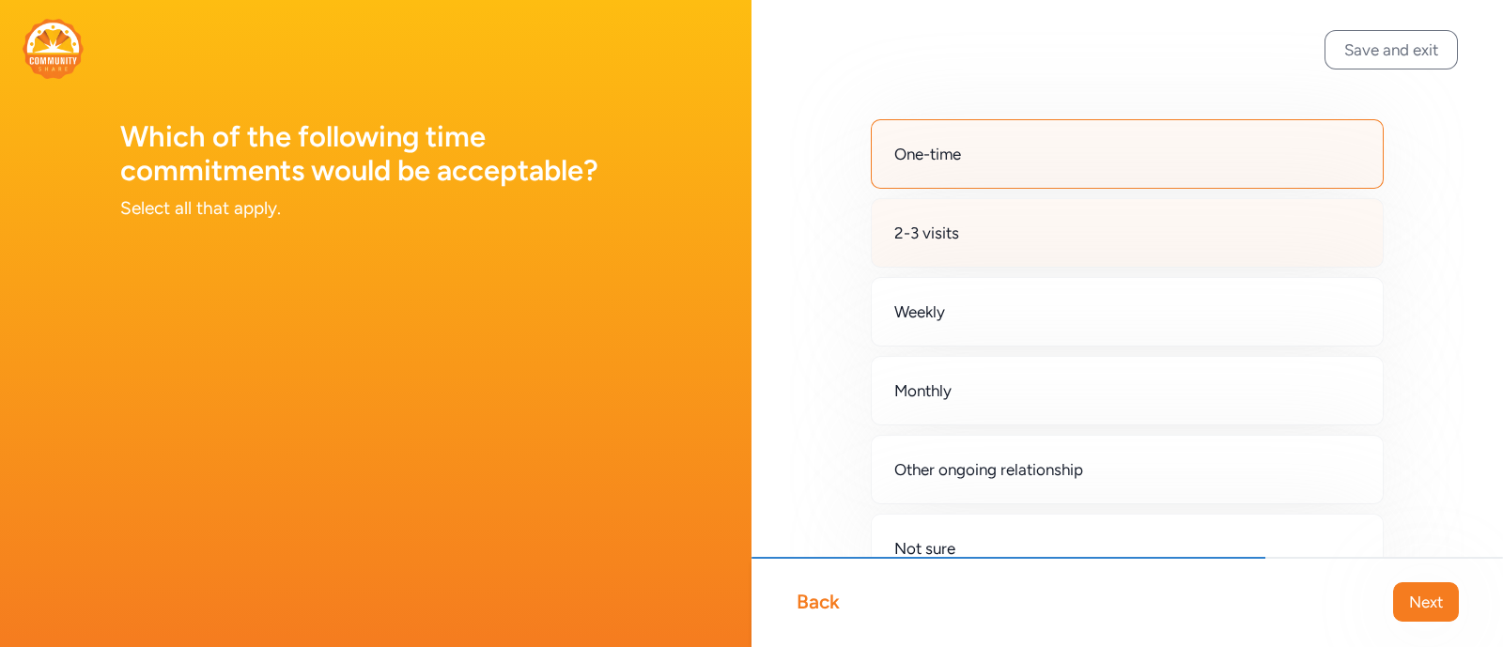
click at [981, 227] on div "2-3 visits" at bounding box center [1127, 232] width 513 height 69
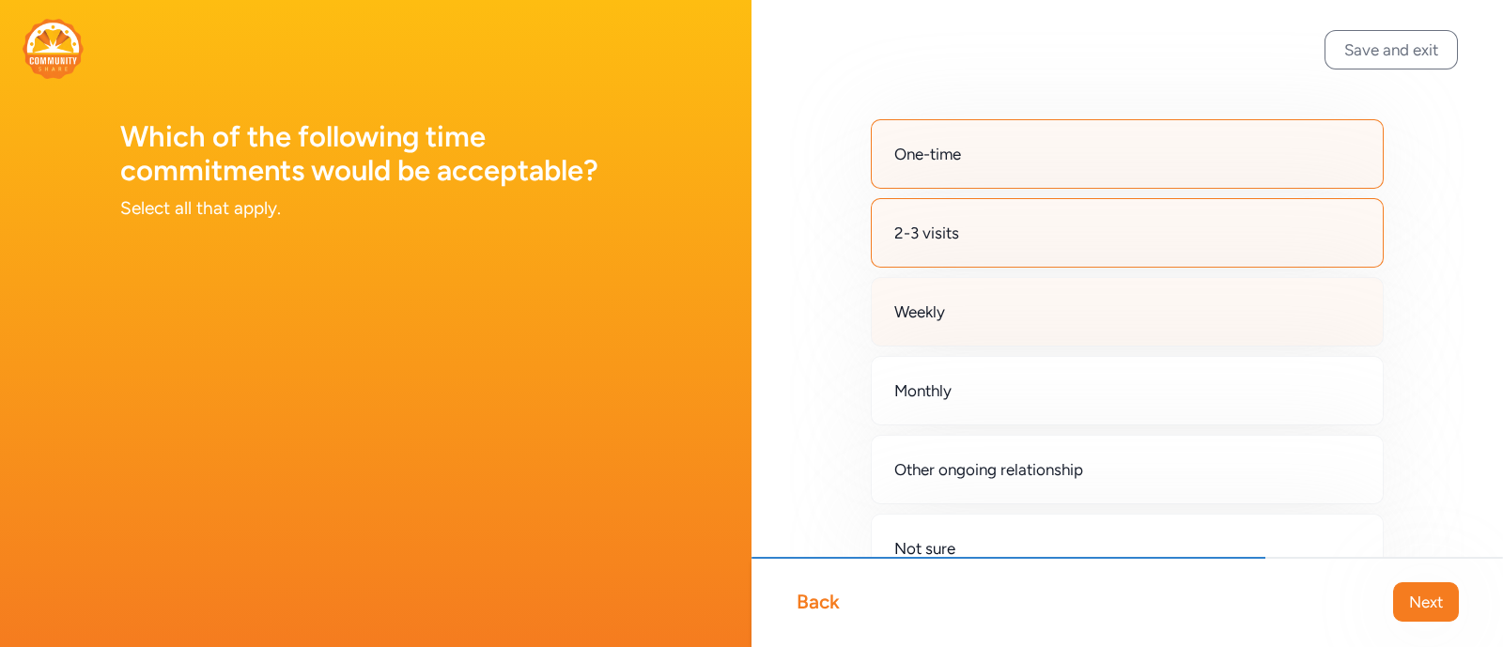
click at [980, 301] on div "Weekly" at bounding box center [1127, 311] width 513 height 69
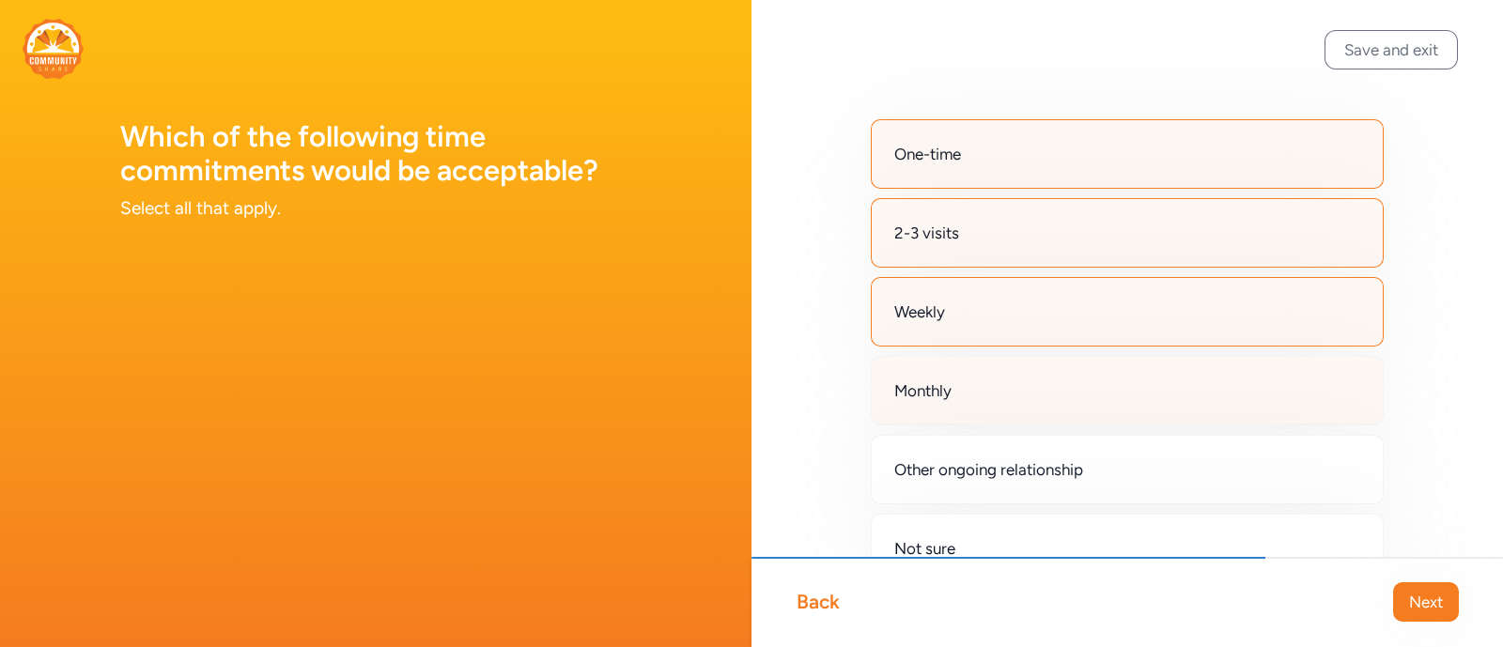
click at [1007, 392] on div "Monthly" at bounding box center [1127, 390] width 513 height 69
click at [1011, 164] on div "One-time" at bounding box center [1127, 153] width 513 height 69
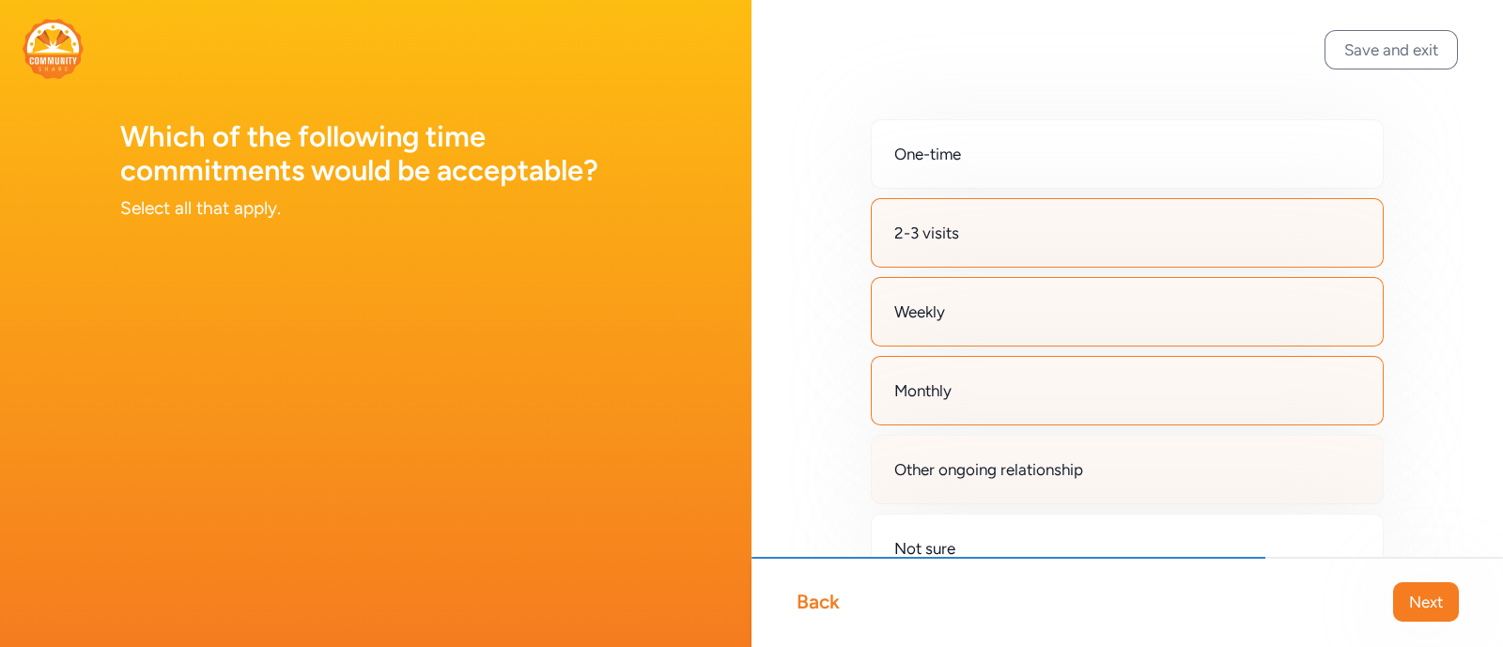
click at [1075, 479] on span "Other ongoing relationship" at bounding box center [988, 469] width 189 height 23
click at [1413, 598] on span "Next" at bounding box center [1426, 602] width 34 height 23
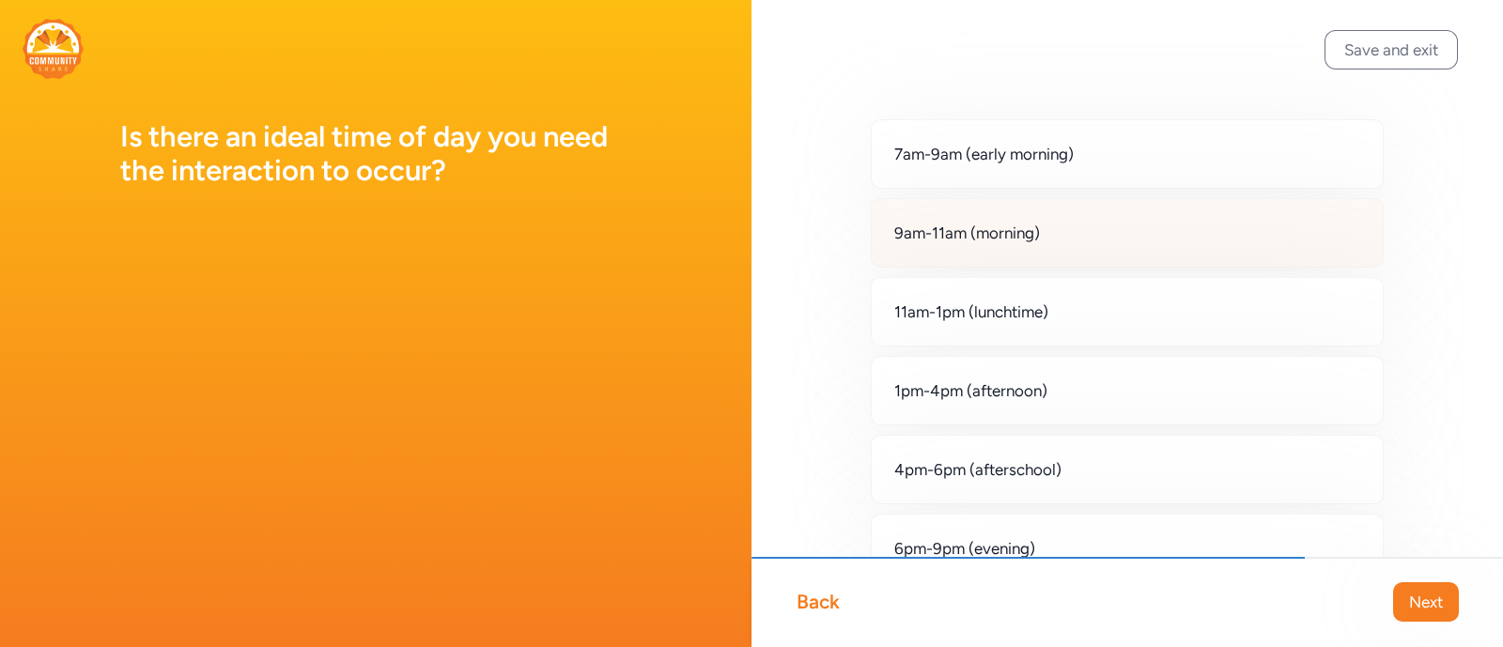
click at [979, 232] on span "9am-11am (morning)" at bounding box center [967, 233] width 146 height 23
click at [1434, 606] on span "Next" at bounding box center [1426, 602] width 34 height 23
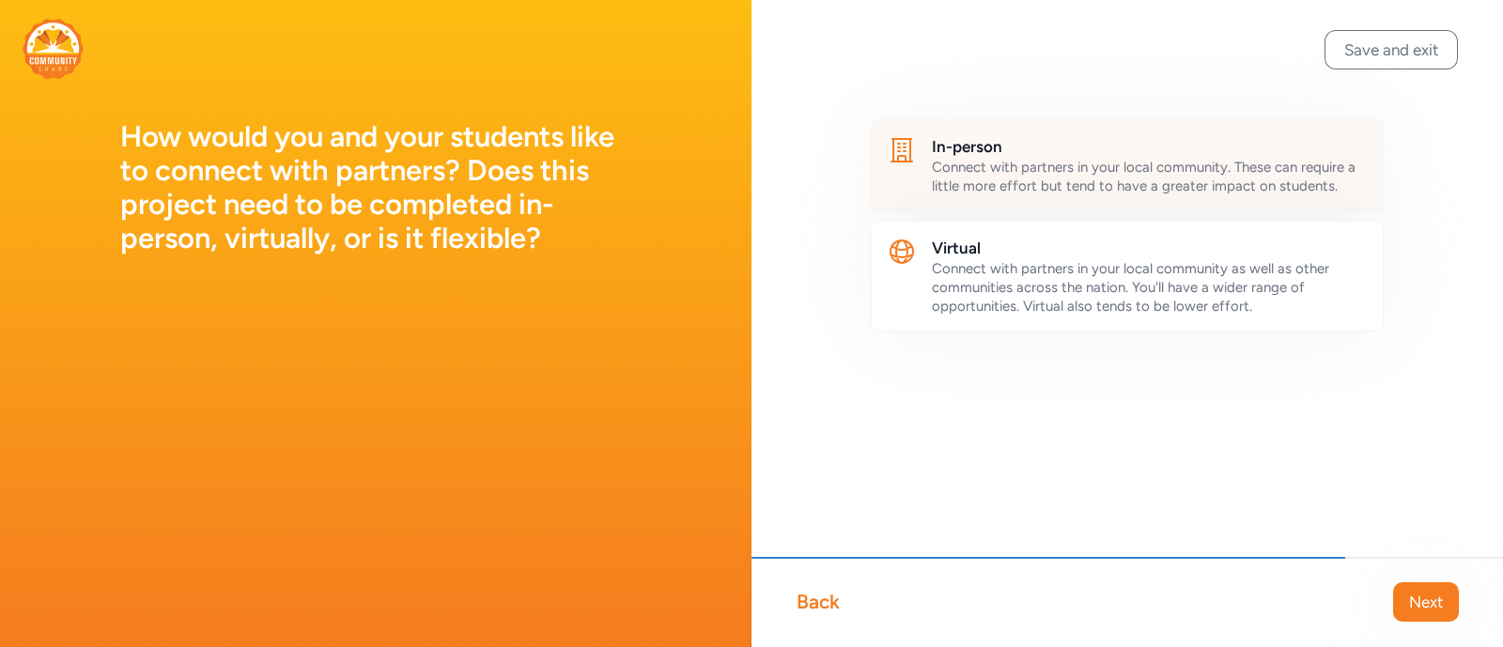
click at [1069, 165] on span "Connect with partners in your local community. These can require a little more …" at bounding box center [1144, 177] width 424 height 36
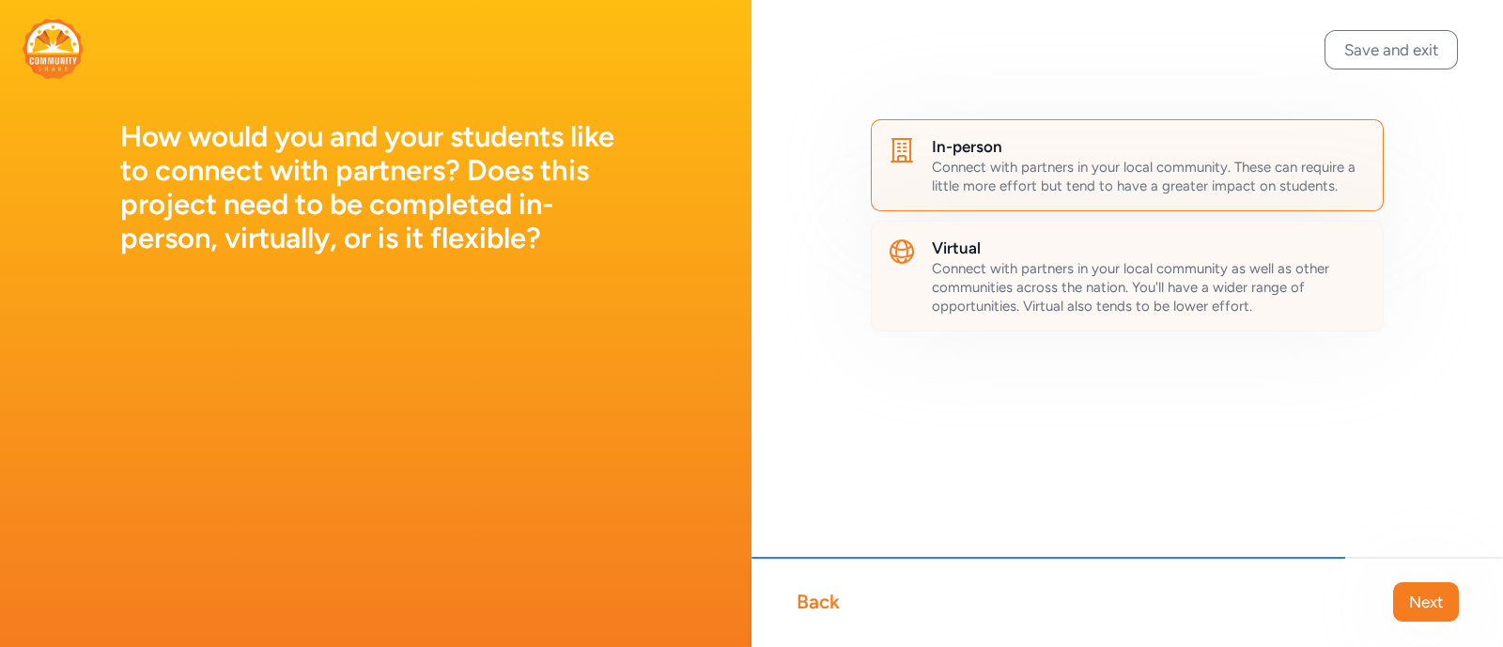
click at [1021, 261] on span "Connect with partners in your local community as well as other communities acro…" at bounding box center [1130, 287] width 397 height 54
click at [1422, 605] on span "Next" at bounding box center [1426, 602] width 34 height 23
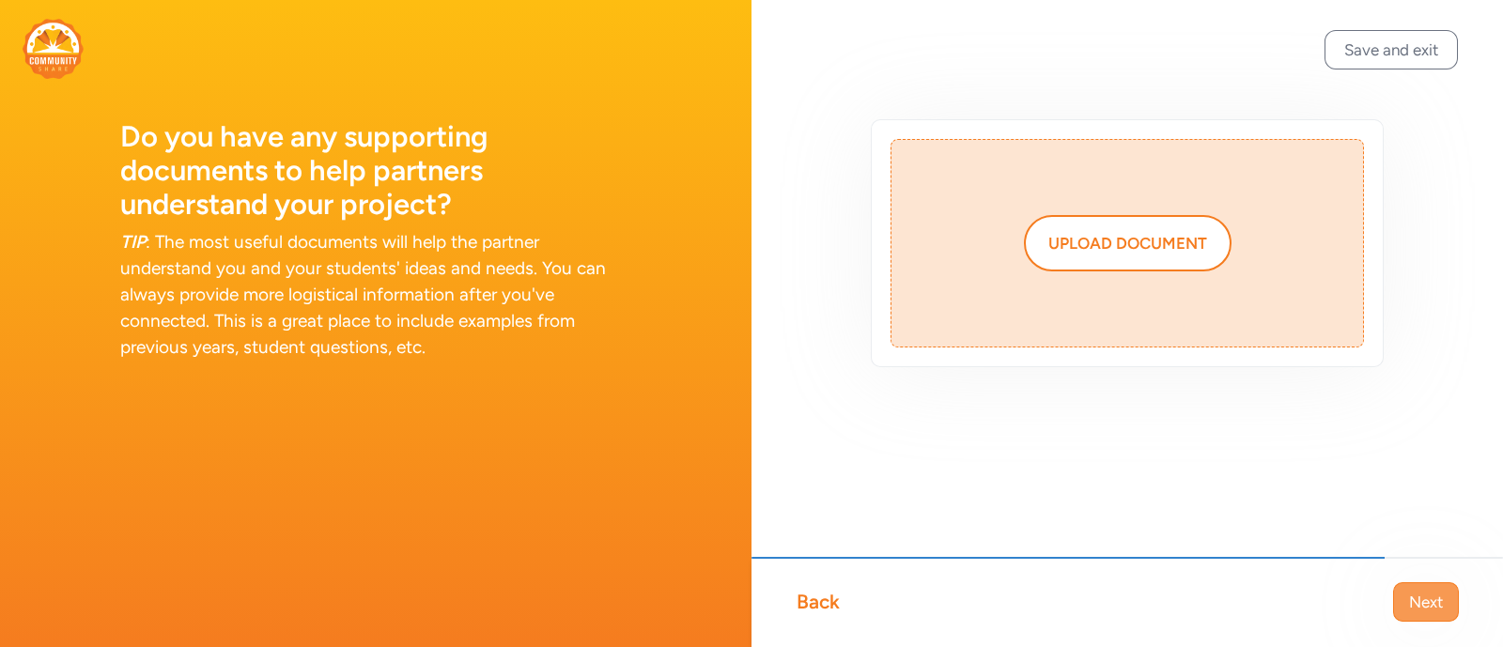
click at [1427, 594] on span "Next" at bounding box center [1426, 602] width 34 height 23
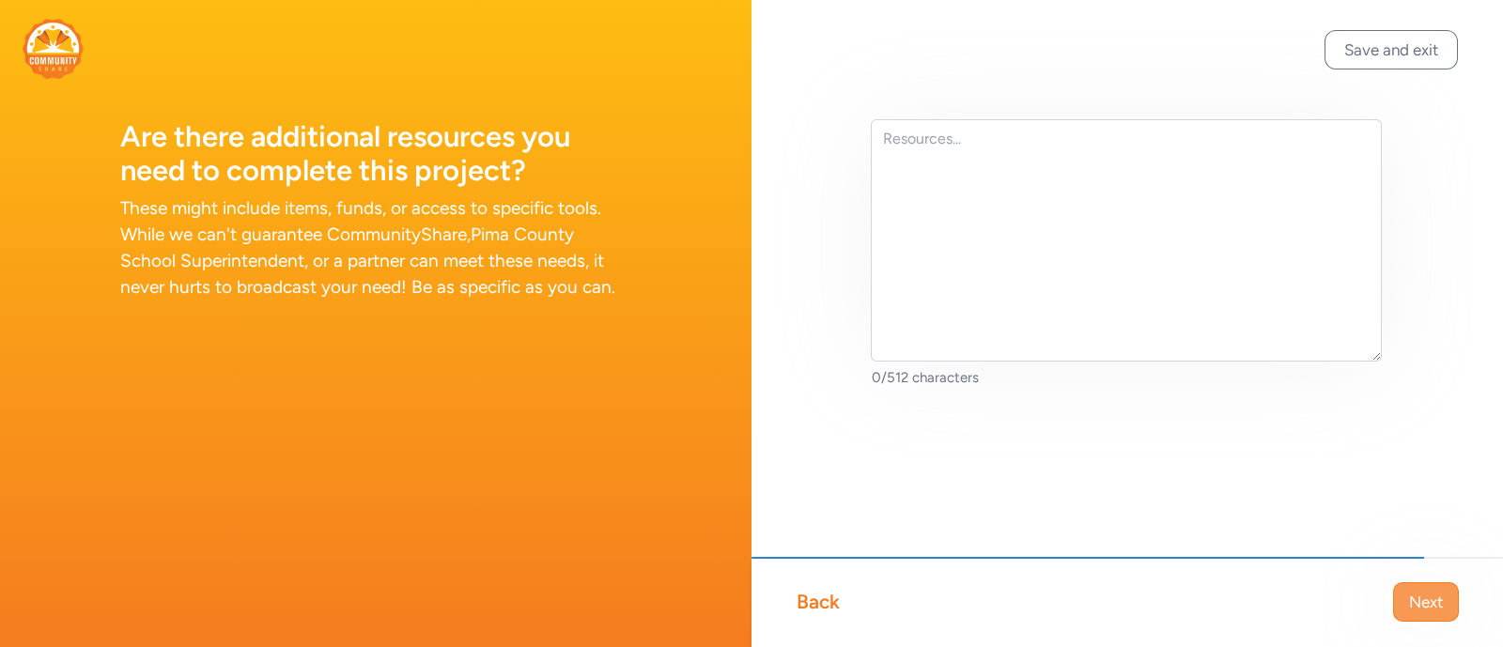
click at [1421, 598] on span "Next" at bounding box center [1426, 602] width 34 height 23
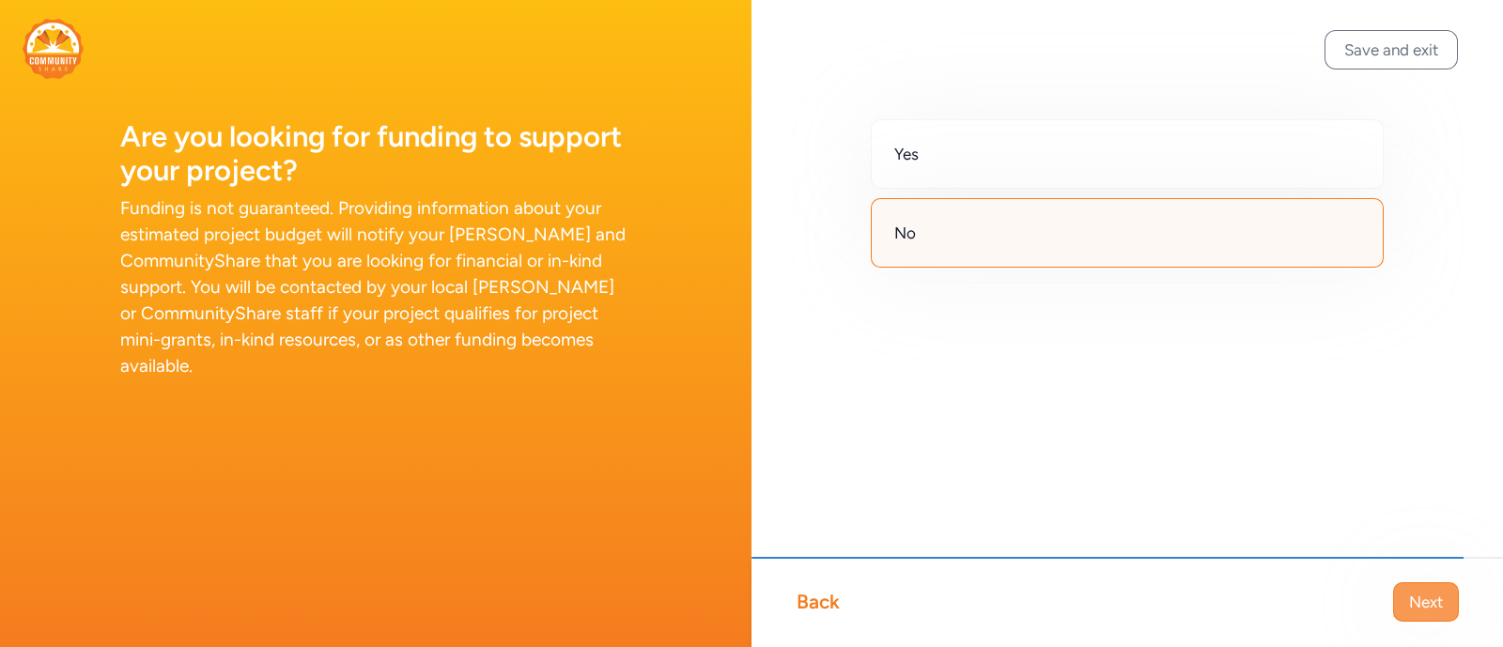
click at [1430, 598] on span "Next" at bounding box center [1426, 602] width 34 height 23
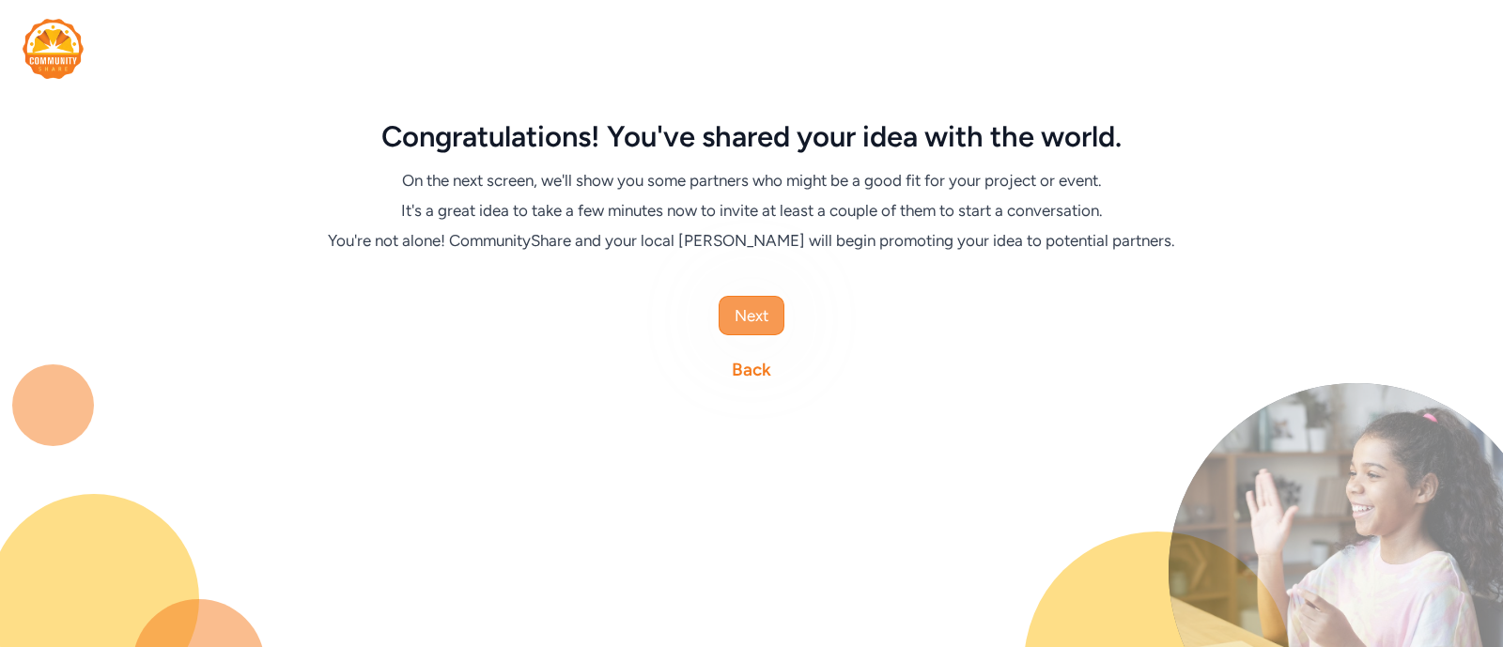
click at [747, 312] on span "Next" at bounding box center [751, 315] width 34 height 23
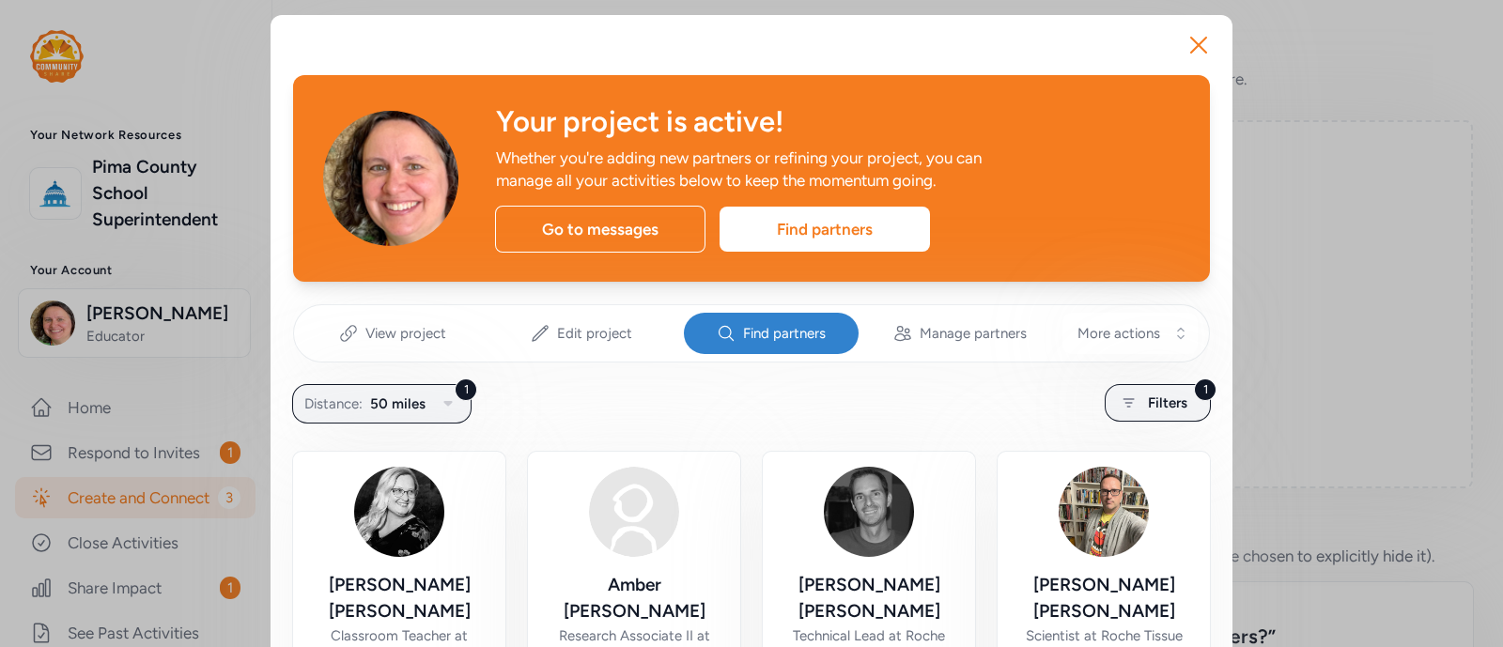
click at [790, 328] on span "Find partners" at bounding box center [784, 333] width 83 height 19
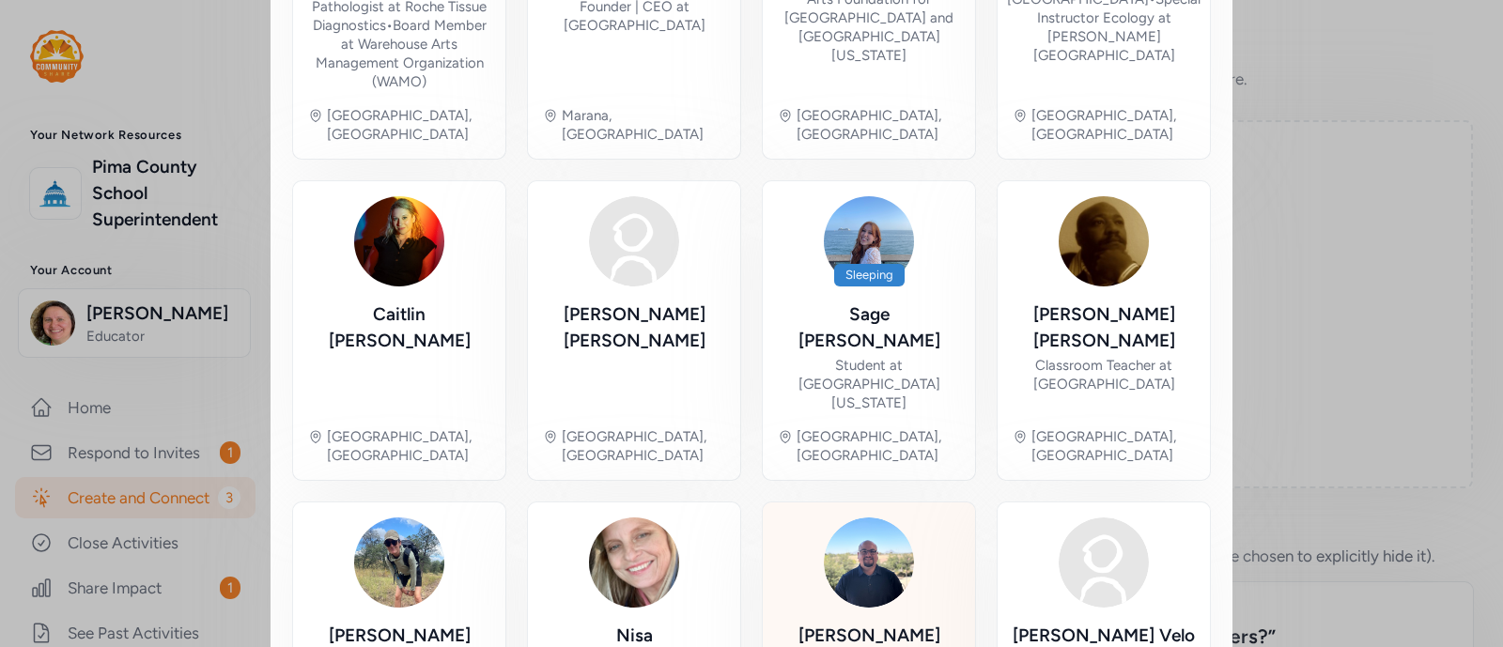
scroll to position [1027, 0]
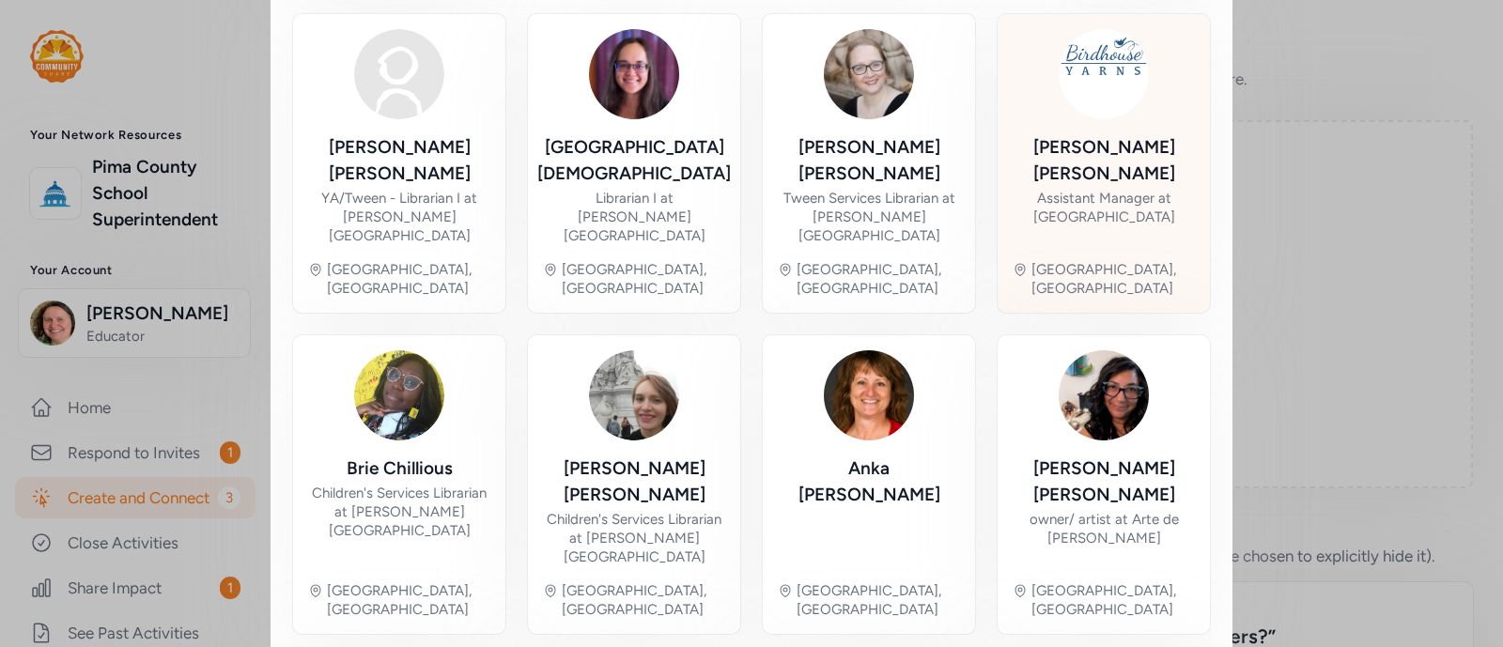
scroll to position [487, 0]
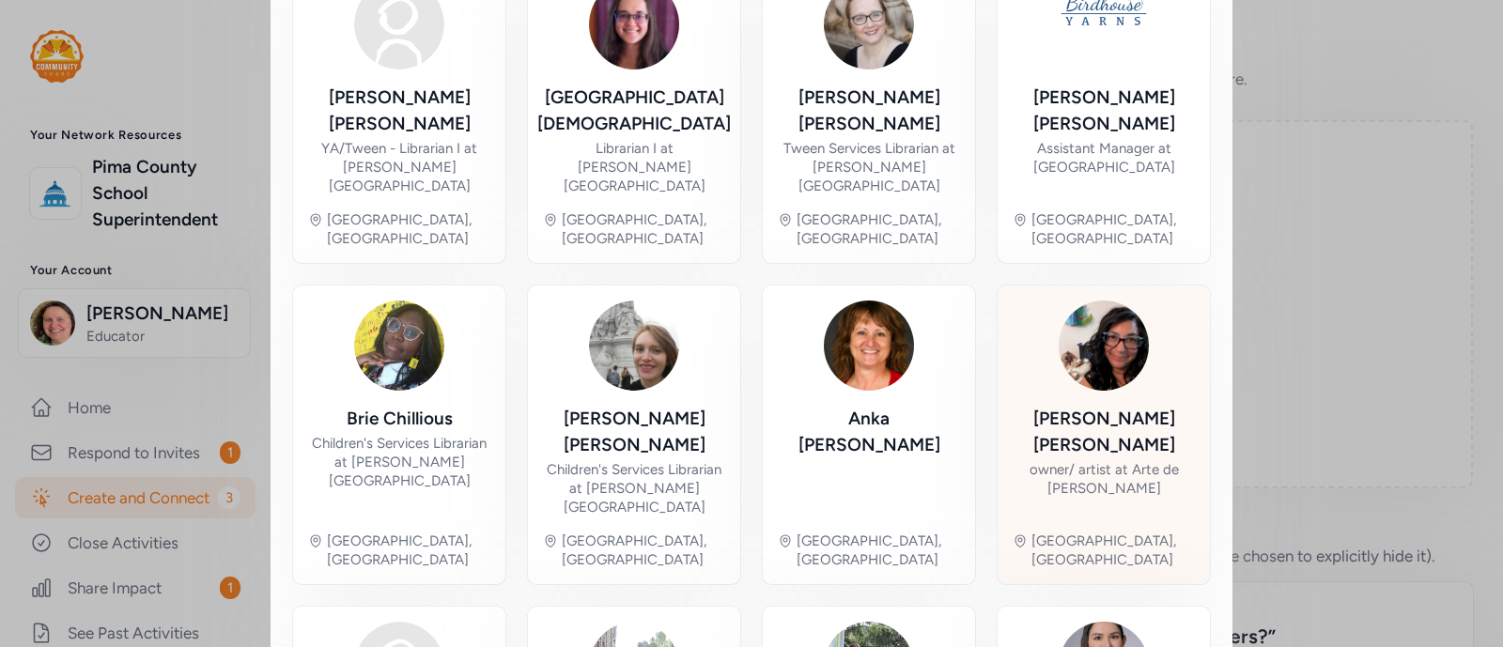
click at [1112, 306] on img at bounding box center [1103, 346] width 90 height 90
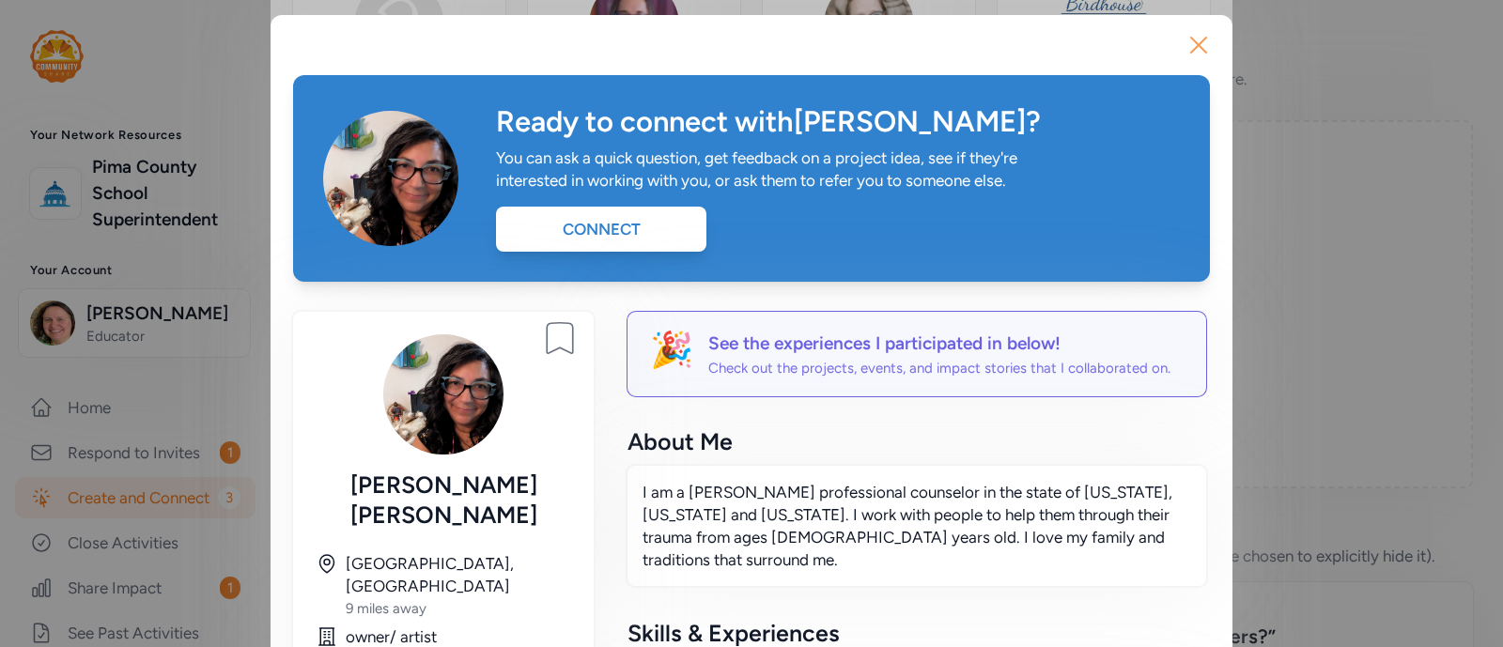
click at [1185, 38] on icon "button" at bounding box center [1198, 45] width 30 height 30
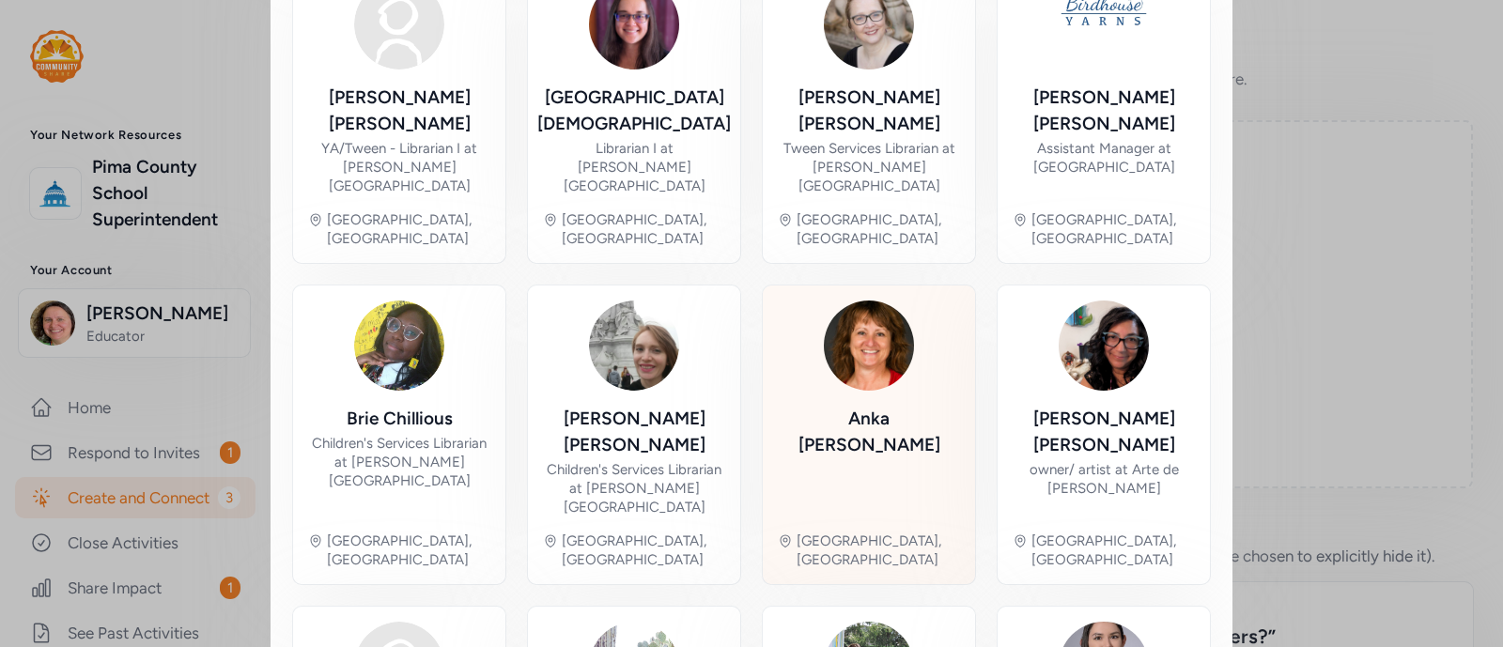
click at [883, 301] on img at bounding box center [869, 346] width 90 height 90
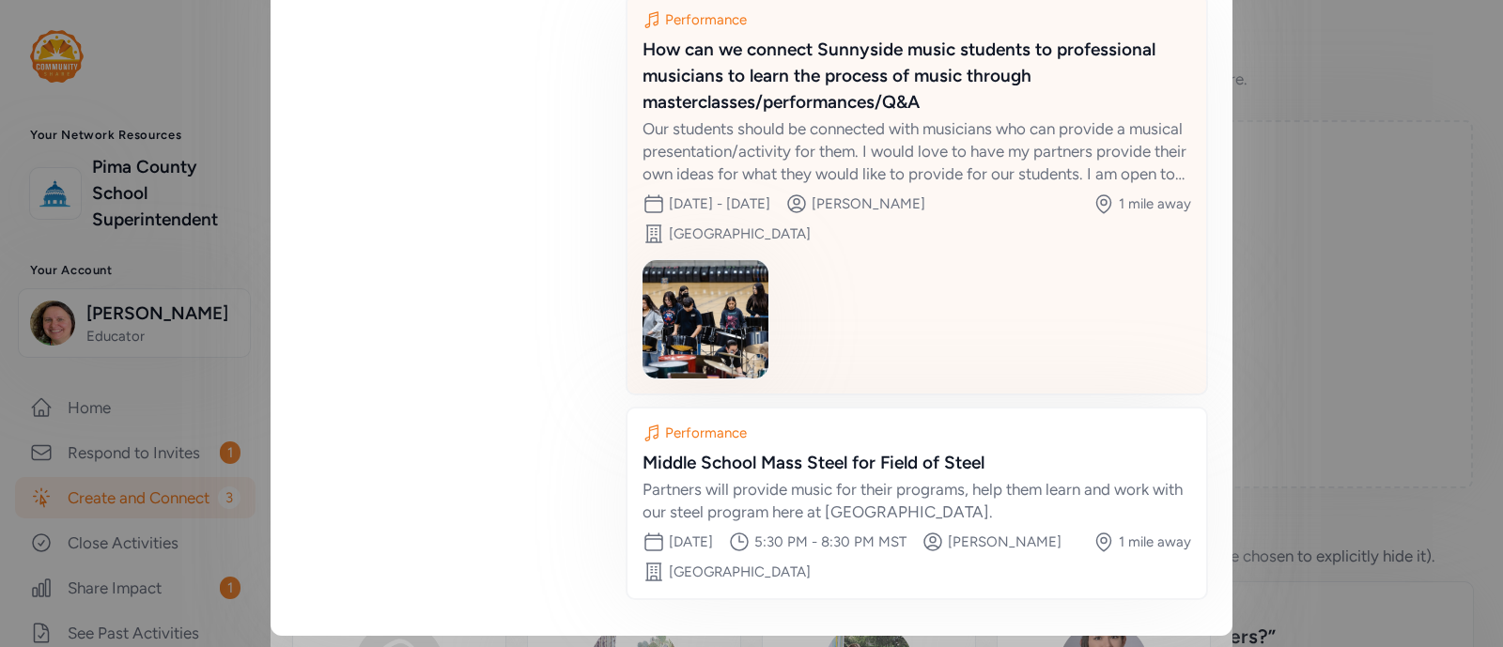
scroll to position [185, 0]
